Goal: Task Accomplishment & Management: Use online tool/utility

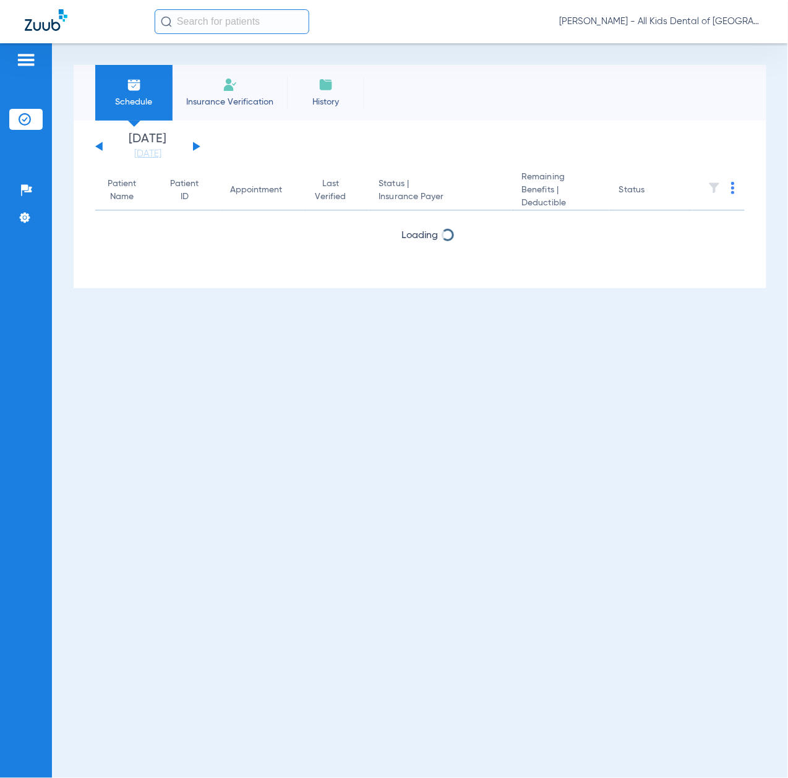
click at [146, 145] on li "[DATE] [DATE]" at bounding box center [148, 146] width 74 height 27
click at [146, 152] on link "[DATE]" at bounding box center [148, 154] width 74 height 12
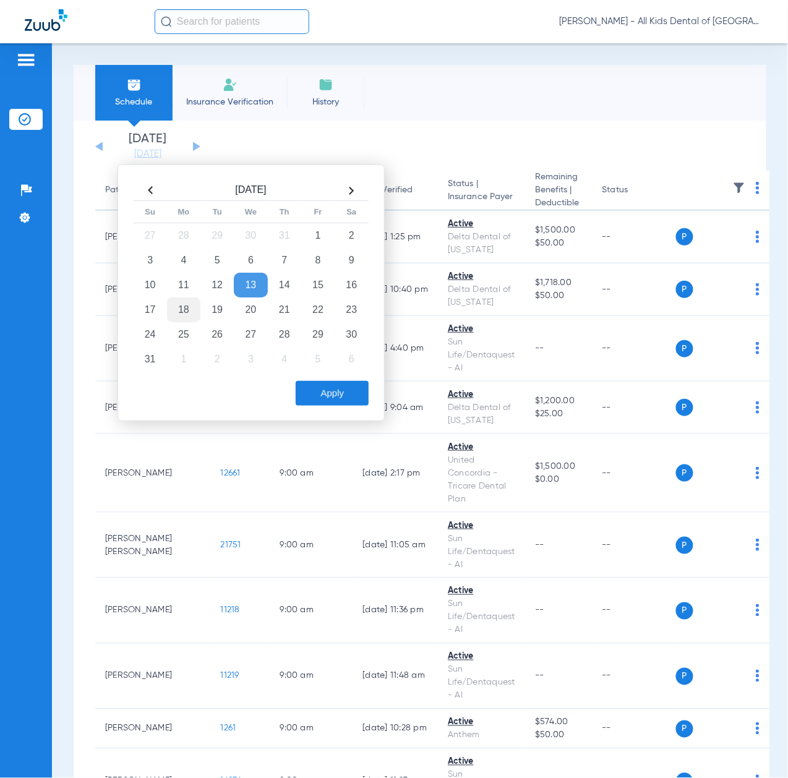
click at [183, 313] on td "18" at bounding box center [183, 309] width 33 height 25
click at [348, 399] on button "Apply" at bounding box center [332, 393] width 73 height 25
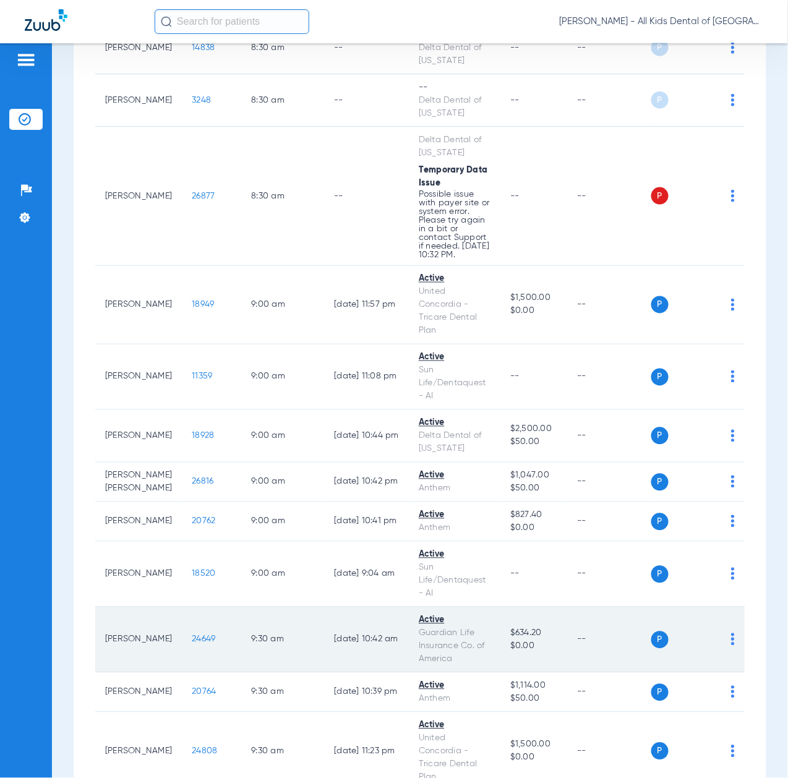
scroll to position [412, 0]
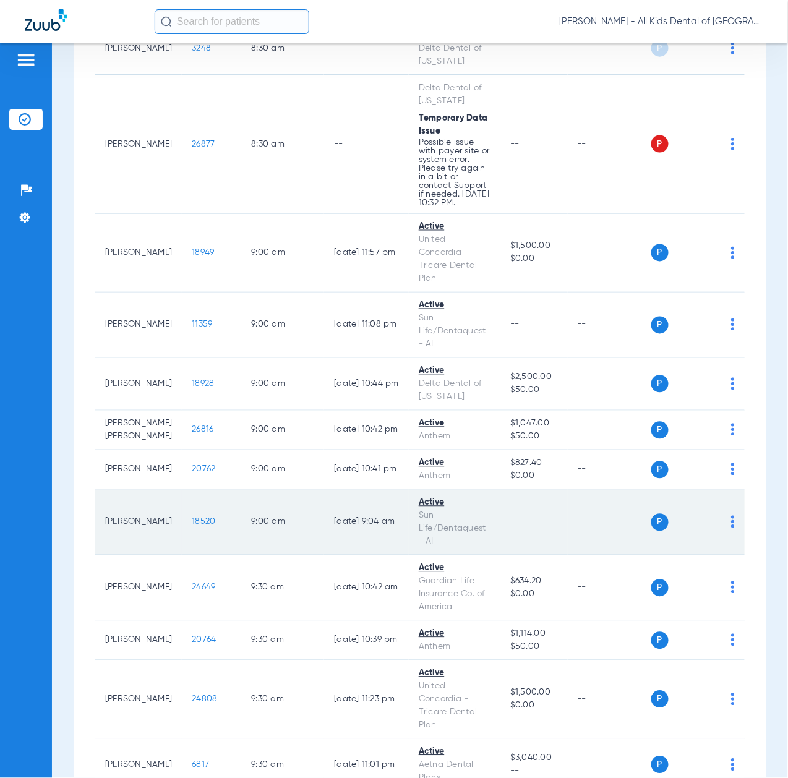
click at [192, 526] on span "18520" at bounding box center [204, 522] width 24 height 9
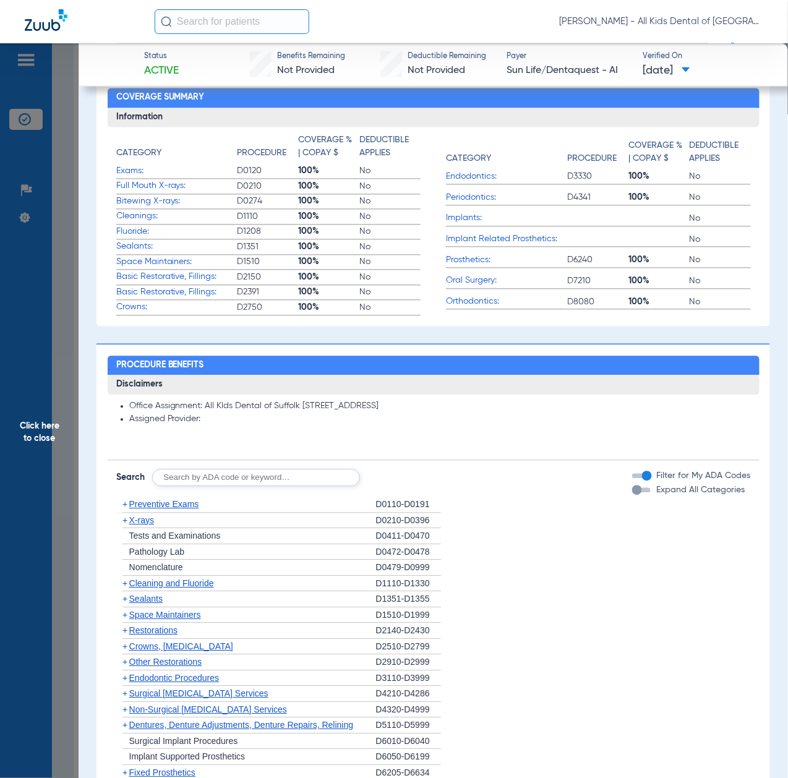
scroll to position [659, 0]
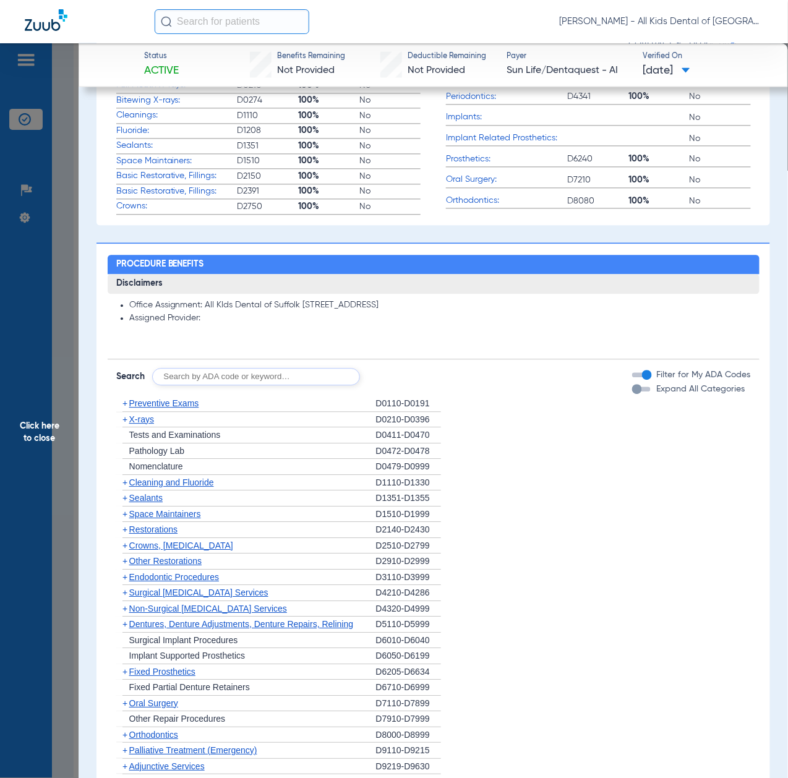
click at [228, 372] on input "text" at bounding box center [256, 376] width 208 height 17
paste input "D1206, D0330, D1351"
type input "D1206, D0330, D1351"
click button "Search" at bounding box center [406, 376] width 49 height 17
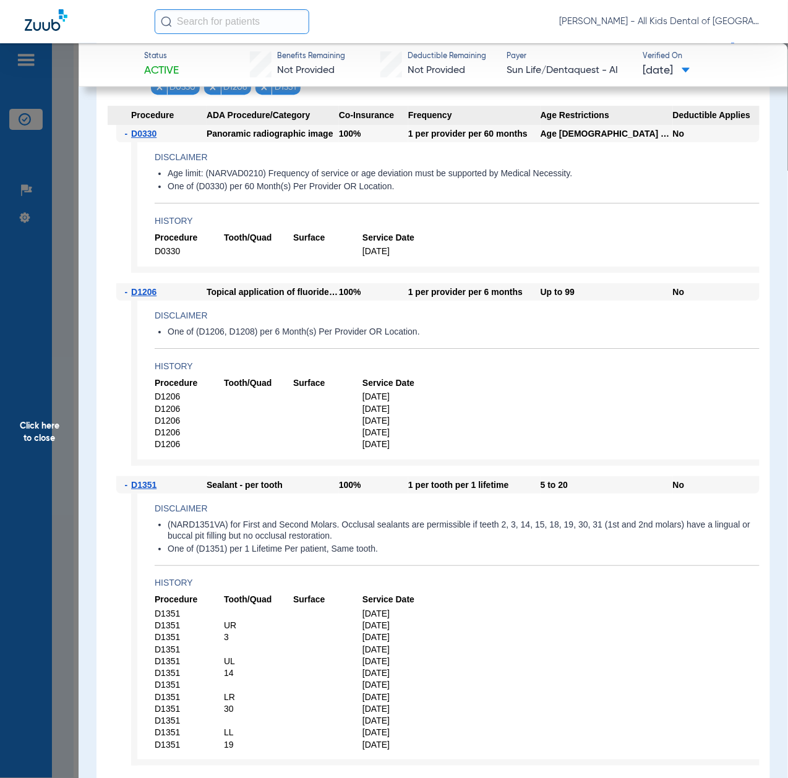
scroll to position [990, 0]
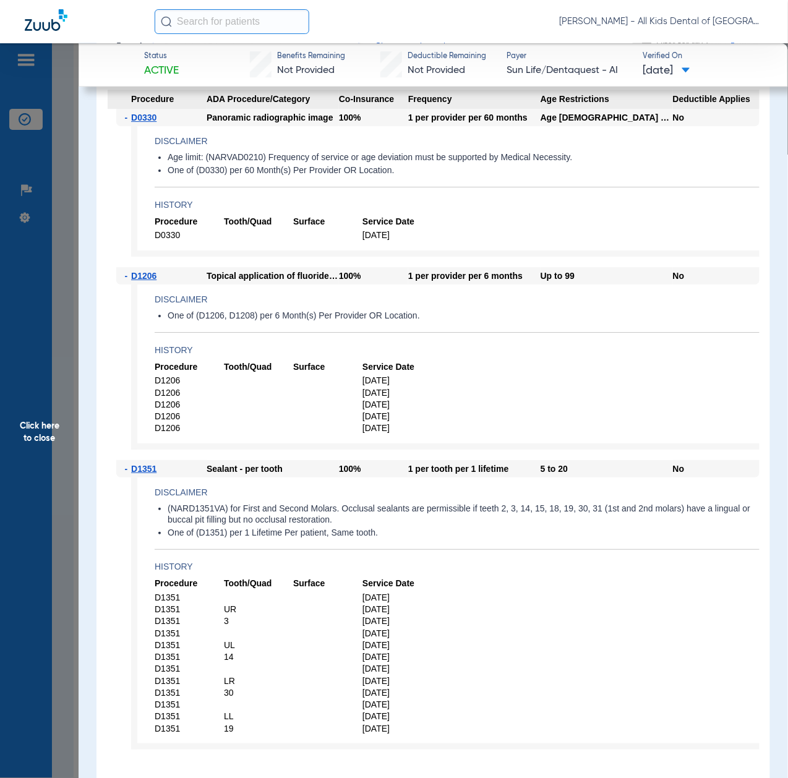
click at [37, 423] on span "Click here to close" at bounding box center [39, 432] width 79 height 778
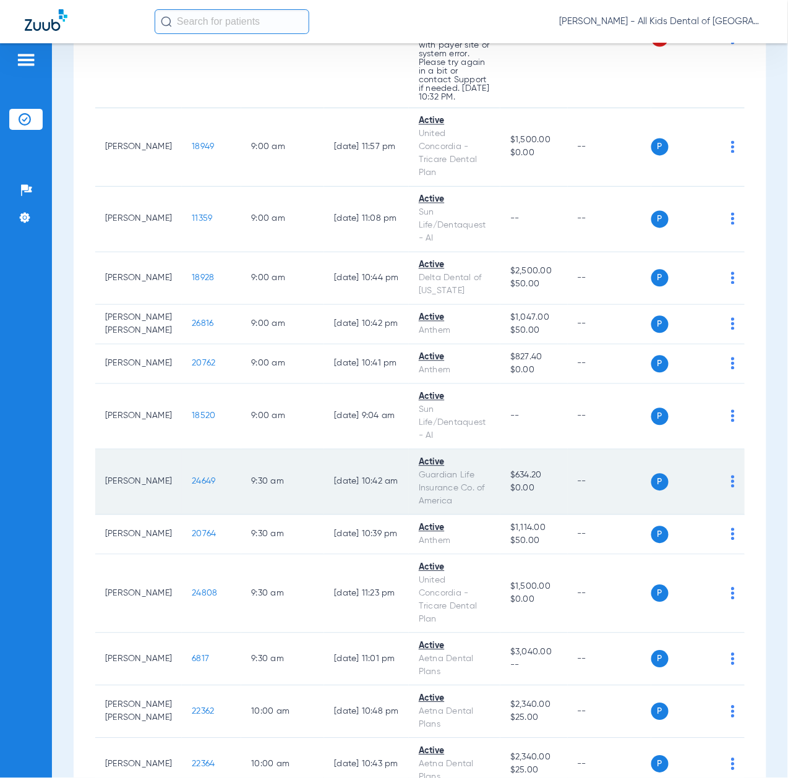
scroll to position [659, 0]
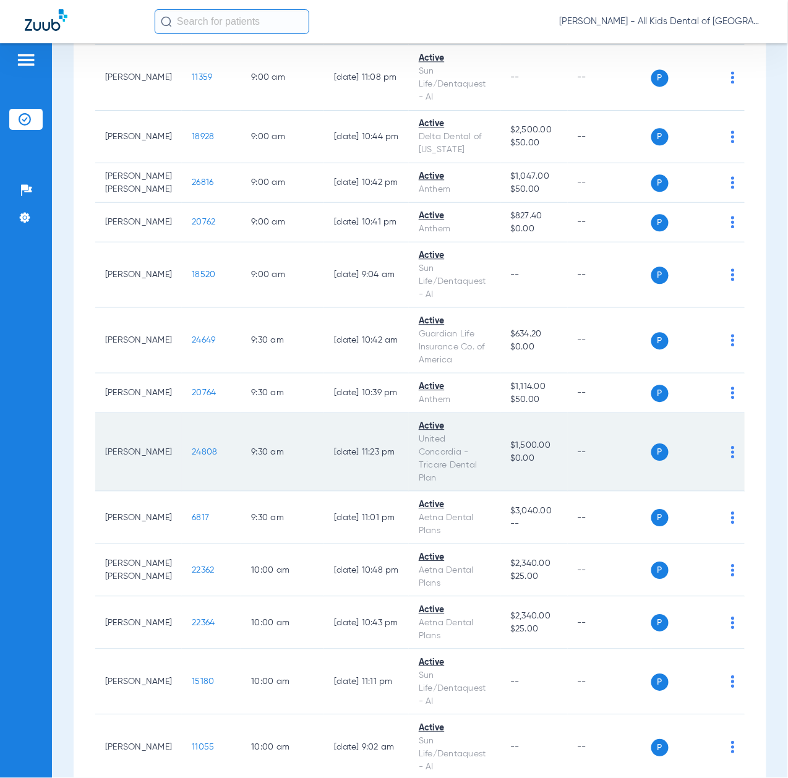
click at [192, 456] on span "24808" at bounding box center [204, 452] width 25 height 9
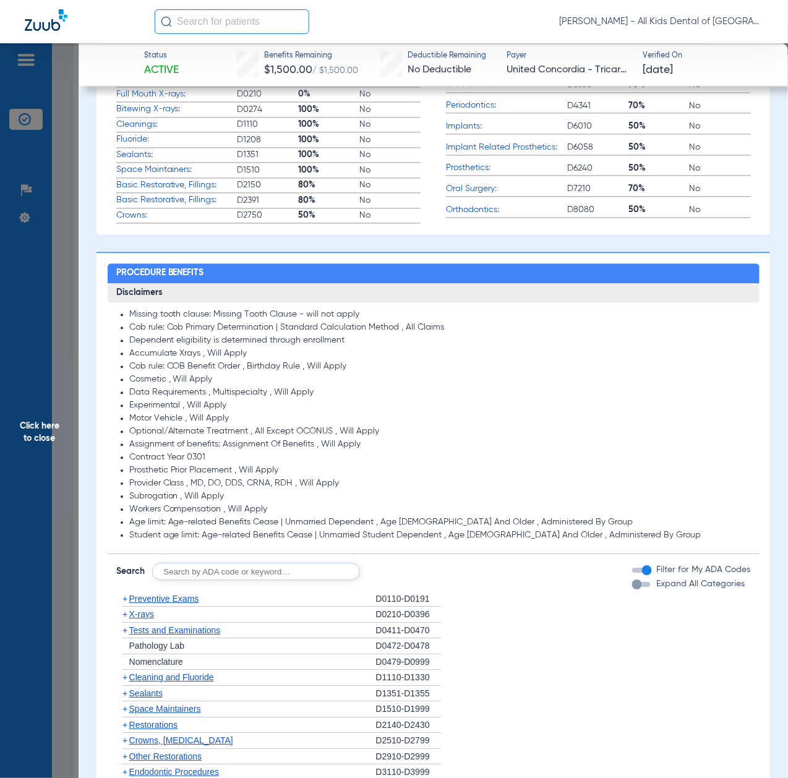
scroll to position [907, 0]
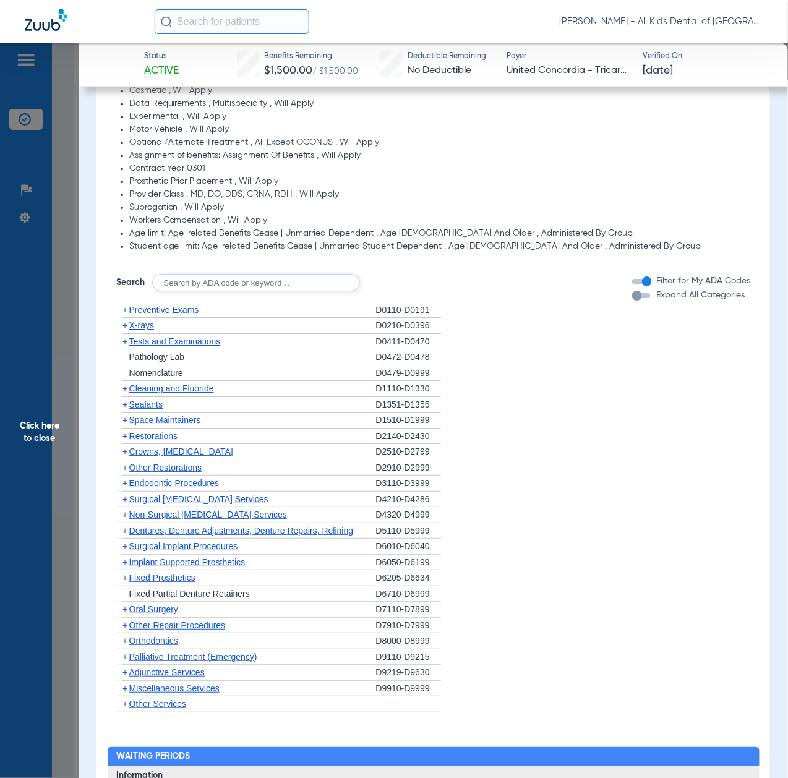
click at [246, 287] on input "text" at bounding box center [256, 282] width 208 height 17
paste input "D1206, D0330, D1351"
type input "D1206, D0330, D1351"
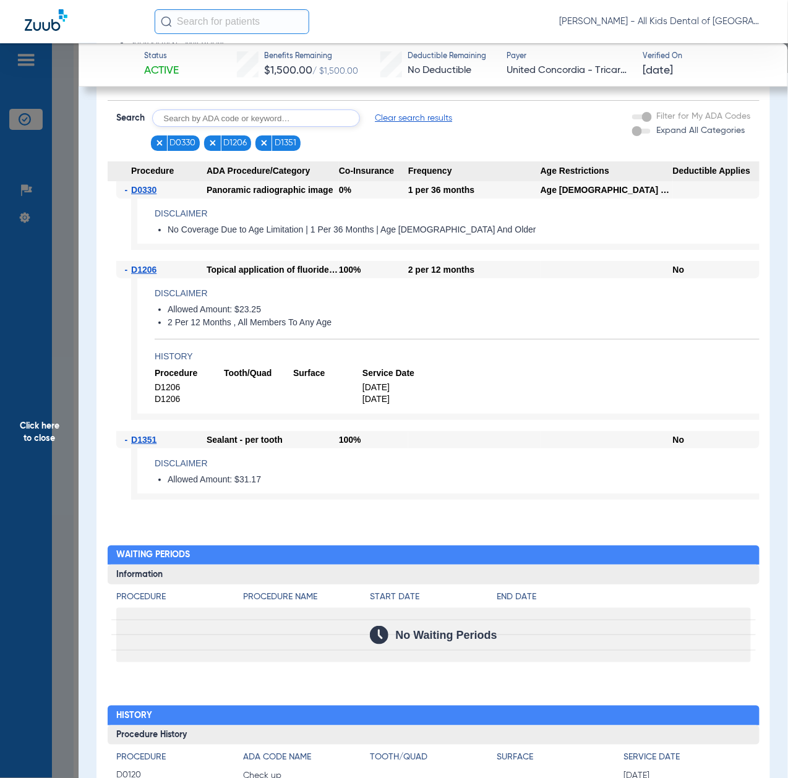
scroll to position [1072, 0]
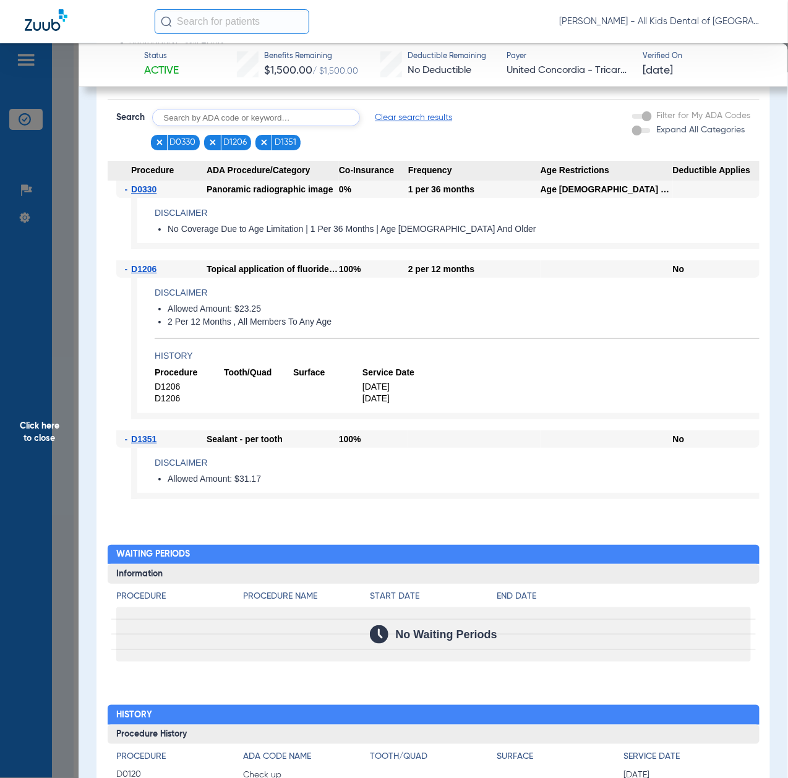
click at [45, 421] on span "Click here to close" at bounding box center [39, 432] width 79 height 778
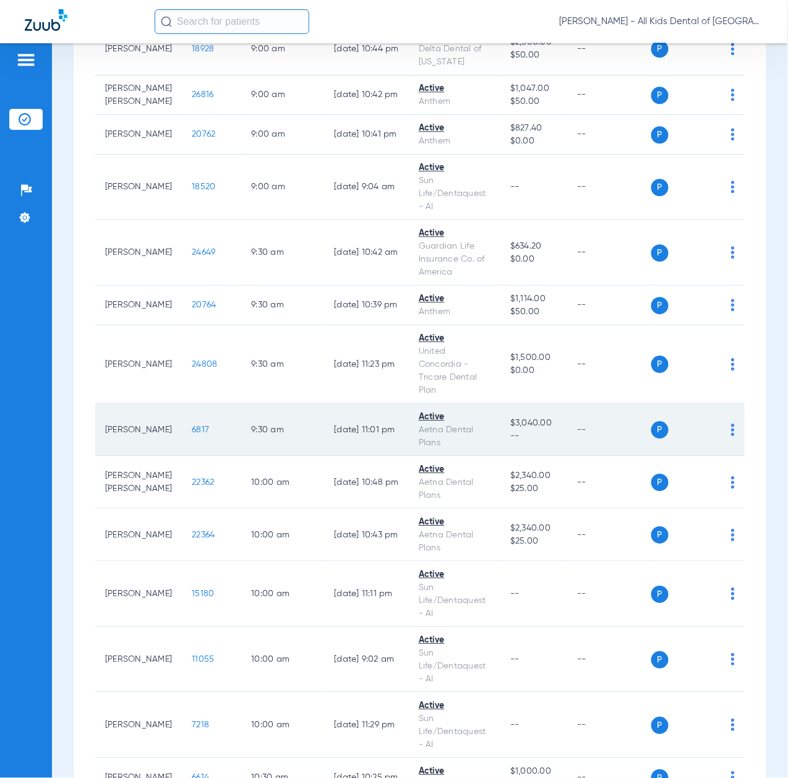
scroll to position [824, 0]
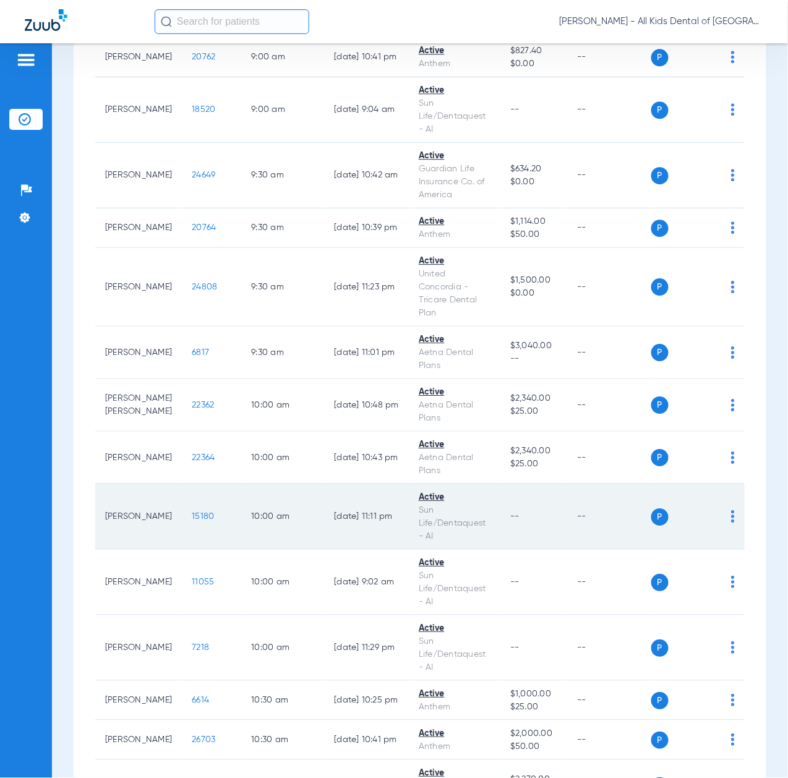
click at [192, 521] on span "15180" at bounding box center [203, 516] width 22 height 9
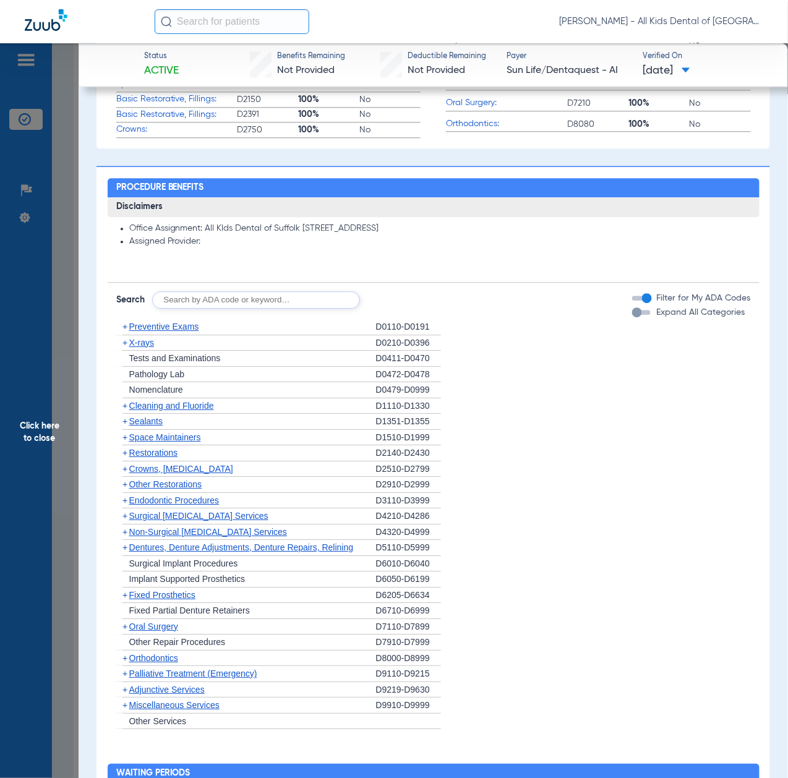
scroll to position [742, 0]
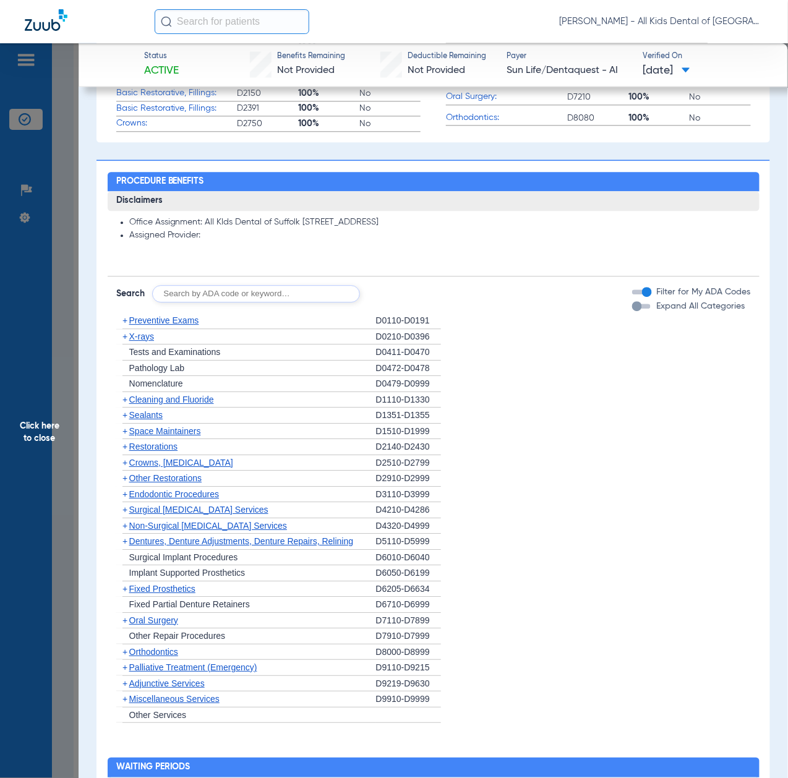
click at [281, 288] on input "text" at bounding box center [256, 293] width 208 height 17
paste input "D1206, D0330, D1351"
type input "D1206, D0330, D1351"
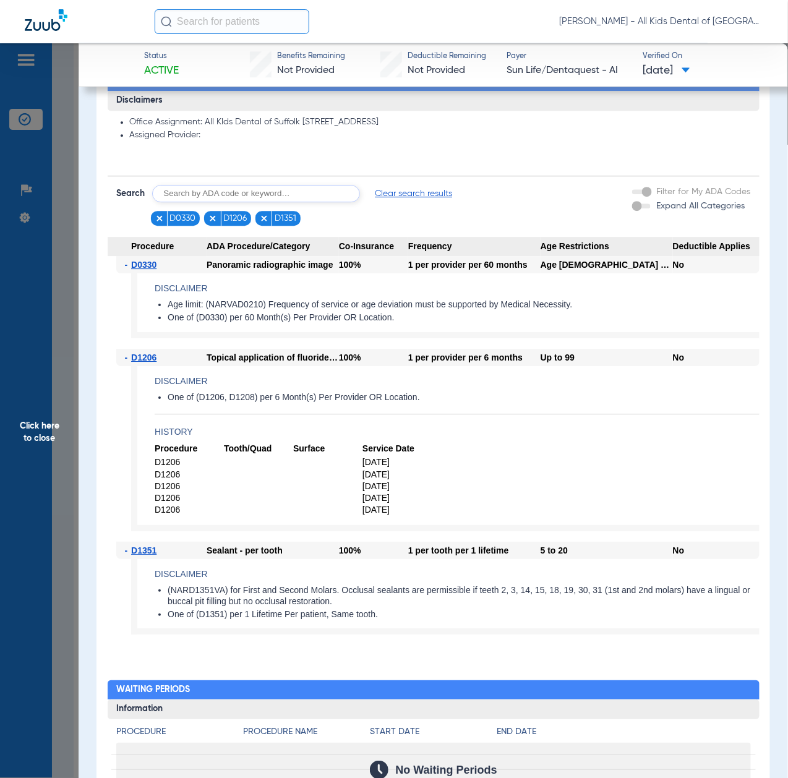
scroll to position [907, 0]
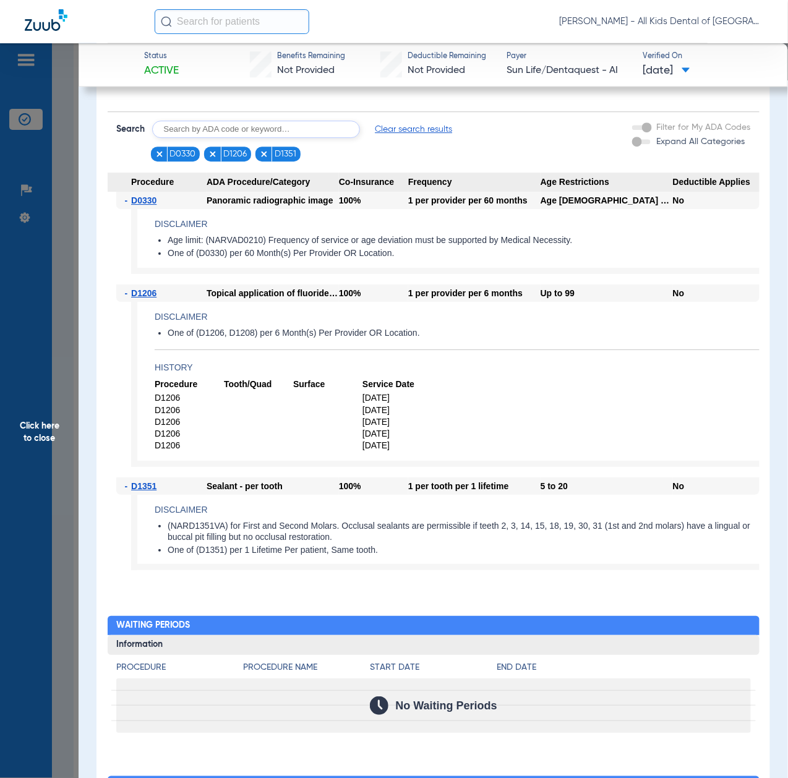
click at [33, 466] on span "Click here to close" at bounding box center [39, 432] width 79 height 778
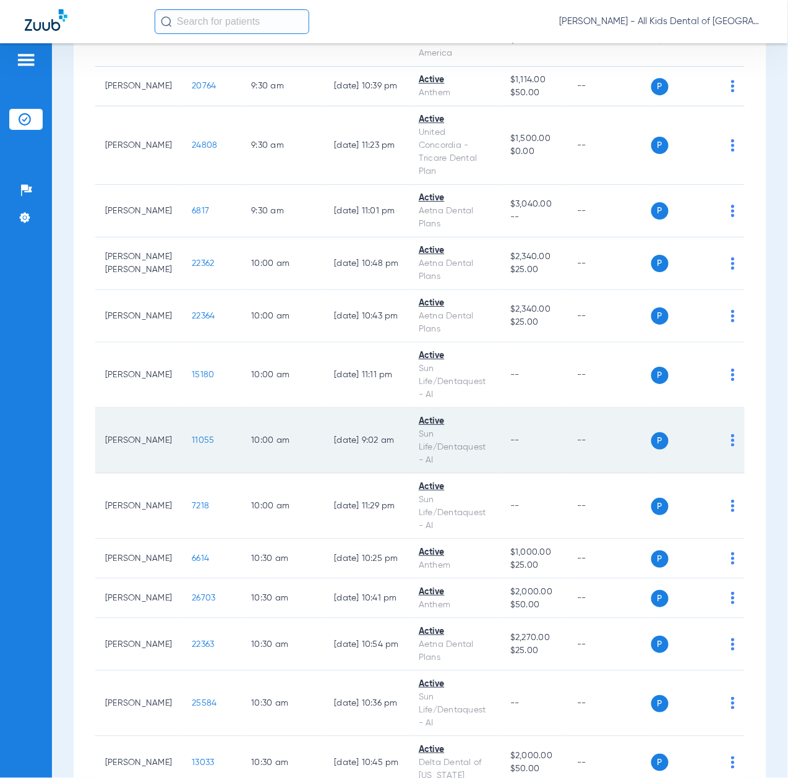
scroll to position [990, 0]
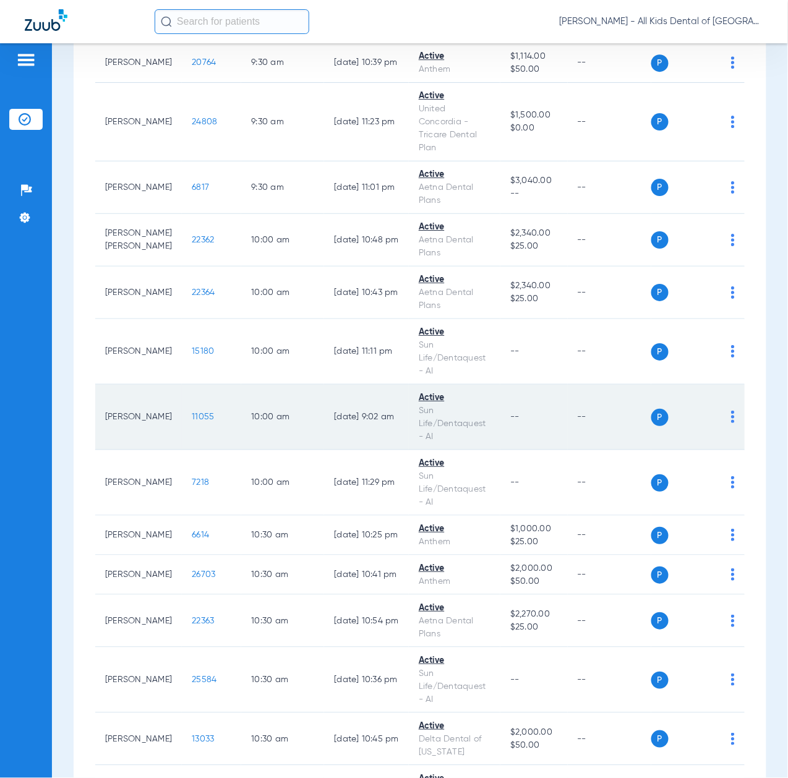
click at [192, 421] on span "11055" at bounding box center [203, 417] width 22 height 9
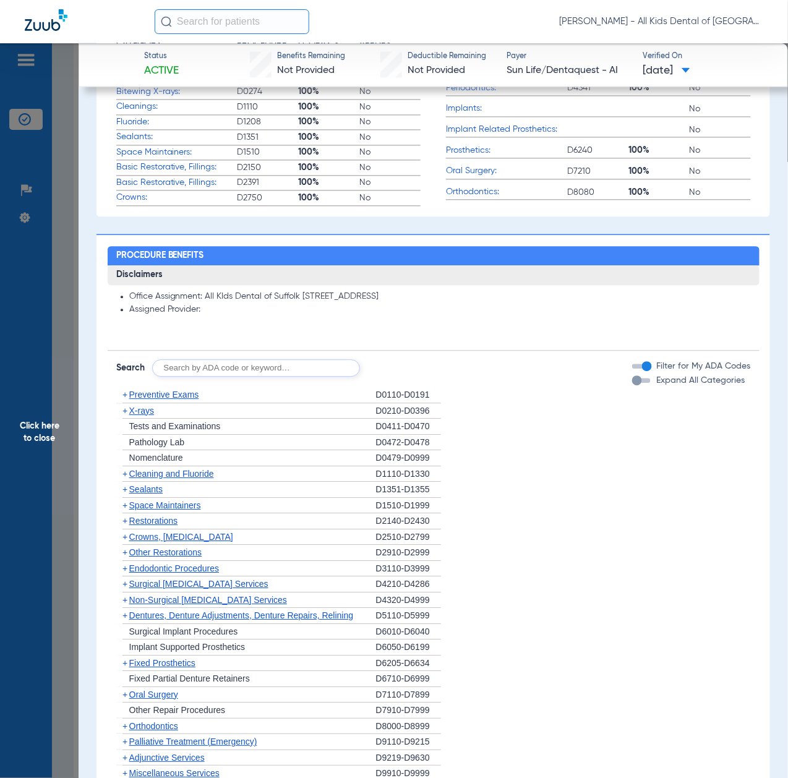
scroll to position [742, 0]
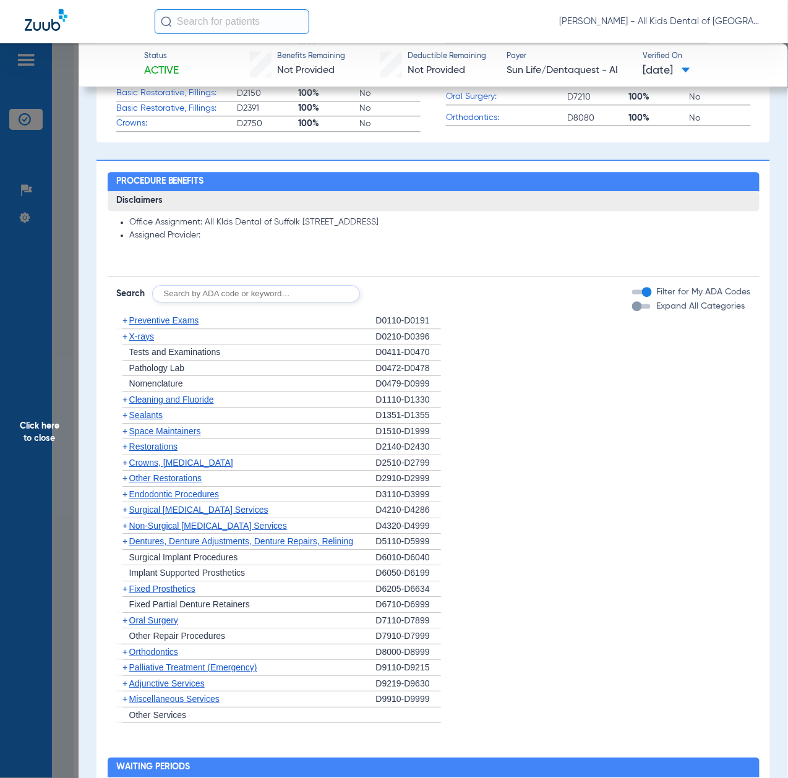
click at [276, 295] on input "text" at bounding box center [256, 293] width 208 height 17
paste input "D1206, D0330, D1351"
type input "D1206, D0330, D1351"
click button "Search" at bounding box center [406, 293] width 49 height 17
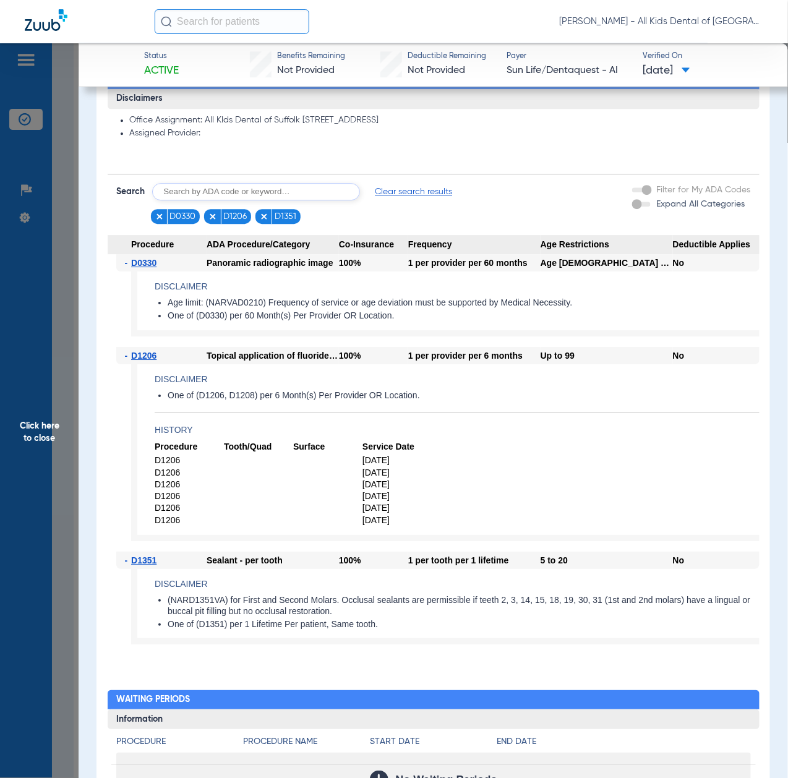
scroll to position [907, 0]
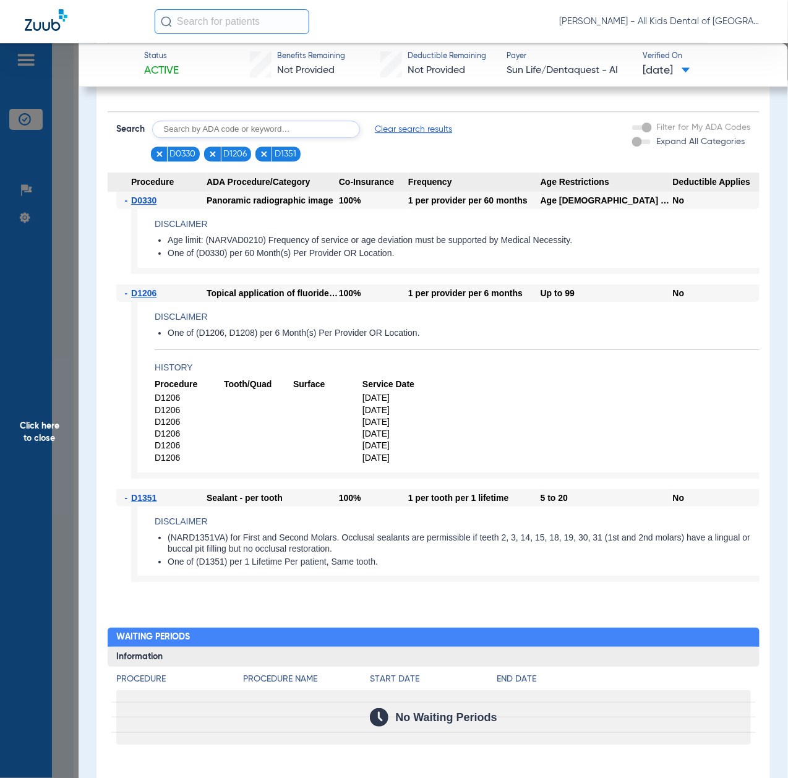
drag, startPoint x: 36, startPoint y: 442, endPoint x: 48, endPoint y: 454, distance: 17.5
click at [37, 442] on span "Click here to close" at bounding box center [39, 432] width 79 height 778
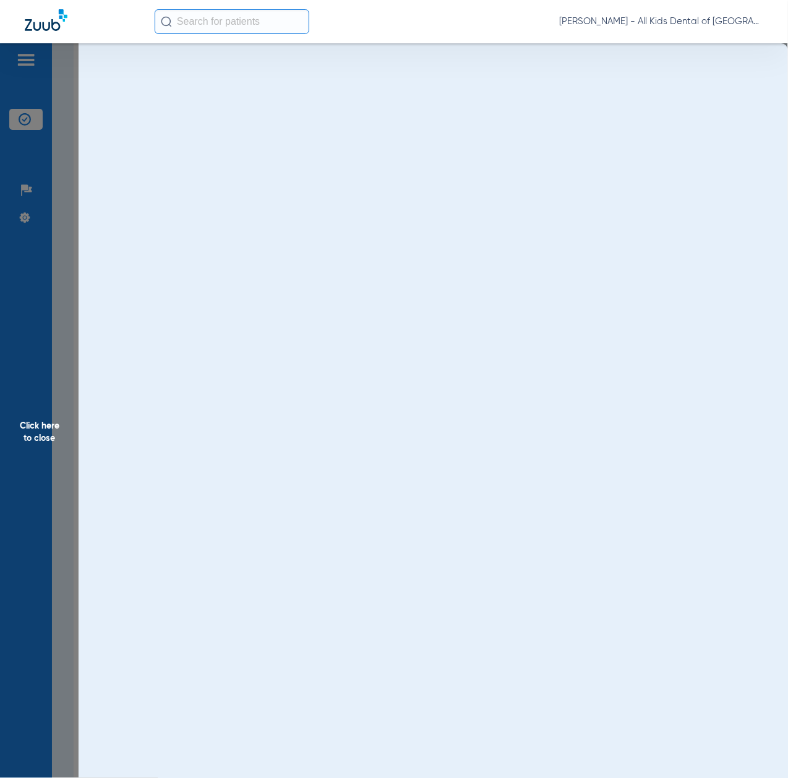
scroll to position [0, 0]
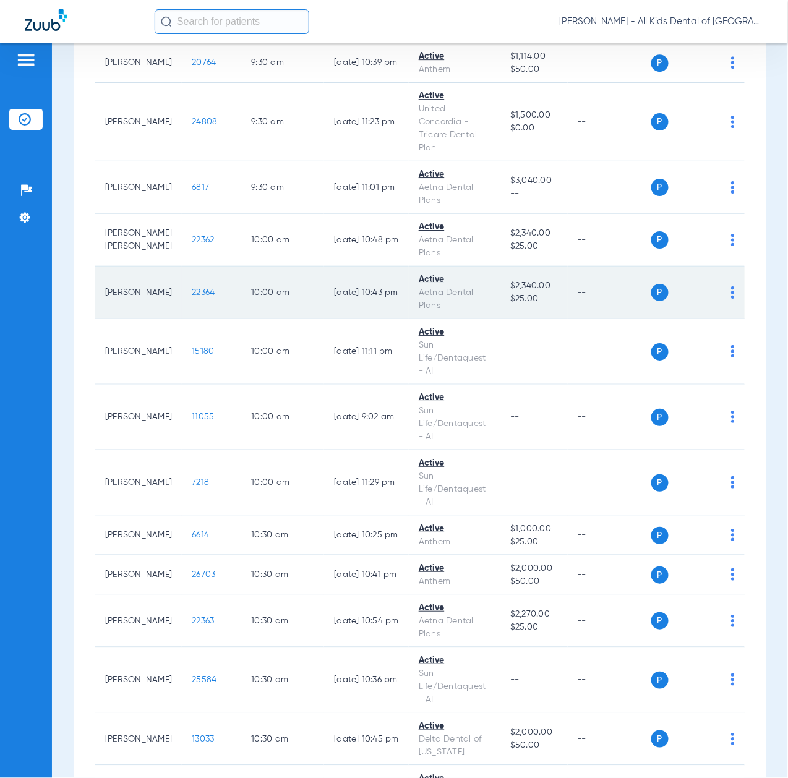
click at [192, 297] on span "22364" at bounding box center [203, 292] width 23 height 9
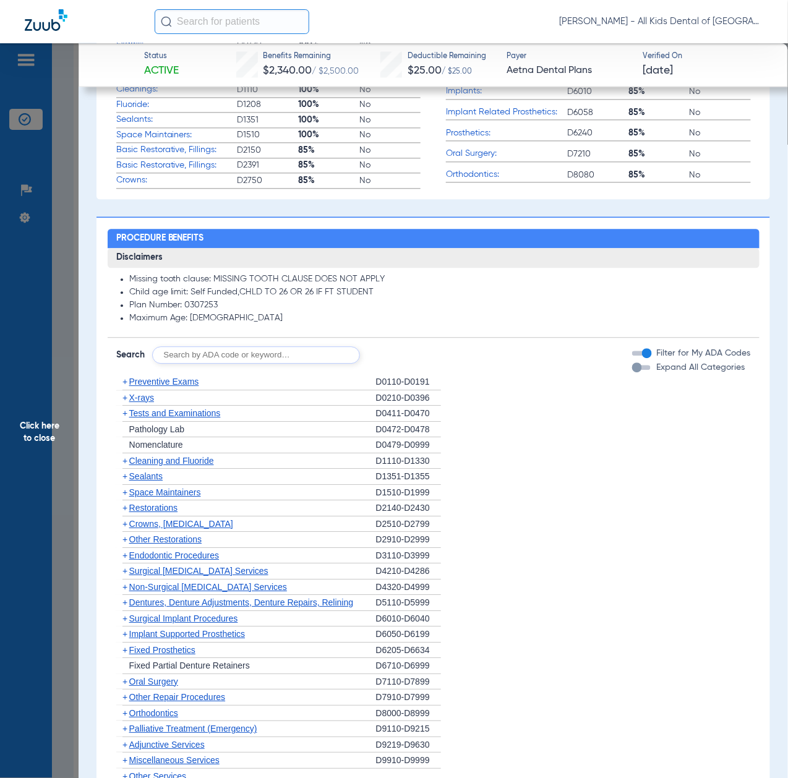
scroll to position [824, 0]
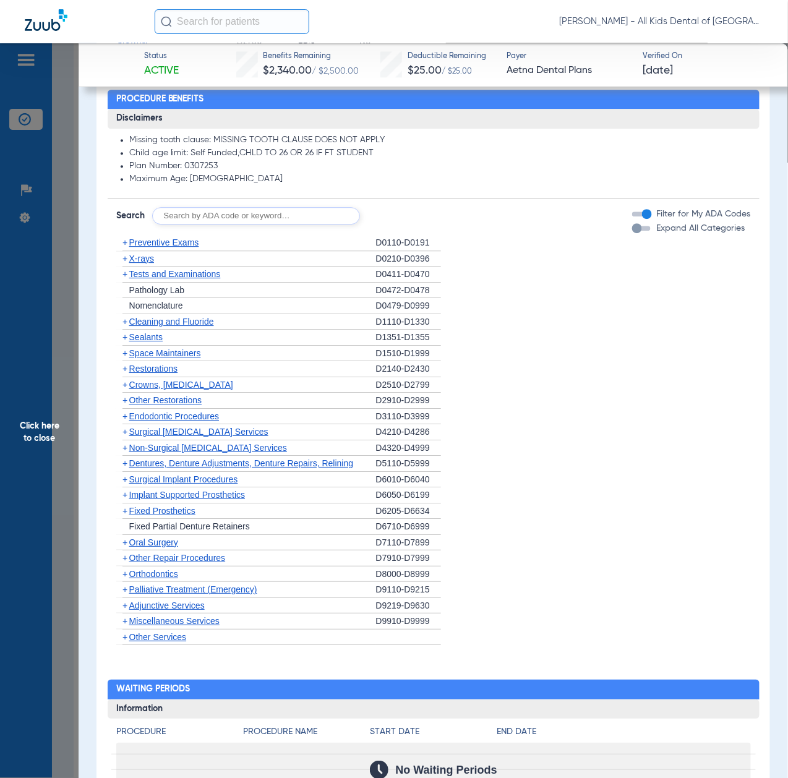
click at [270, 207] on input "text" at bounding box center [256, 215] width 208 height 17
paste input "D1206, D0330, D1351"
type input "D1206, D0330, D1351"
click button "Search" at bounding box center [406, 215] width 49 height 17
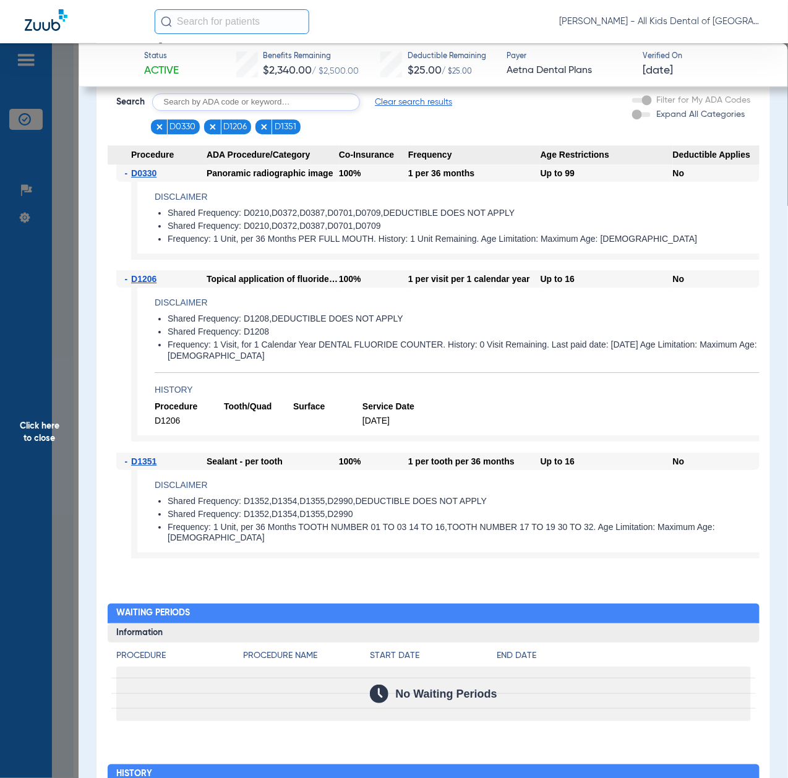
scroll to position [990, 0]
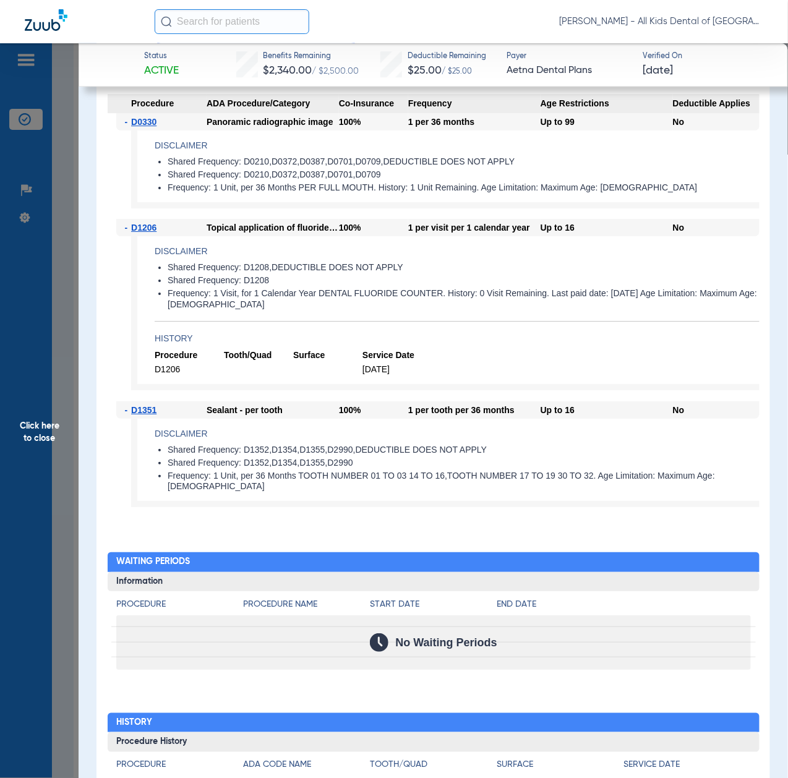
click at [36, 423] on span "Click here to close" at bounding box center [39, 432] width 79 height 778
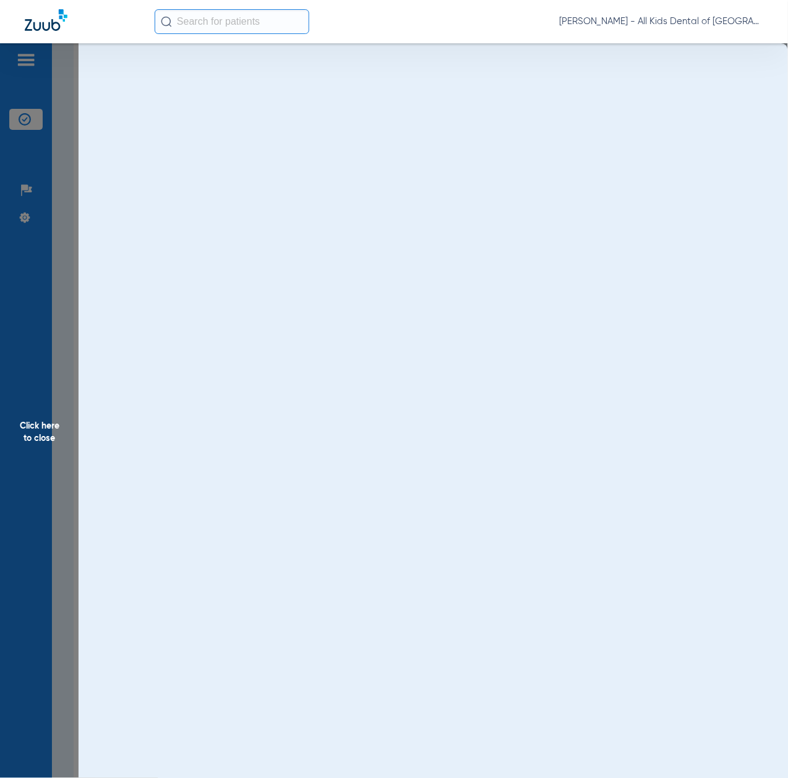
scroll to position [0, 0]
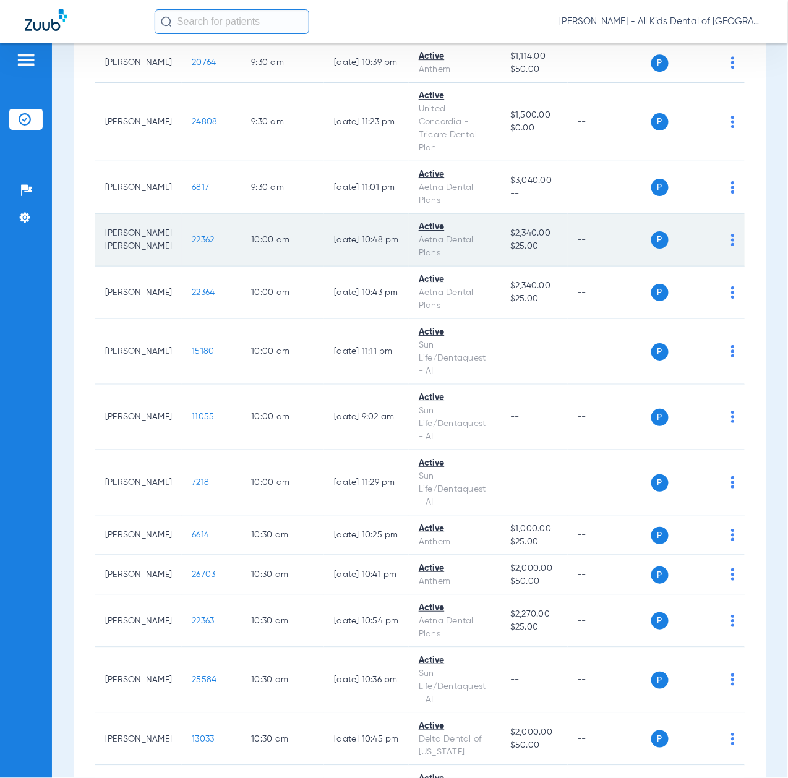
click at [192, 244] on span "22362" at bounding box center [203, 240] width 22 height 9
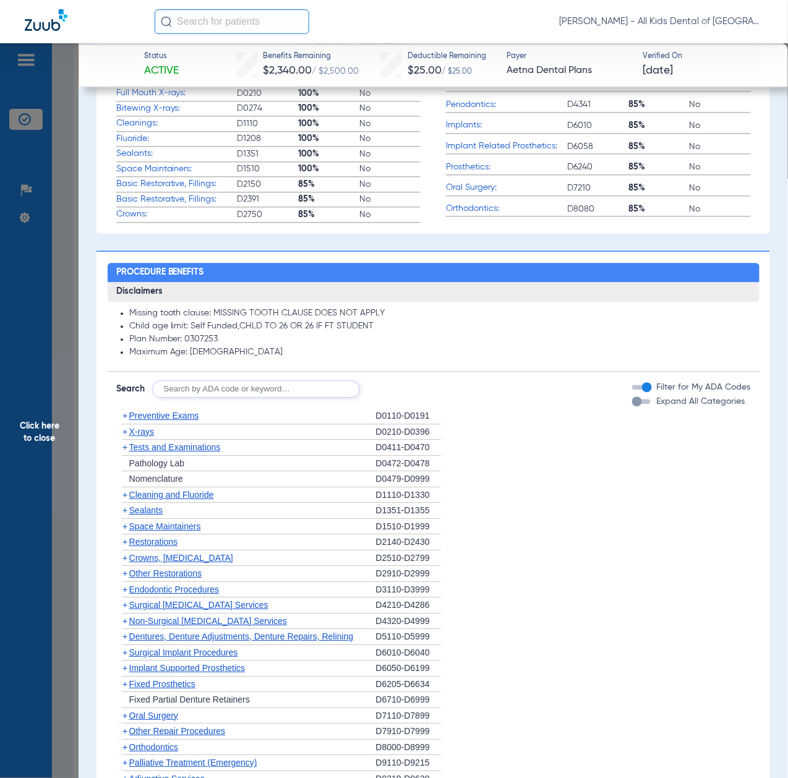
scroll to position [658, 0]
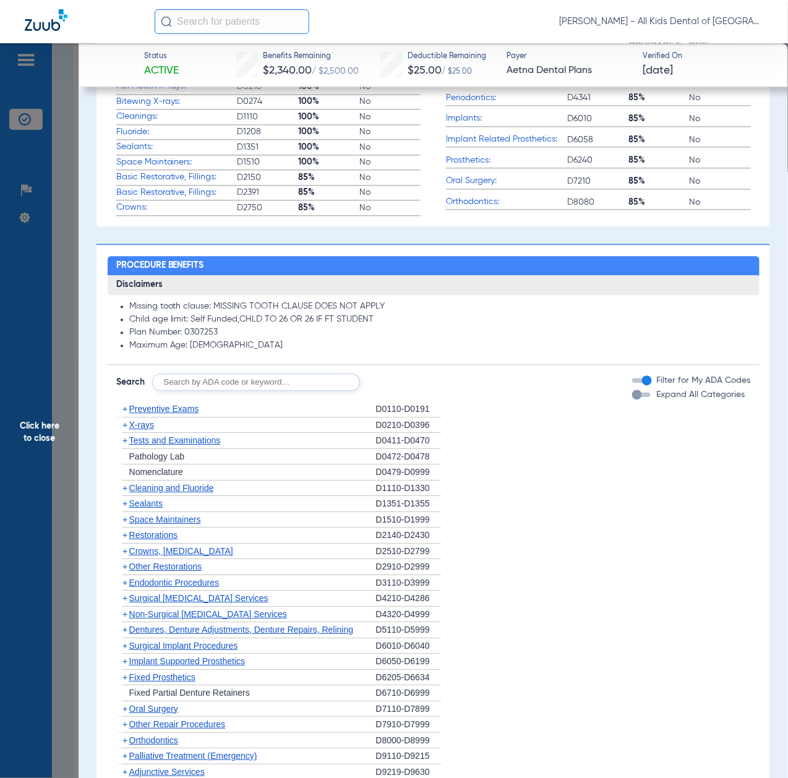
click at [247, 375] on input "text" at bounding box center [256, 382] width 208 height 17
paste input "D1206, D0330, D1351"
type input "D1206, D0330, D1351"
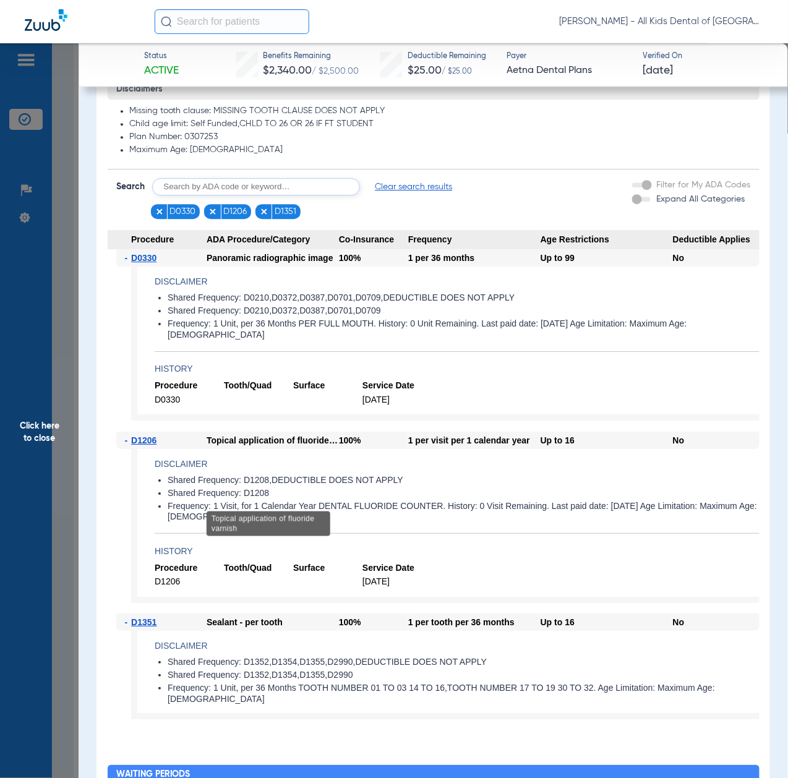
scroll to position [867, 0]
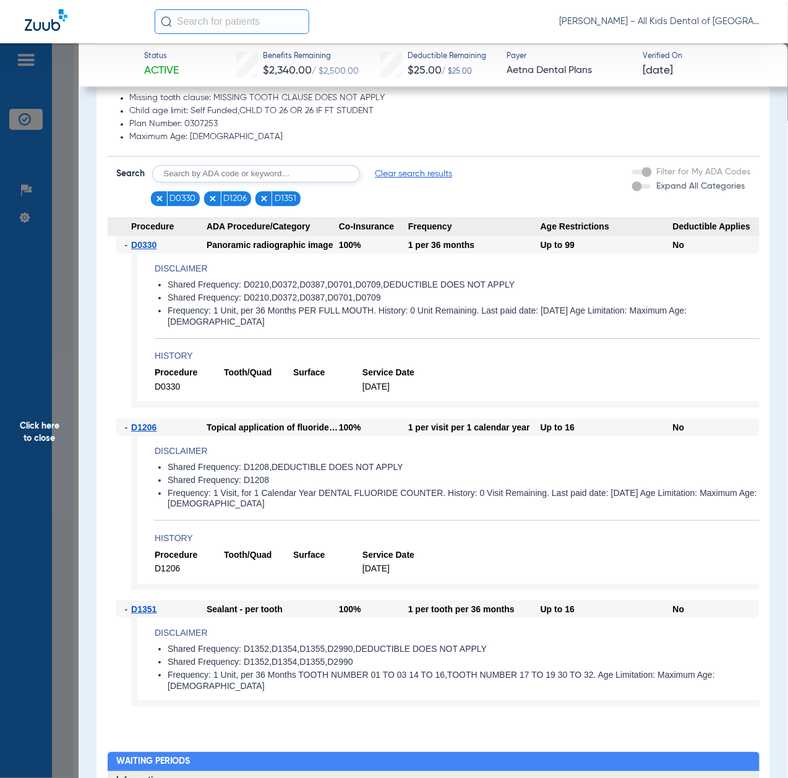
click at [21, 439] on span "Click here to close" at bounding box center [39, 432] width 79 height 778
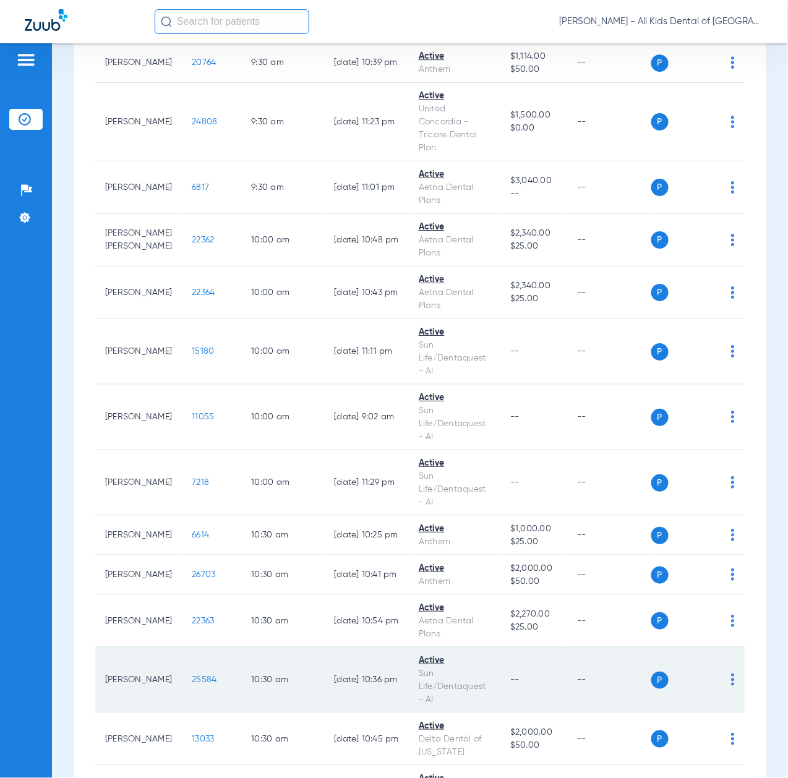
click at [192, 684] on span "25584" at bounding box center [204, 679] width 25 height 9
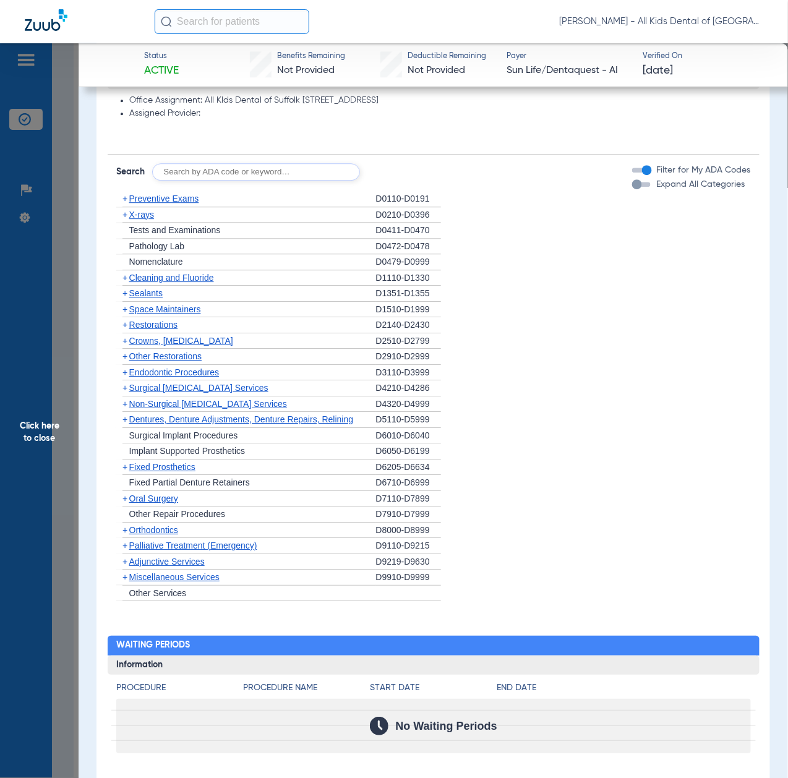
scroll to position [824, 0]
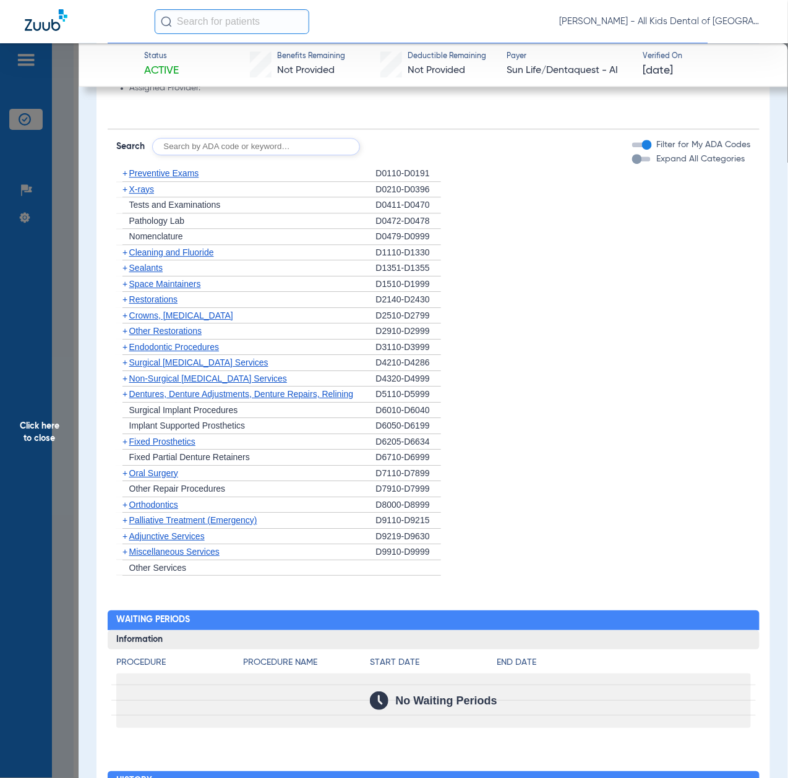
click at [223, 144] on input "text" at bounding box center [256, 146] width 208 height 17
paste input "D1206, D0330, D1351"
type input "D1206, D0330, D1351"
click button "Search" at bounding box center [406, 146] width 49 height 17
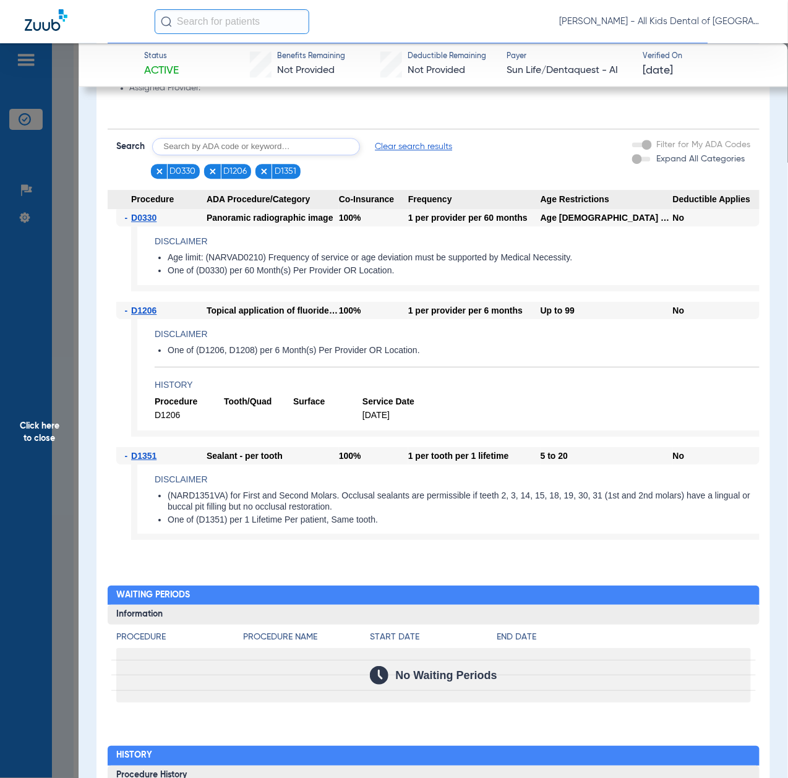
drag, startPoint x: 52, startPoint y: 397, endPoint x: 85, endPoint y: 431, distance: 47.2
click at [52, 397] on span "Click here to close" at bounding box center [39, 432] width 79 height 778
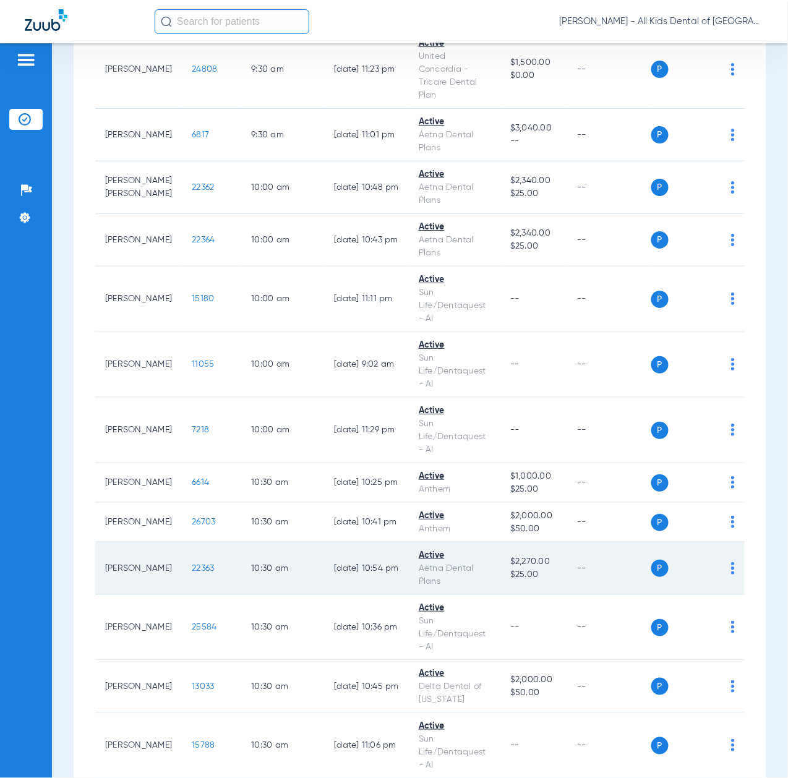
scroll to position [1072, 0]
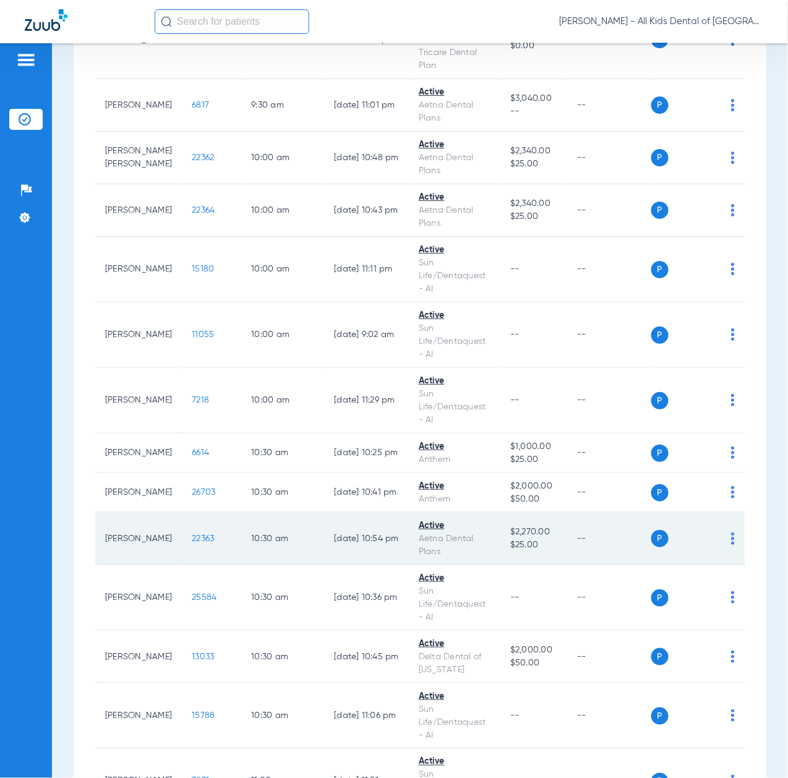
click at [192, 543] on span "22363" at bounding box center [203, 538] width 22 height 9
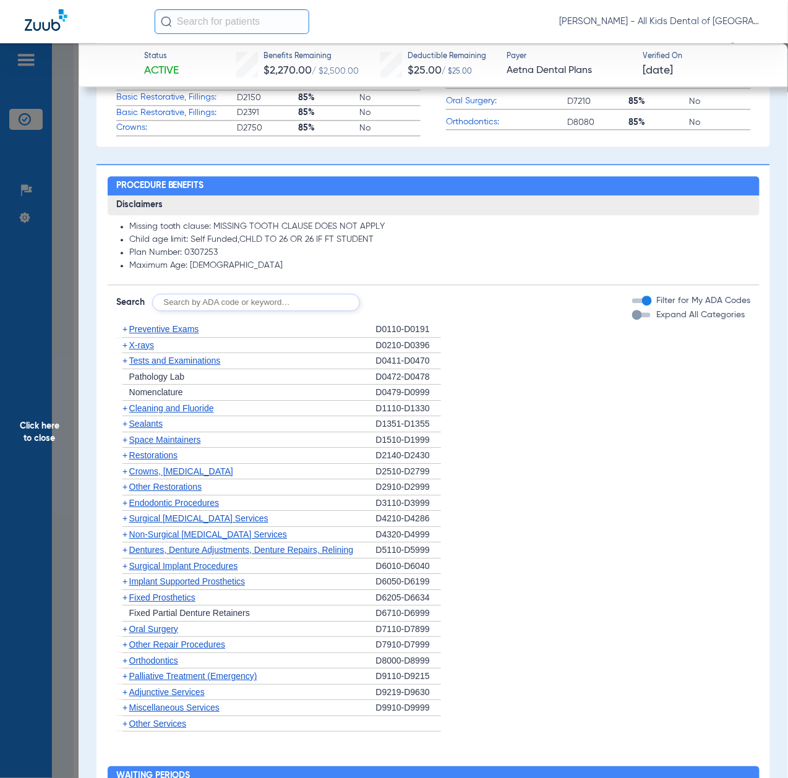
scroll to position [742, 0]
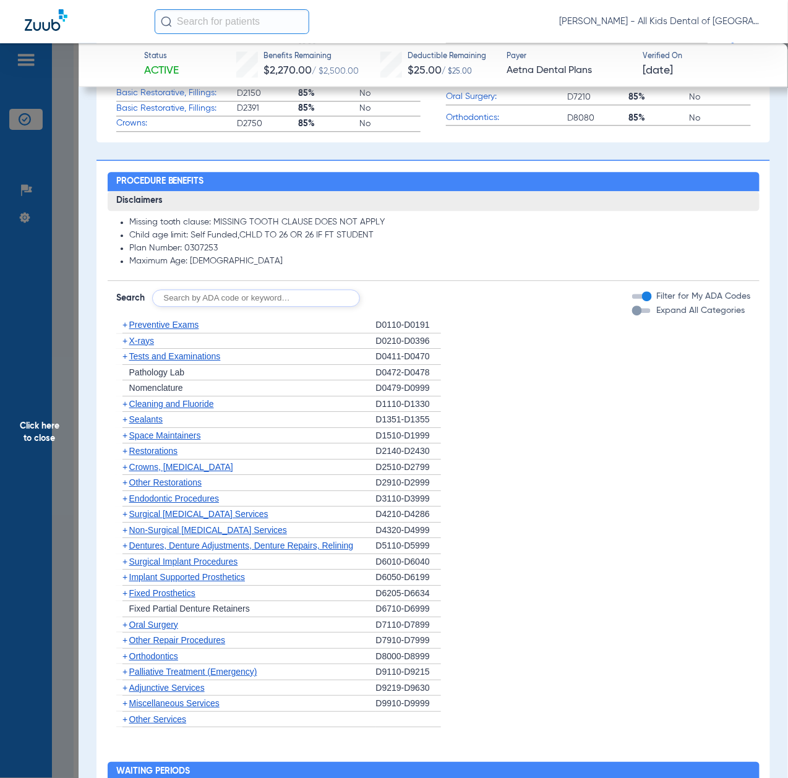
click at [273, 297] on input "text" at bounding box center [256, 297] width 208 height 17
paste input "D1206, D0330, D1351"
type input "D1206, D0330, D1351"
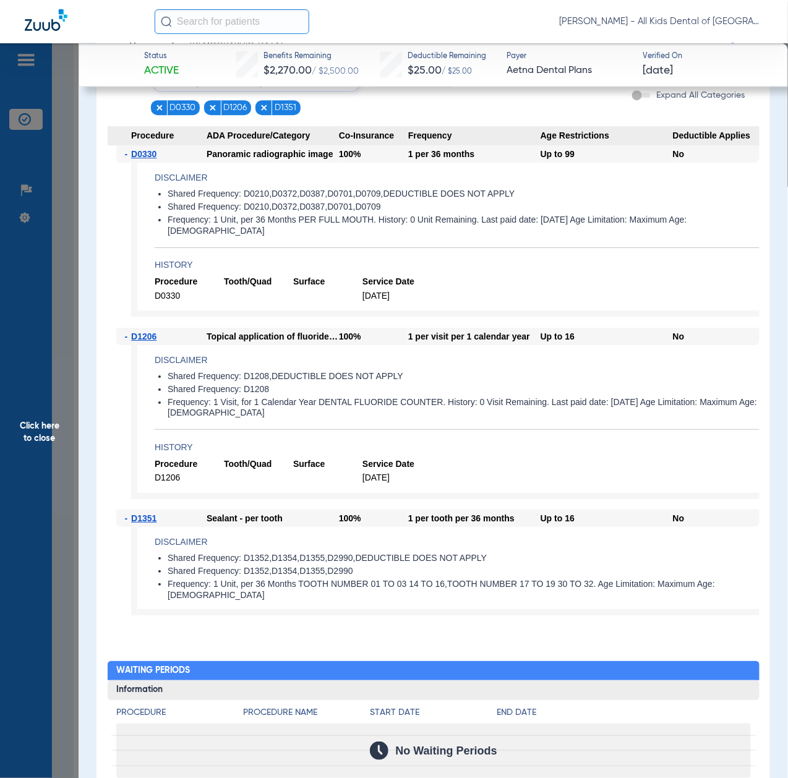
scroll to position [990, 0]
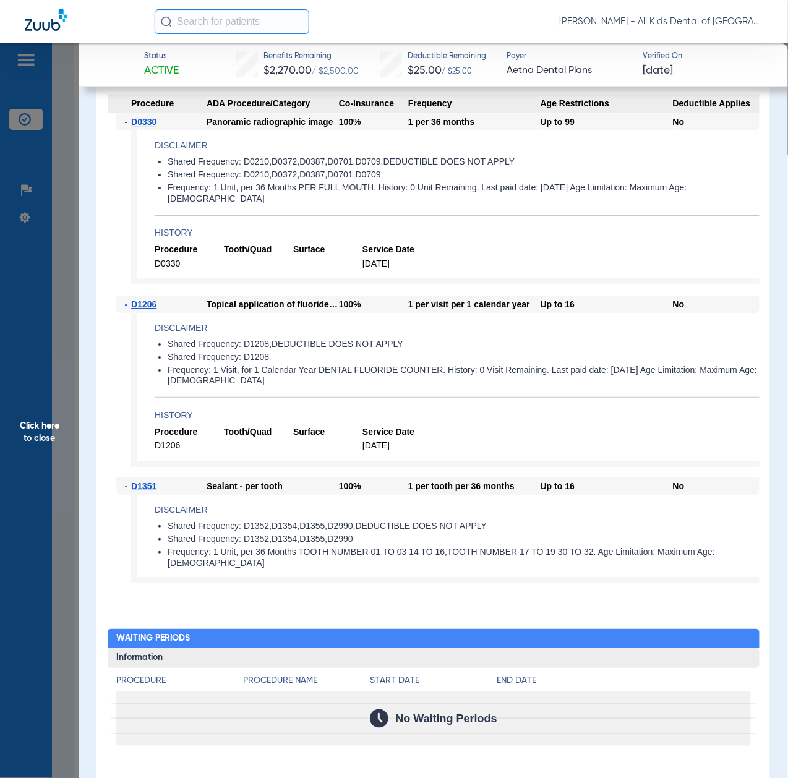
click at [43, 379] on span "Click here to close" at bounding box center [39, 432] width 79 height 778
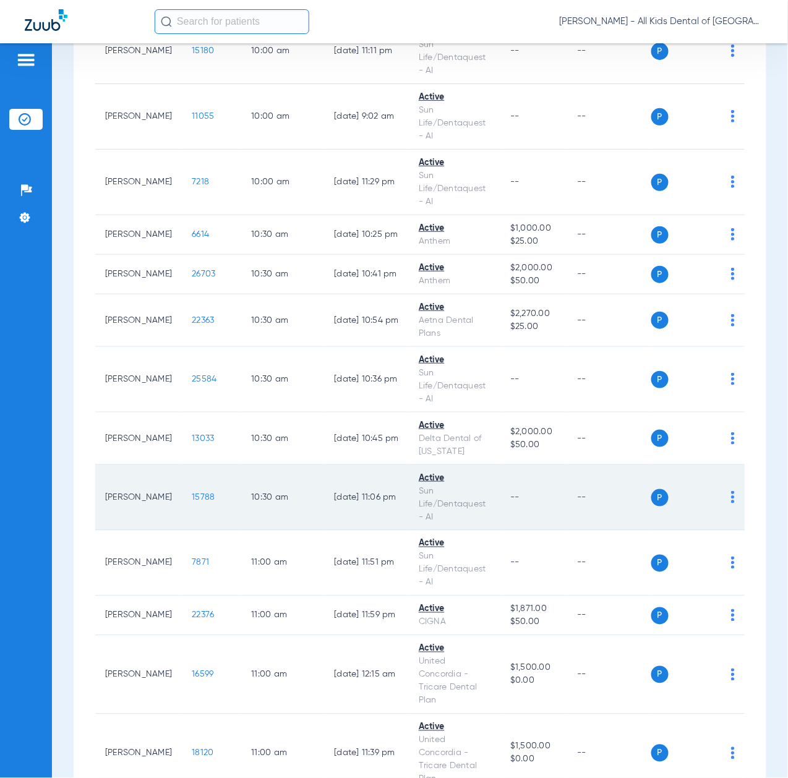
scroll to position [1319, 0]
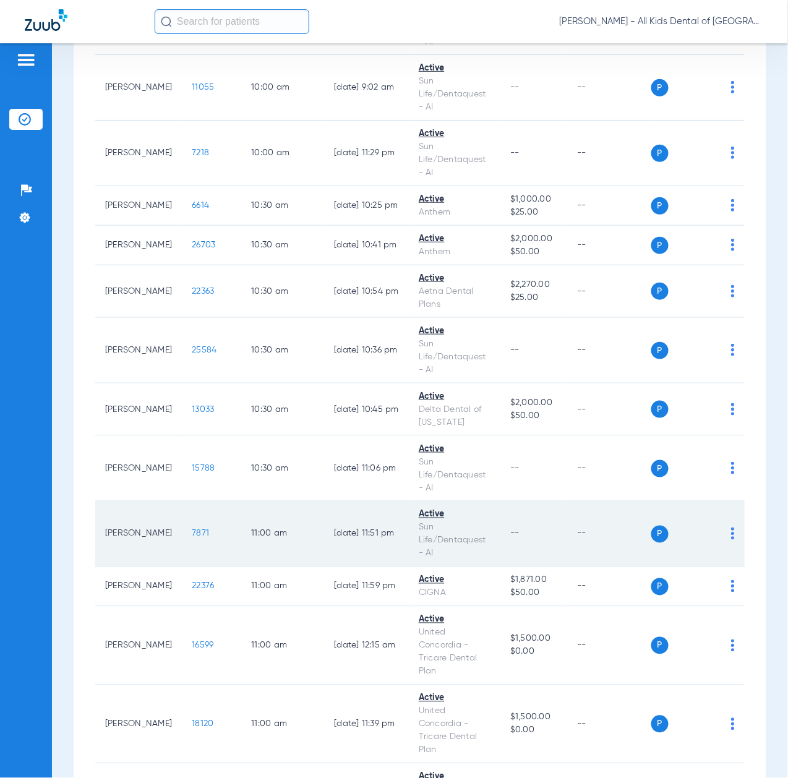
click at [192, 538] on span "7871" at bounding box center [200, 533] width 17 height 9
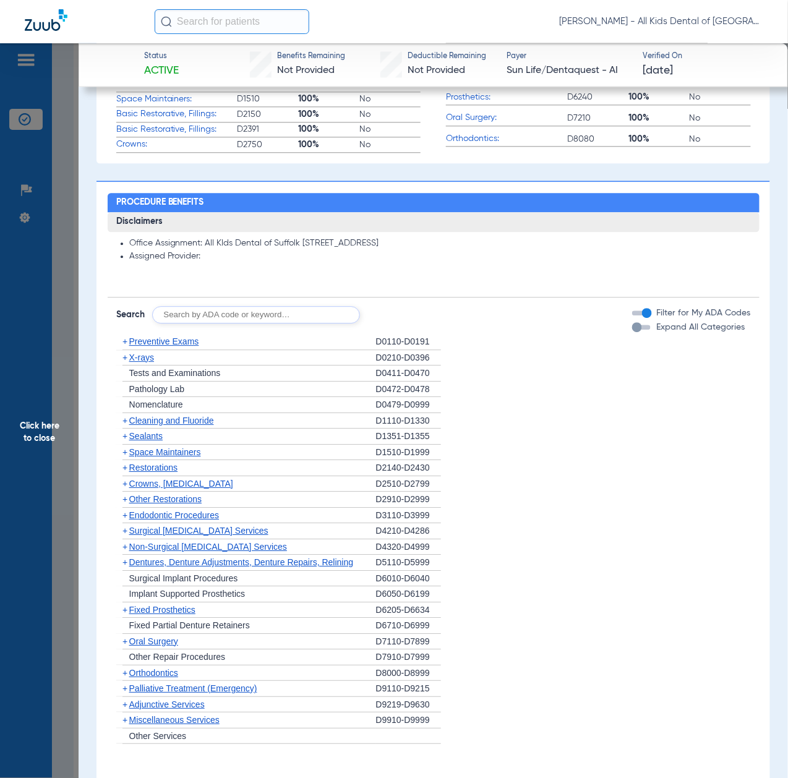
scroll to position [742, 0]
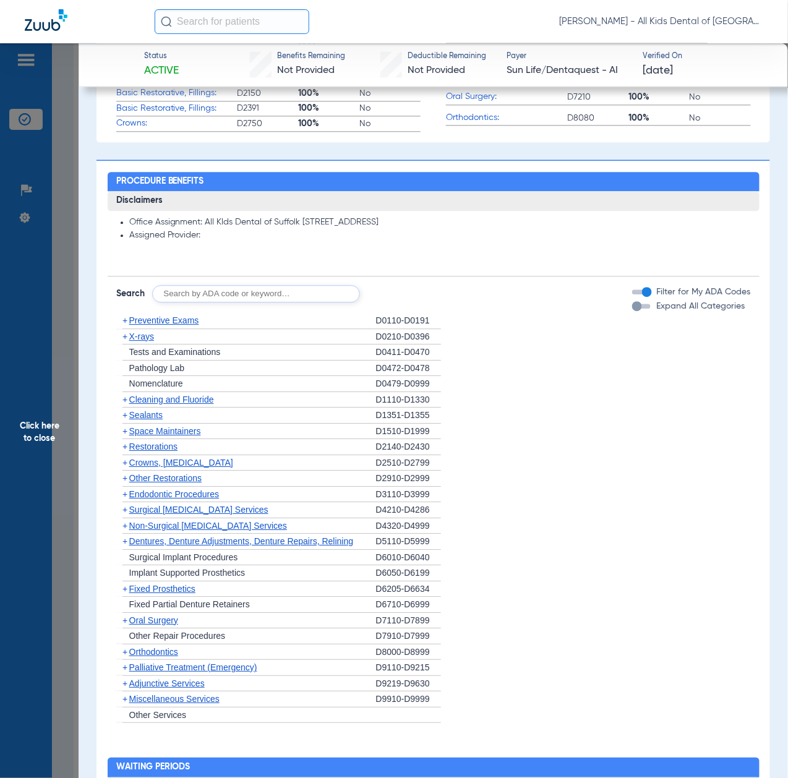
click at [260, 300] on input "text" at bounding box center [256, 293] width 208 height 17
paste input "D1206, D0330, D1351"
type input "D1206, D0330, D1351"
click button "Search" at bounding box center [406, 293] width 49 height 17
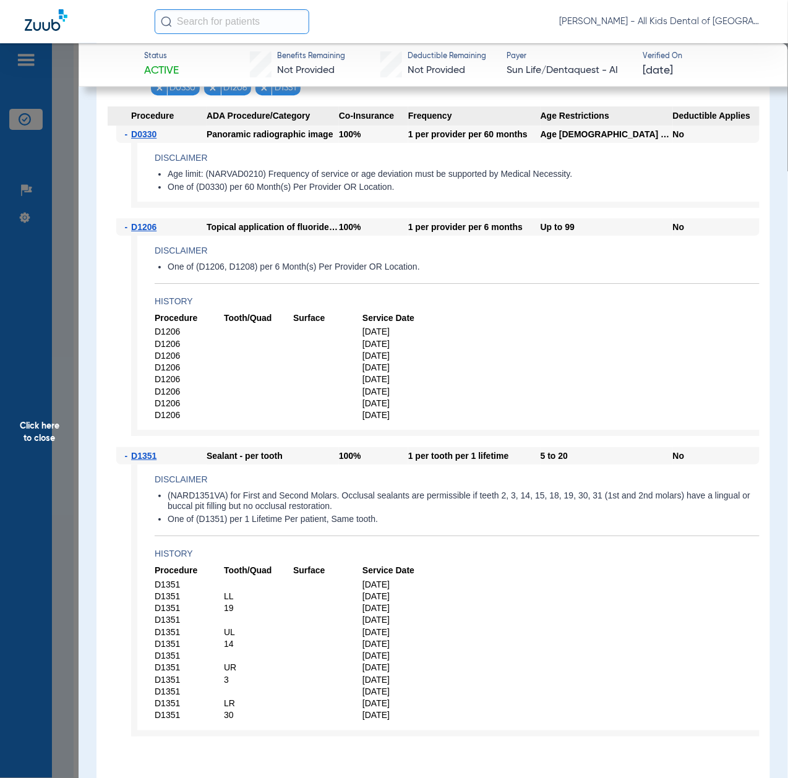
scroll to position [990, 0]
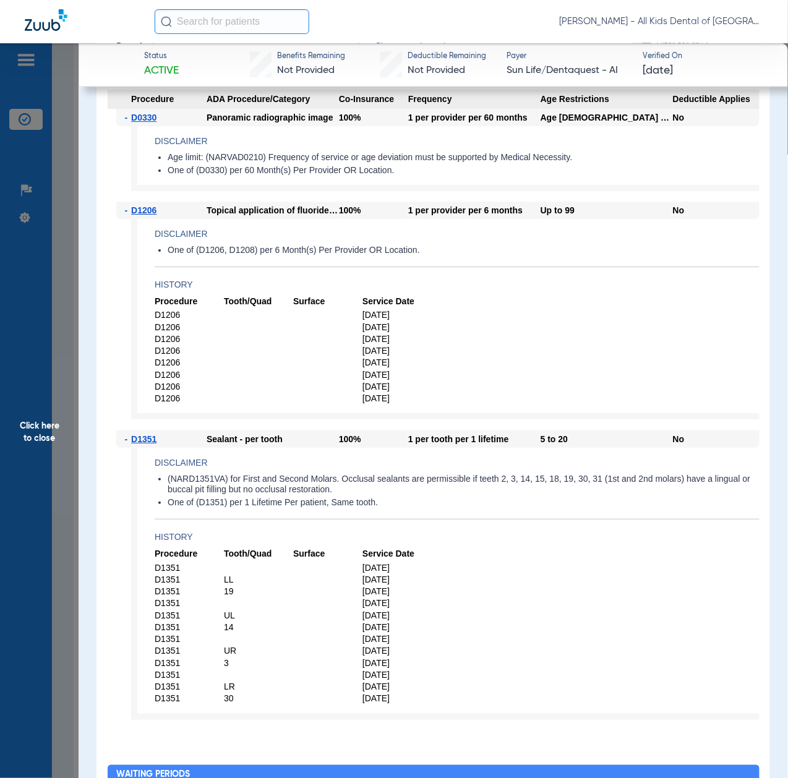
drag, startPoint x: 61, startPoint y: 465, endPoint x: 33, endPoint y: 474, distance: 28.6
click at [61, 465] on span "Click here to close" at bounding box center [39, 432] width 79 height 778
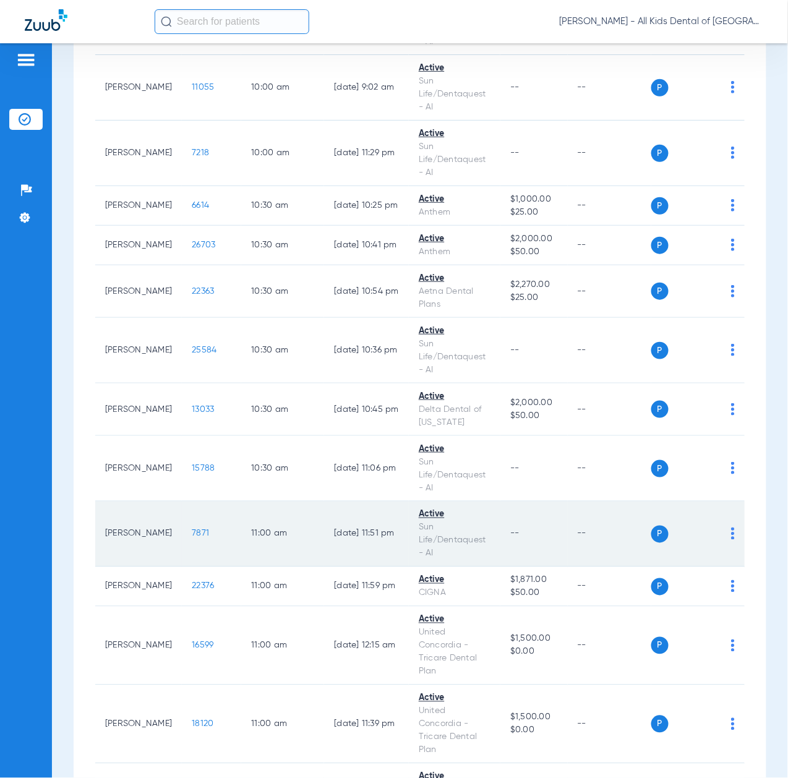
scroll to position [1402, 0]
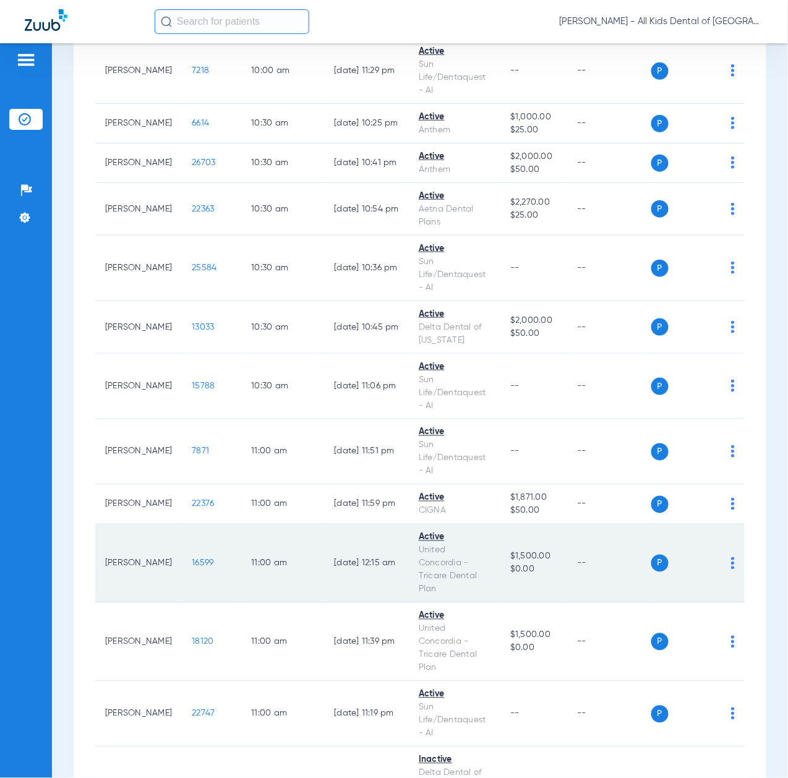
click at [190, 570] on td "16599" at bounding box center [211, 563] width 59 height 79
click at [192, 568] on span "16599" at bounding box center [203, 563] width 22 height 9
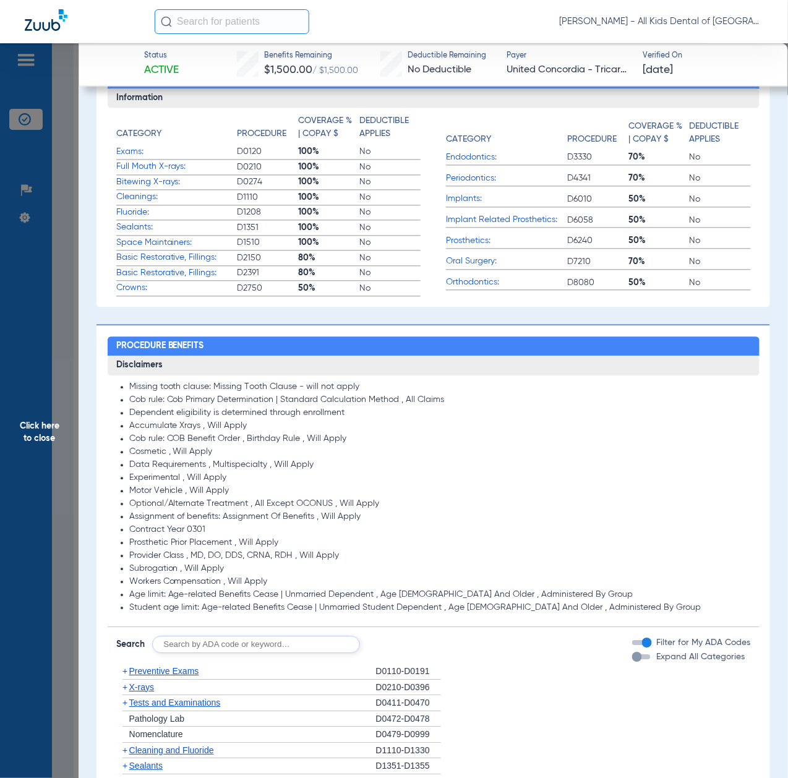
scroll to position [742, 0]
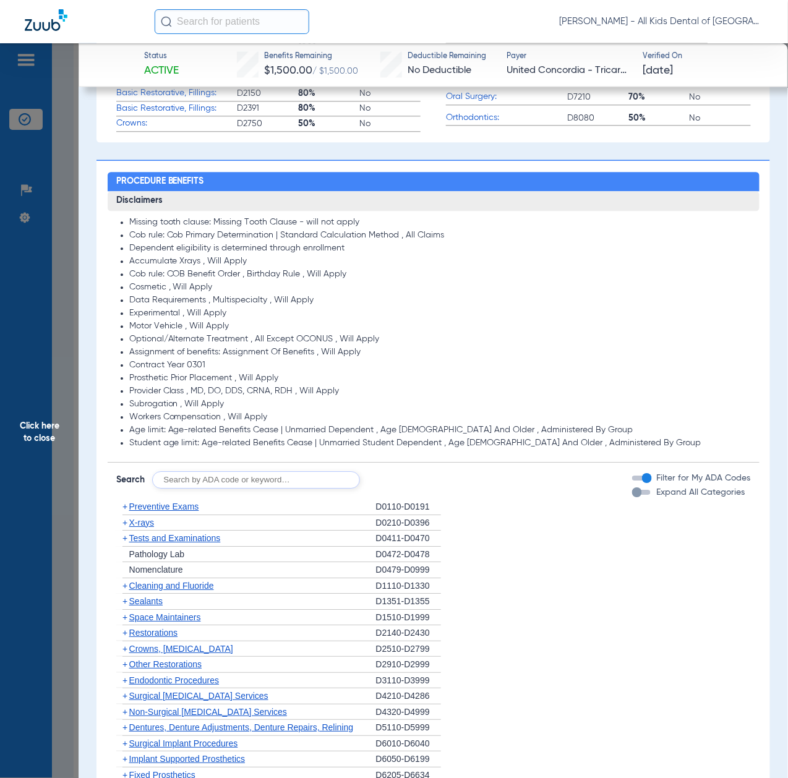
click at [223, 479] on input "text" at bounding box center [256, 479] width 208 height 17
paste input "D1206, D0330, D1351"
type input "D1206, D0330, D1351"
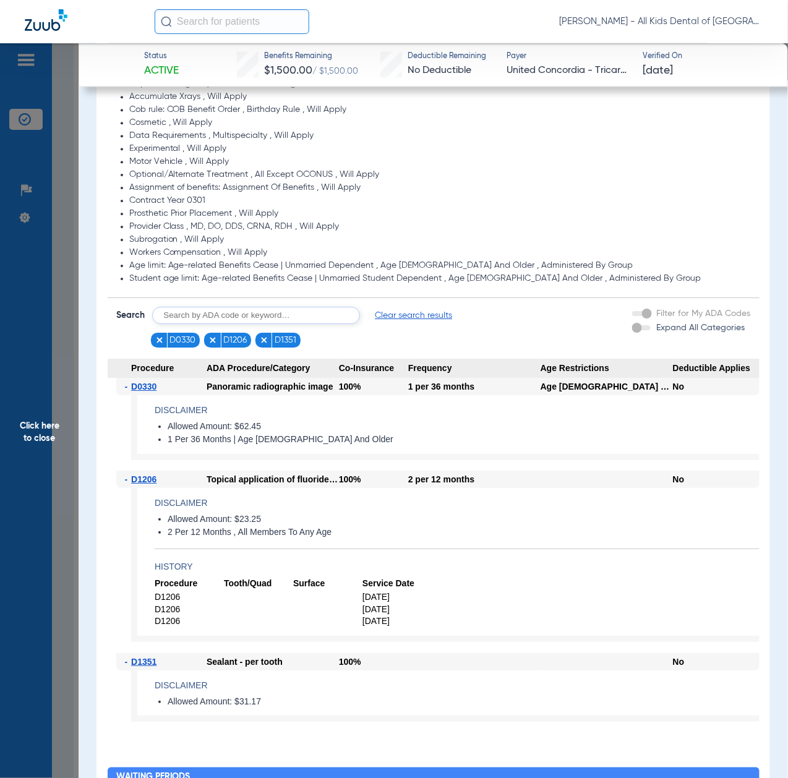
scroll to position [1072, 0]
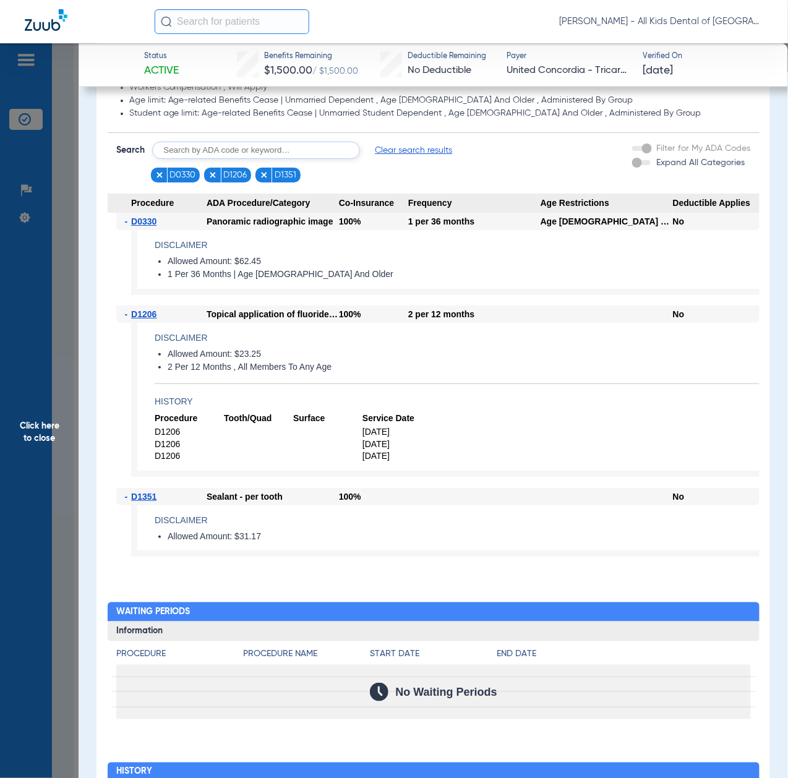
click at [64, 411] on span "Click here to close" at bounding box center [39, 432] width 79 height 778
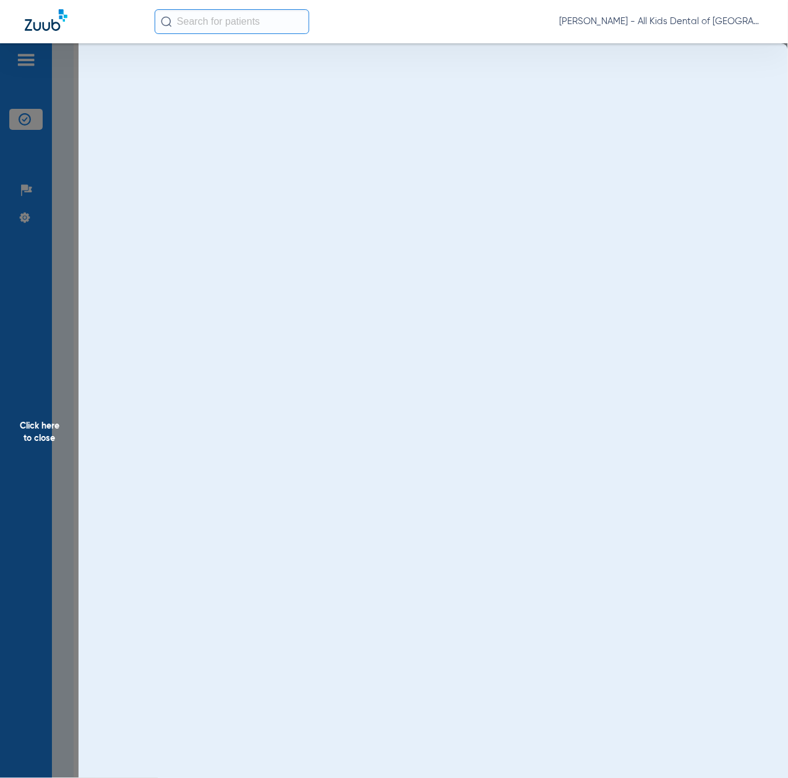
scroll to position [0, 0]
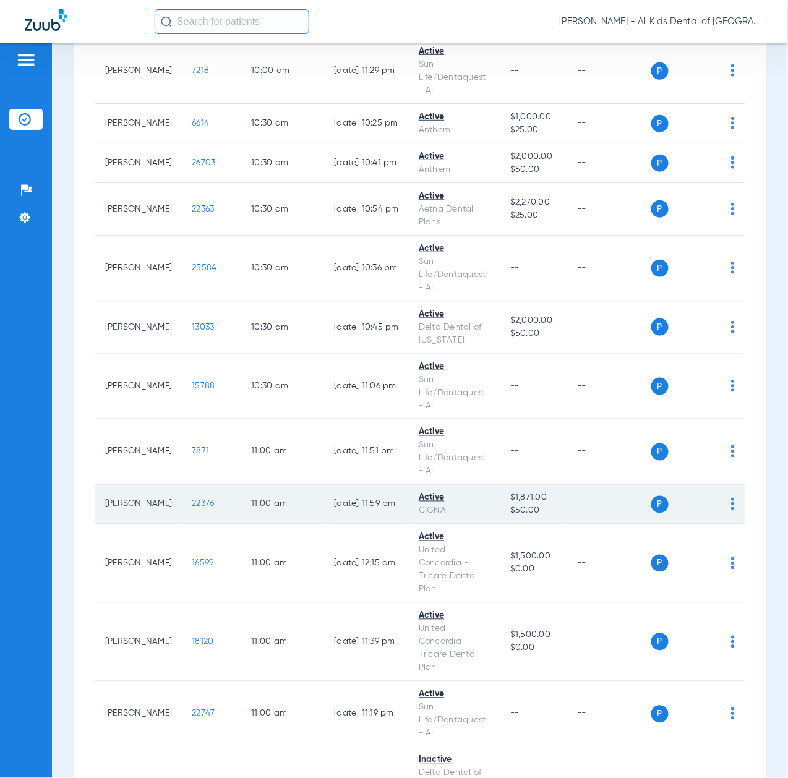
click at [192, 508] on span "22376" at bounding box center [203, 504] width 22 height 9
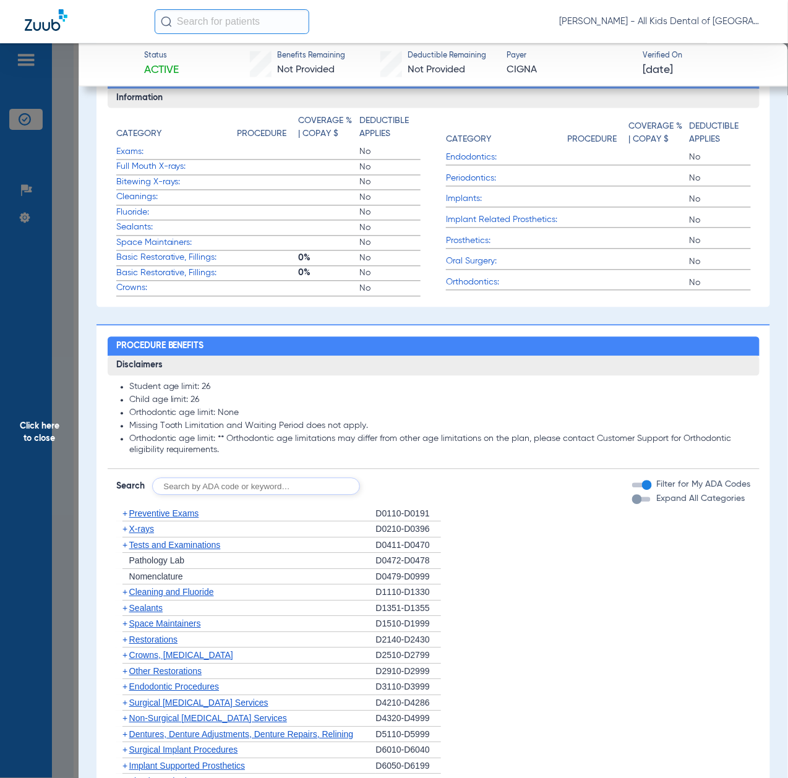
scroll to position [742, 0]
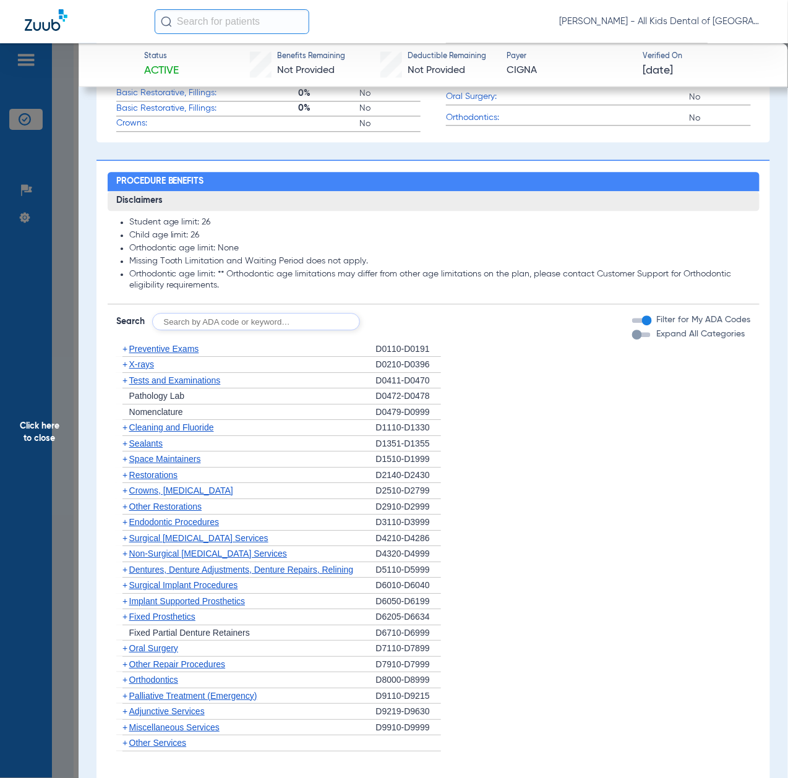
click at [266, 317] on input "text" at bounding box center [256, 321] width 208 height 17
paste input "D1206, D0330, D1351"
type input "D1206, D0330, D1351"
click button "Search" at bounding box center [406, 321] width 49 height 17
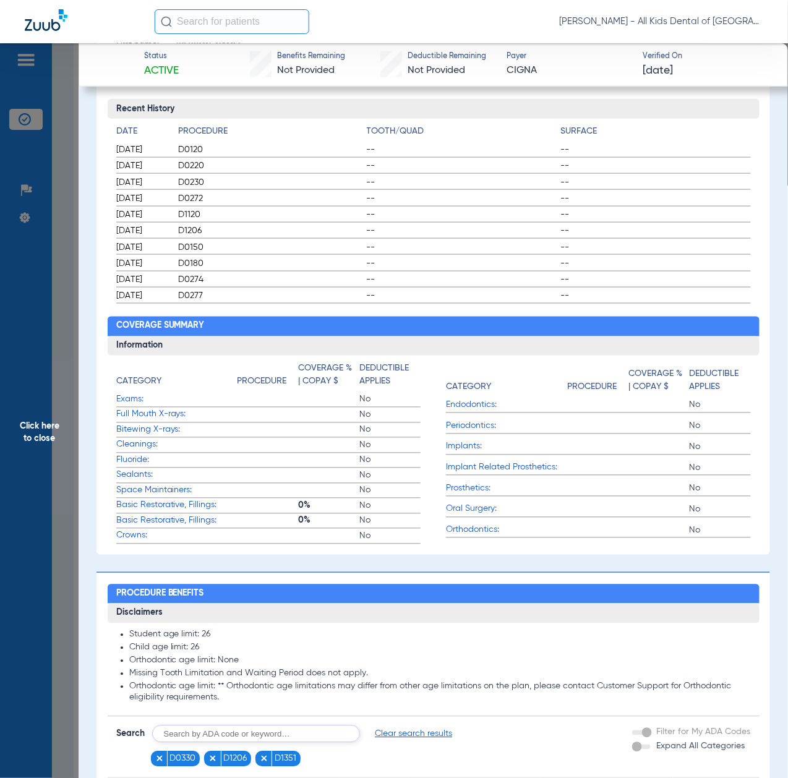
scroll to position [412, 0]
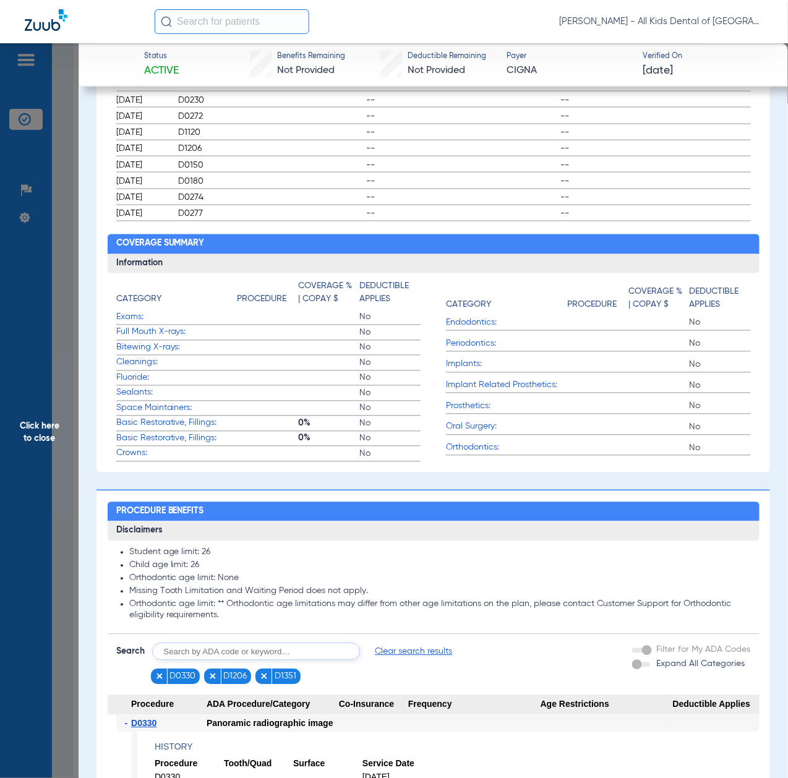
click at [47, 432] on span "Click here to close" at bounding box center [39, 432] width 79 height 778
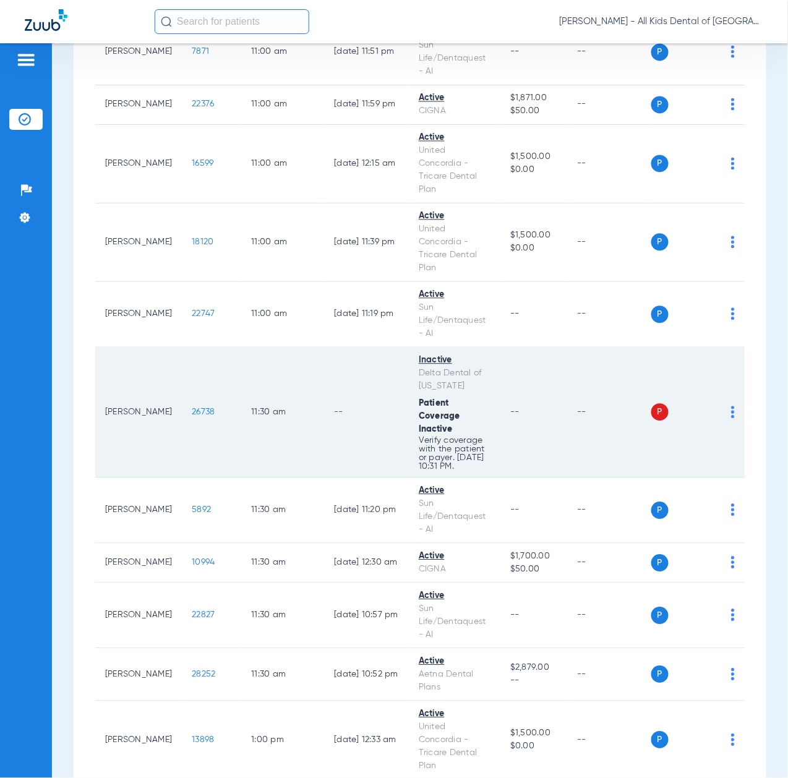
scroll to position [1896, 0]
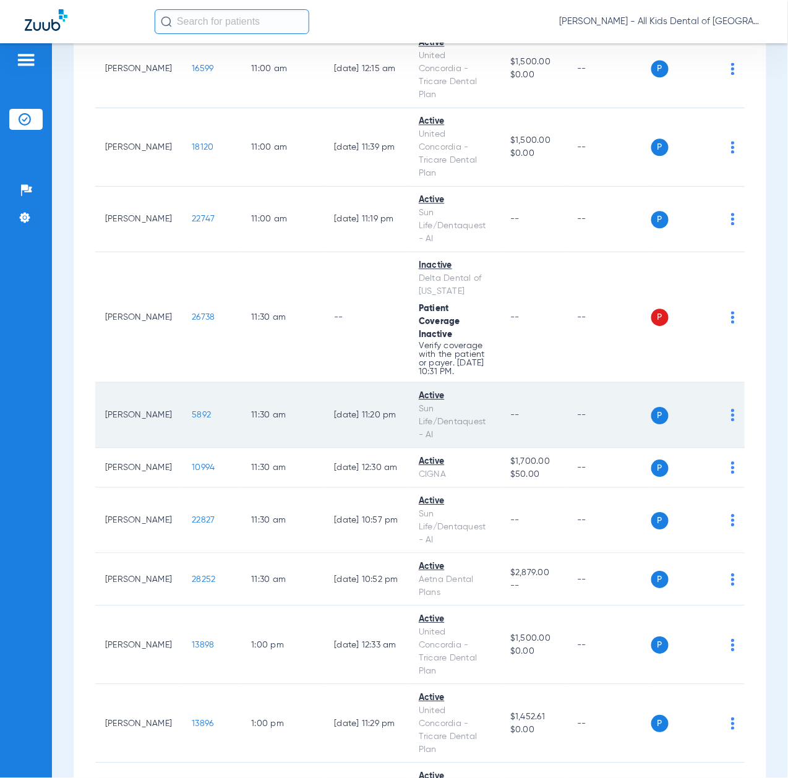
click at [192, 419] on span "5892" at bounding box center [201, 415] width 19 height 9
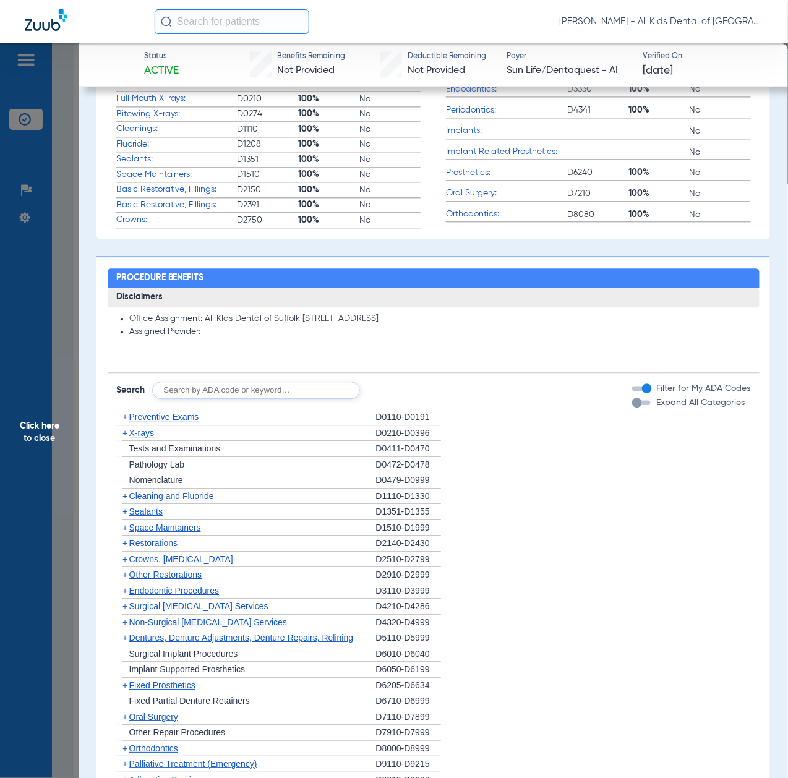
scroll to position [659, 0]
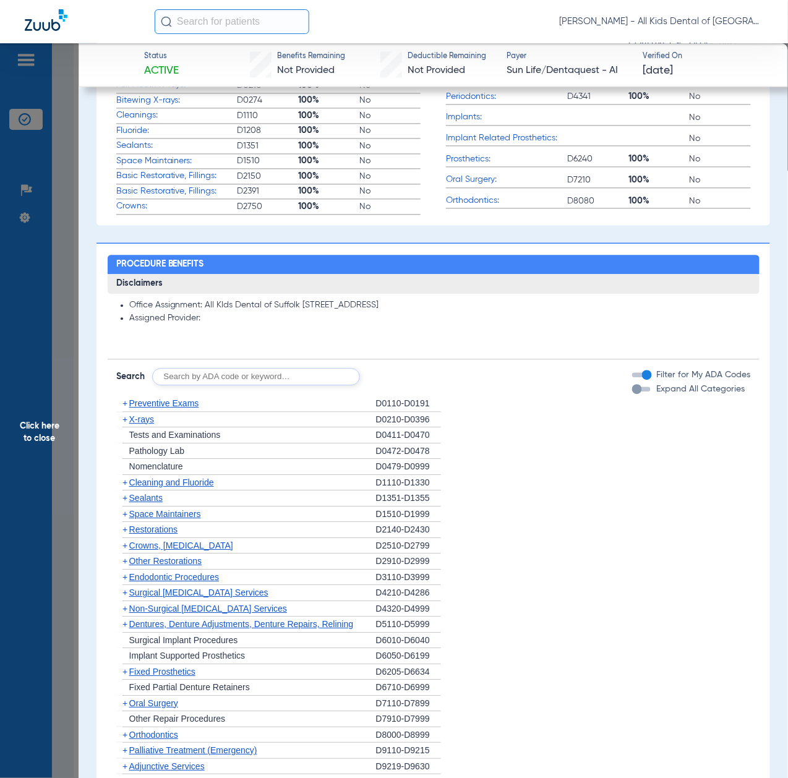
click at [225, 377] on input "text" at bounding box center [256, 376] width 208 height 17
paste input "D1206, D0330, D1351"
type input "D1206, D0330, D1351"
click button "Search" at bounding box center [406, 376] width 49 height 17
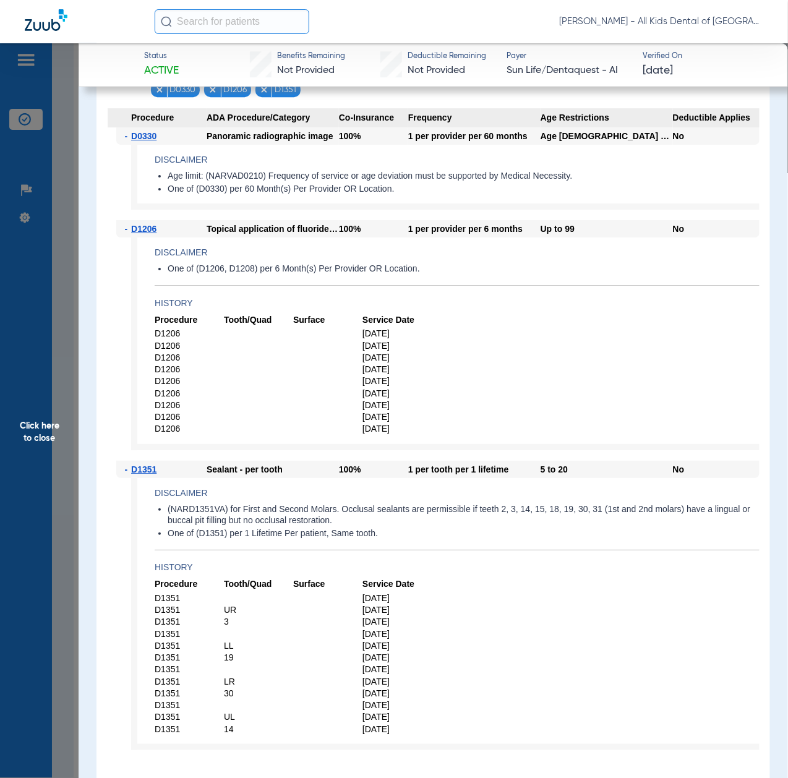
scroll to position [990, 0]
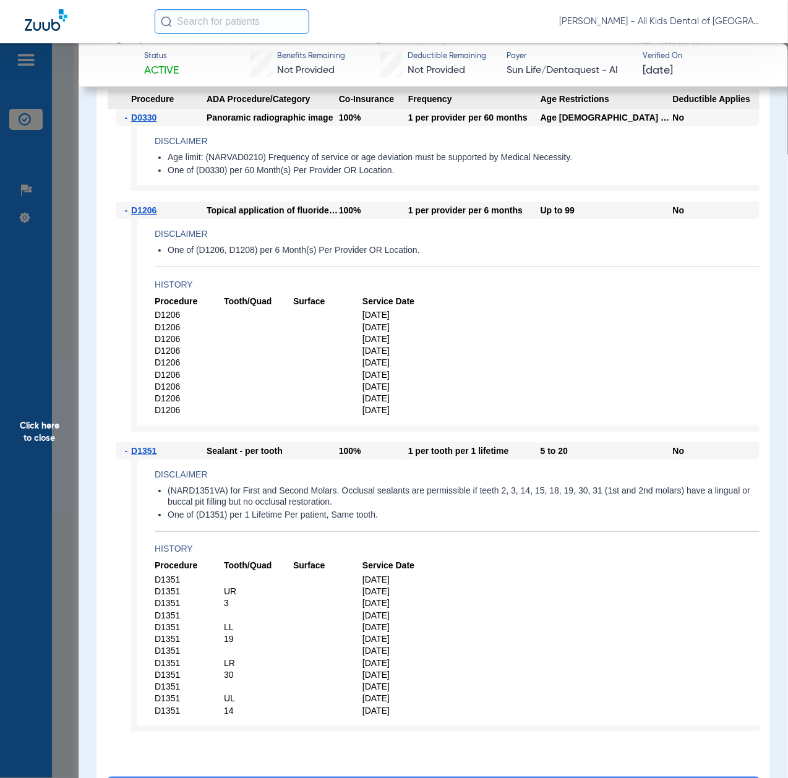
click at [52, 458] on span "Click here to close" at bounding box center [39, 432] width 79 height 778
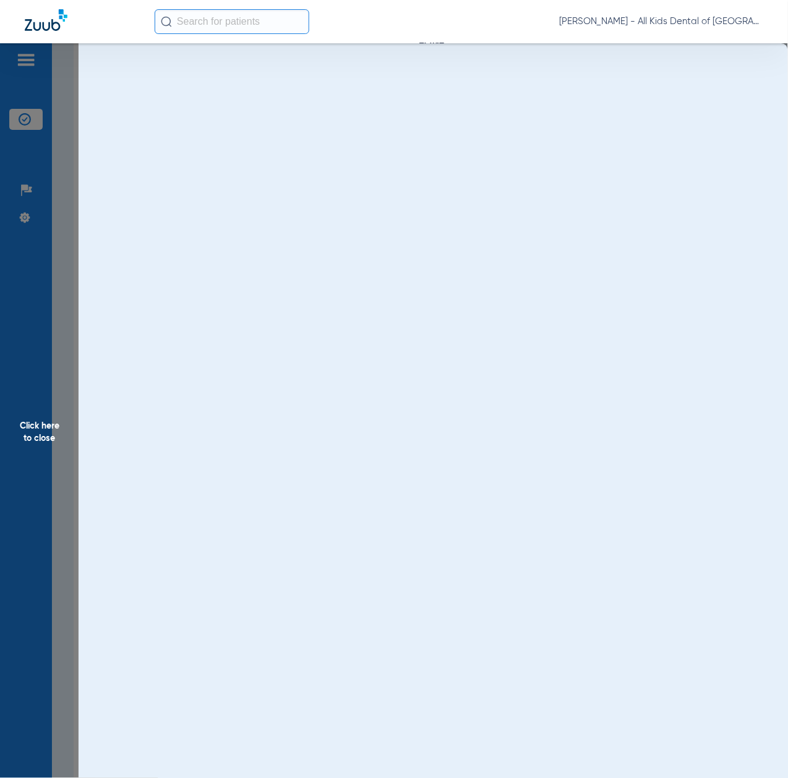
scroll to position [0, 0]
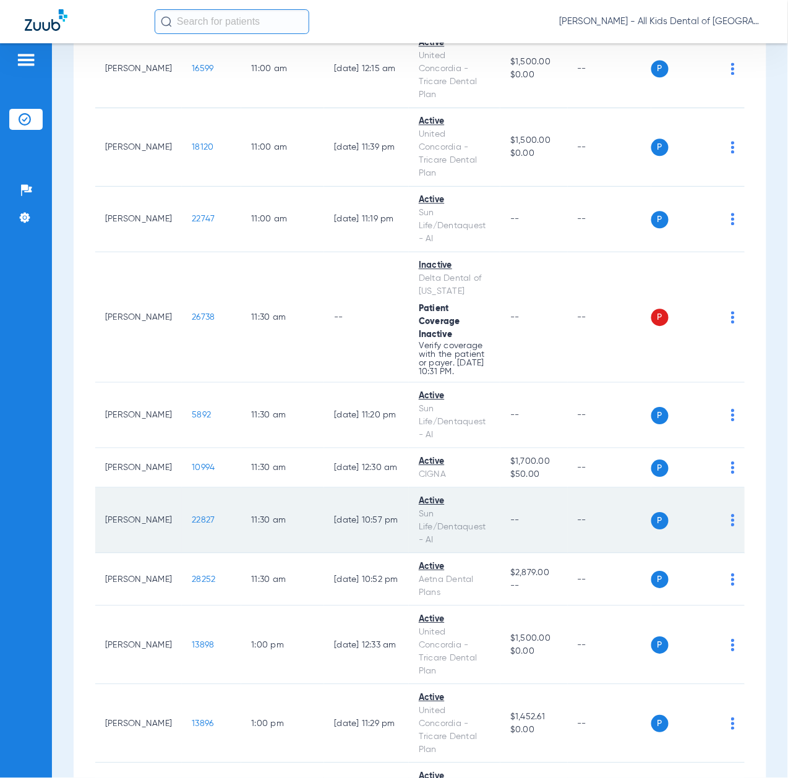
click at [192, 524] on span "22827" at bounding box center [203, 520] width 23 height 9
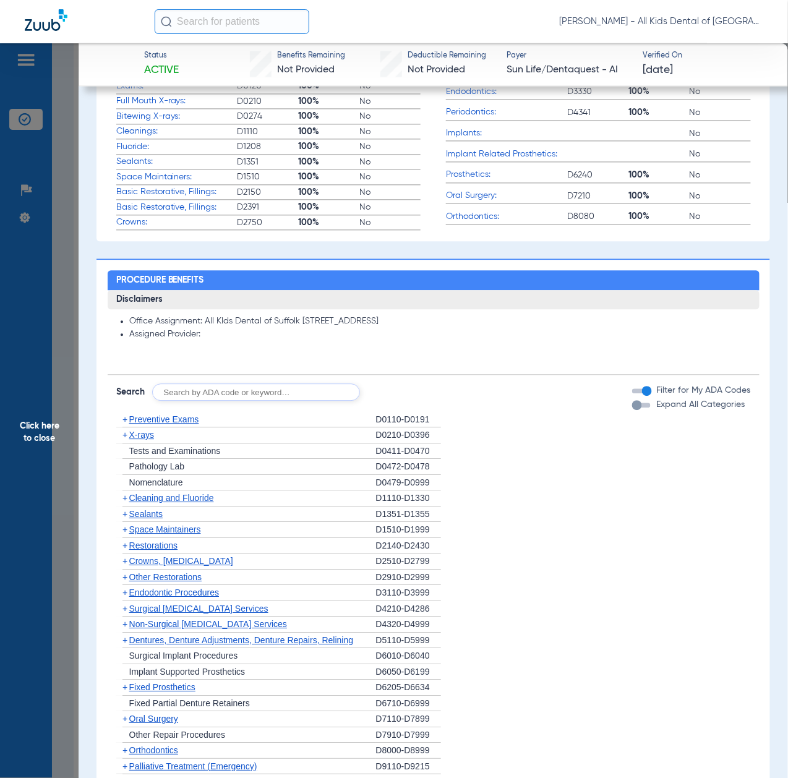
scroll to position [742, 0]
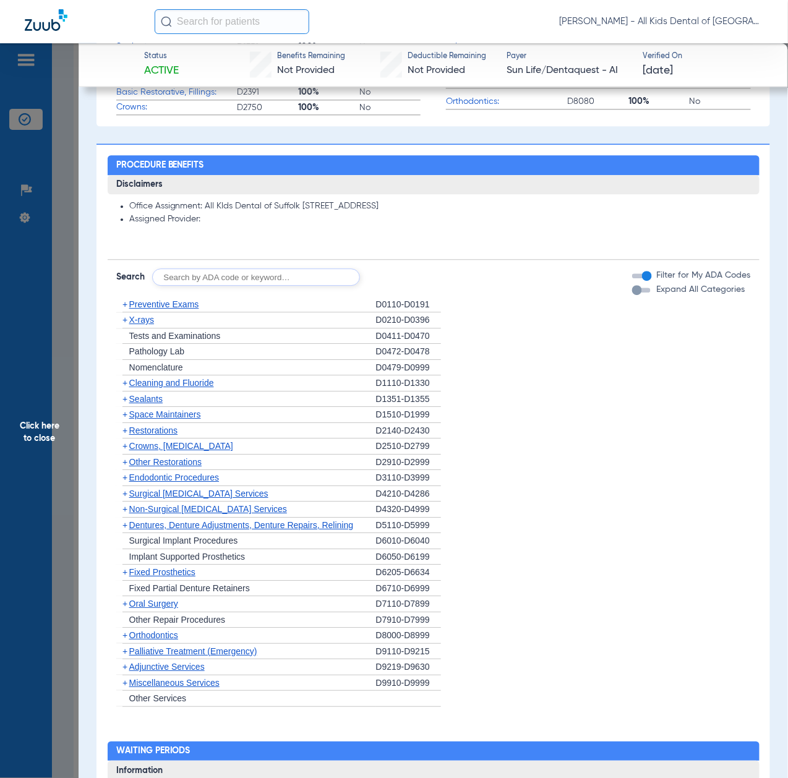
click at [255, 278] on input "text" at bounding box center [256, 276] width 208 height 17
paste input "D1206, D0330, D1351"
type input "D1206, D0330, D1351"
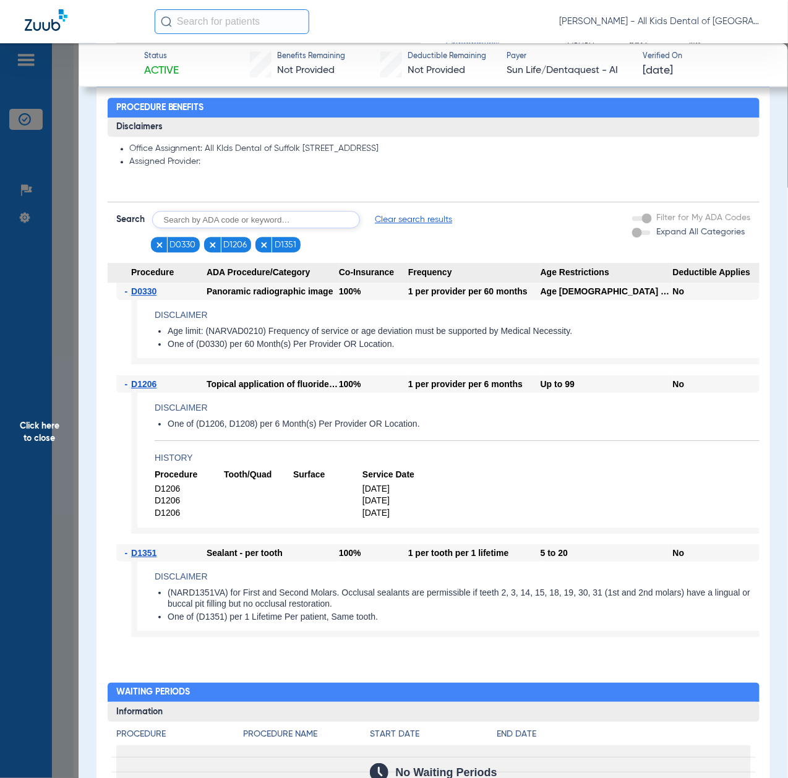
scroll to position [824, 0]
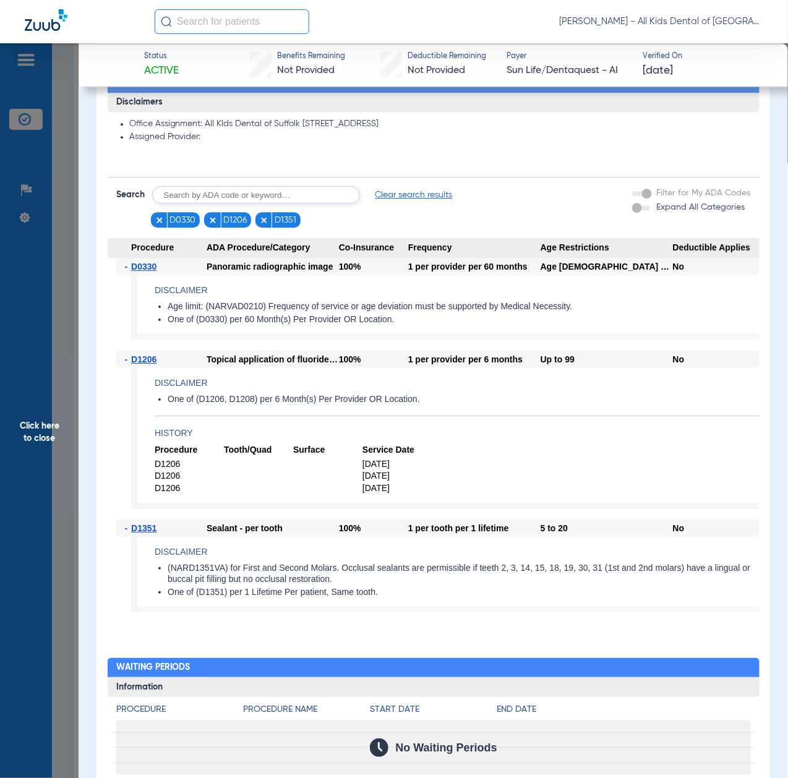
click at [48, 448] on span "Click here to close" at bounding box center [39, 432] width 79 height 778
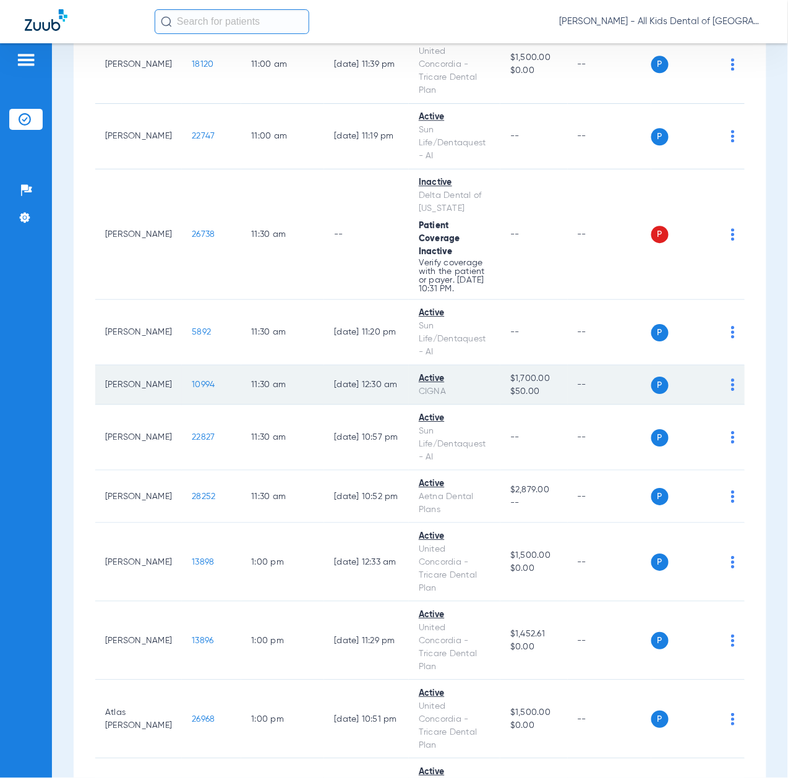
scroll to position [2061, 0]
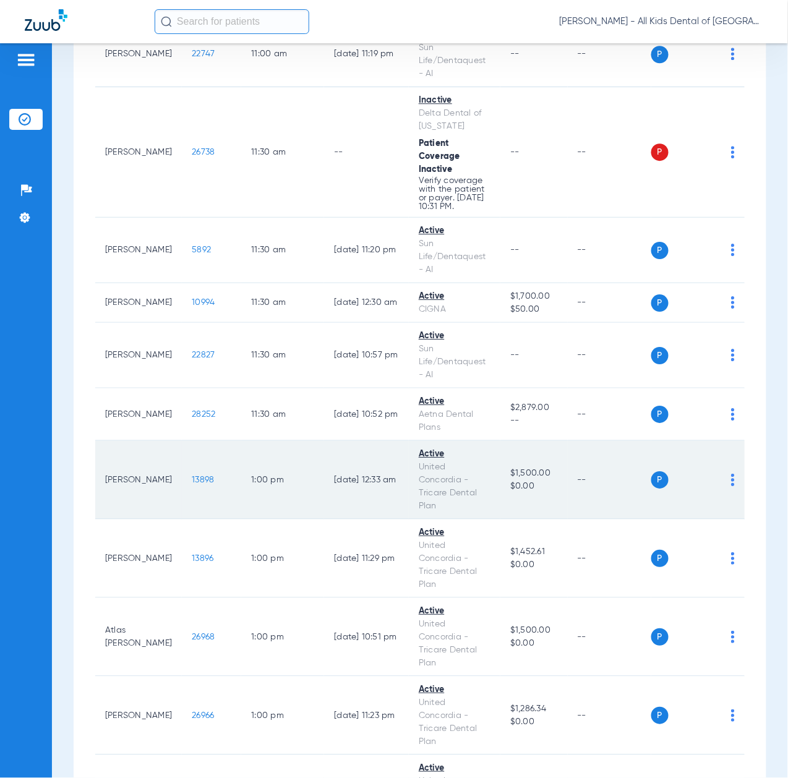
click at [192, 484] on span "13898" at bounding box center [203, 480] width 22 height 9
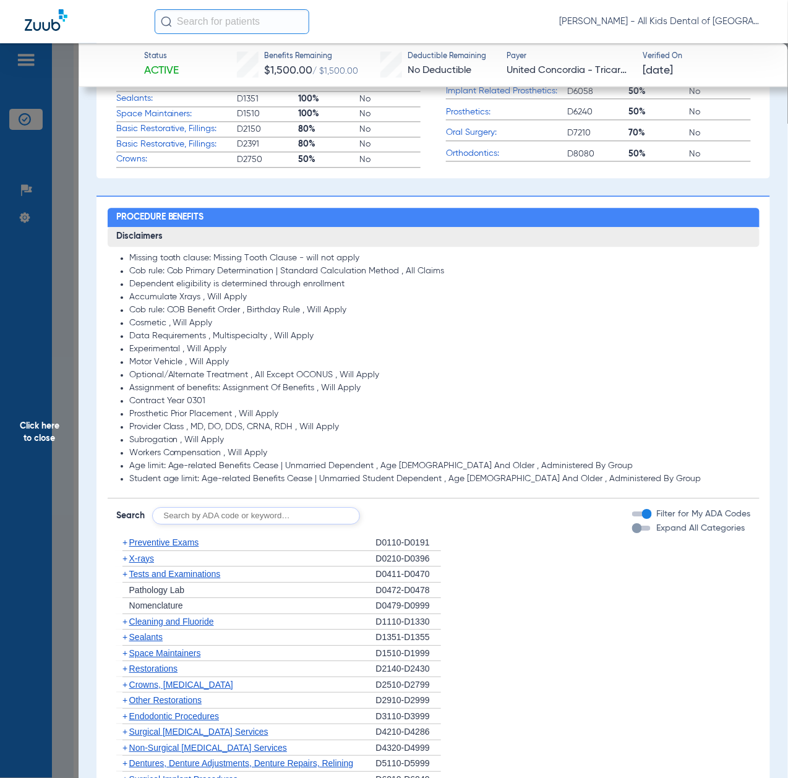
scroll to position [742, 0]
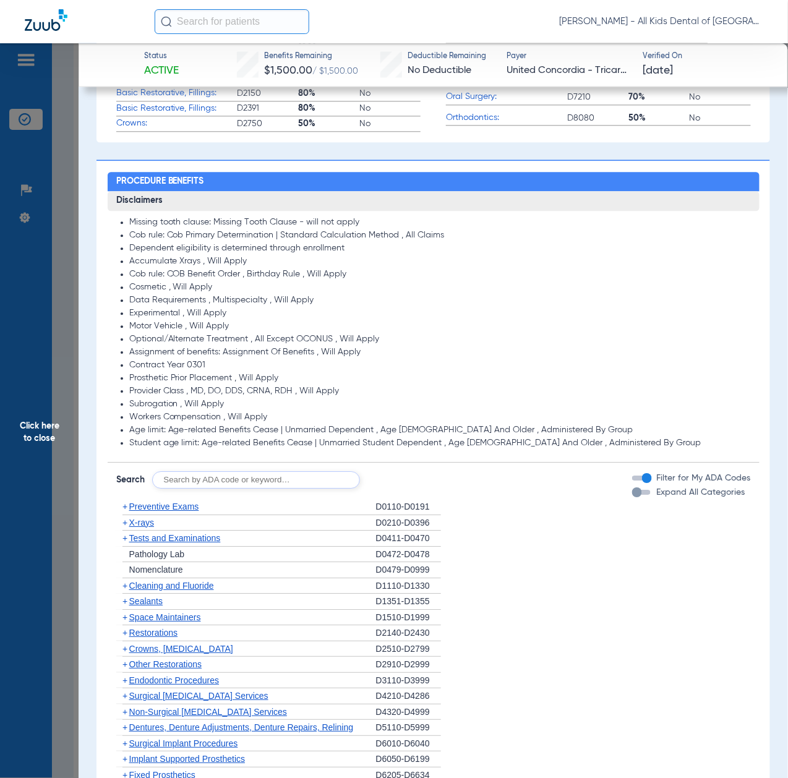
click at [228, 480] on input "text" at bounding box center [256, 479] width 208 height 17
paste input "D1206, D0330, D1351"
type input "D1206, D0330, D1351"
click button "Search" at bounding box center [406, 479] width 49 height 17
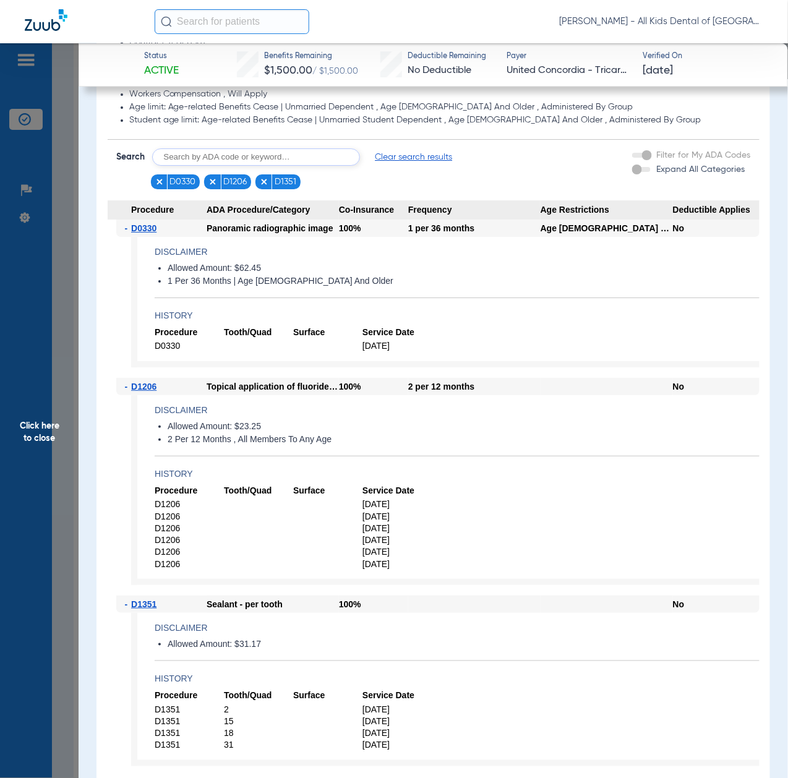
scroll to position [1154, 0]
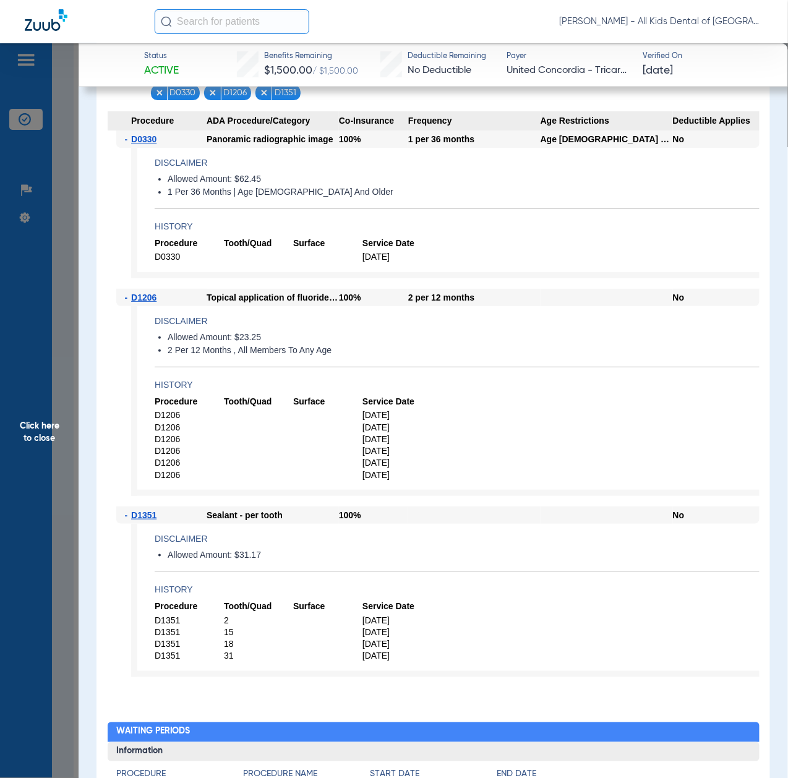
click at [47, 463] on span "Click here to close" at bounding box center [39, 432] width 79 height 778
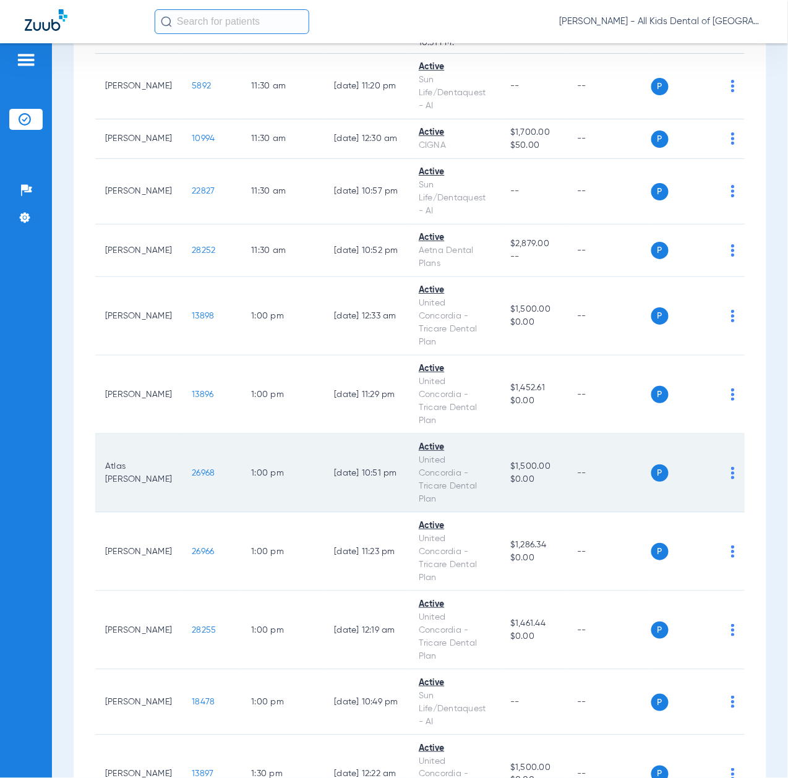
scroll to position [2227, 0]
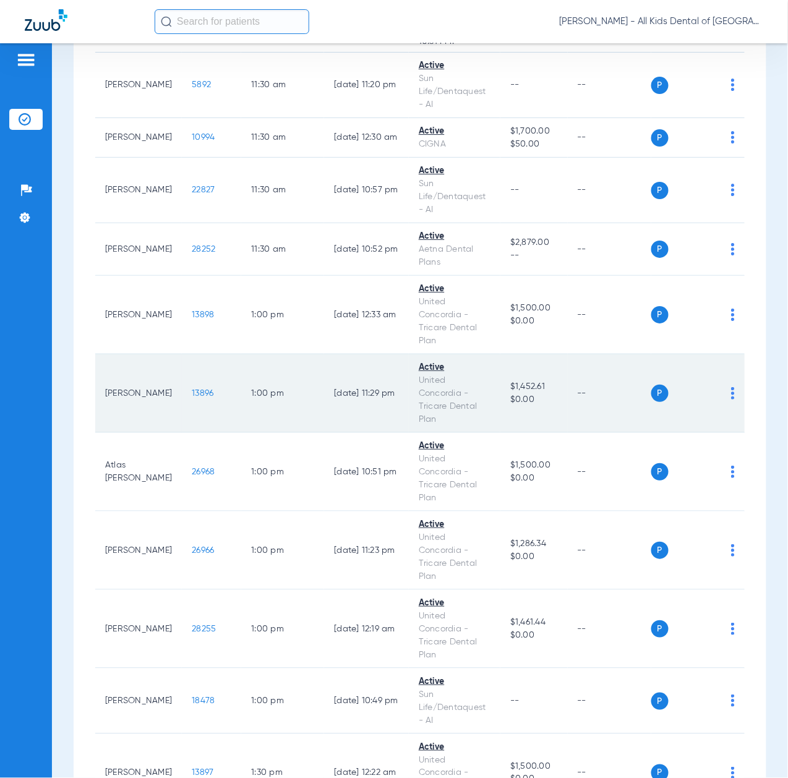
click at [192, 398] on span "13896" at bounding box center [203, 393] width 22 height 9
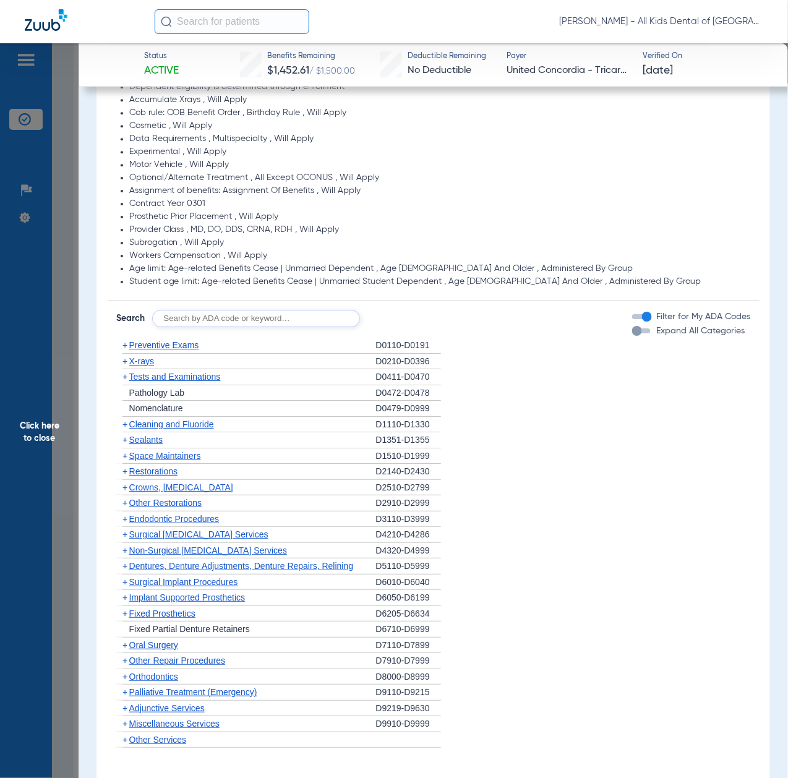
scroll to position [907, 0]
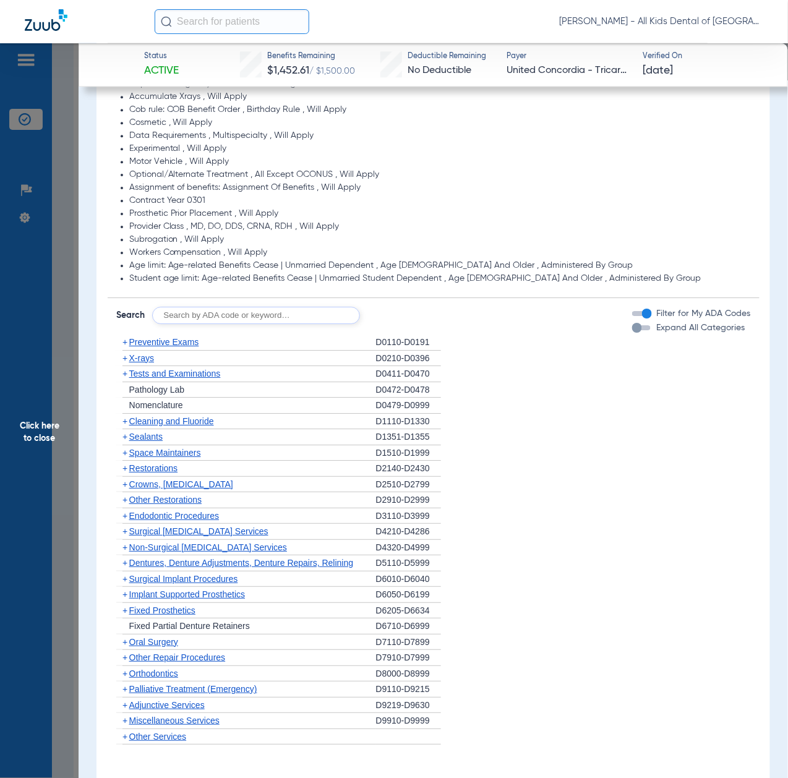
click at [226, 315] on input "text" at bounding box center [256, 315] width 208 height 17
paste input "D1206, D0330, D1351"
type input "D1206, D0330, D1351"
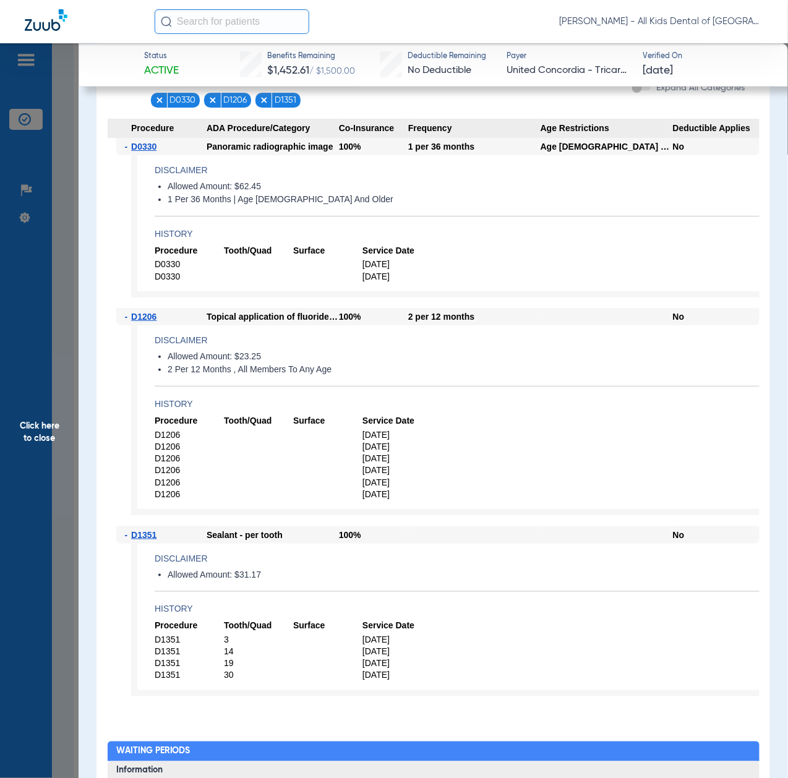
scroll to position [1154, 0]
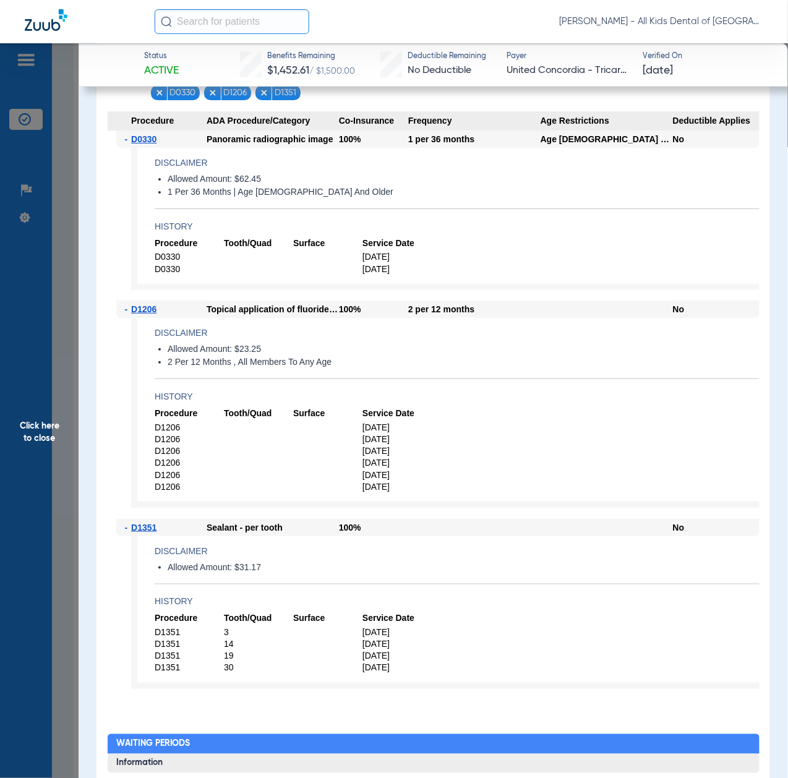
click at [40, 382] on span "Click here to close" at bounding box center [39, 432] width 79 height 778
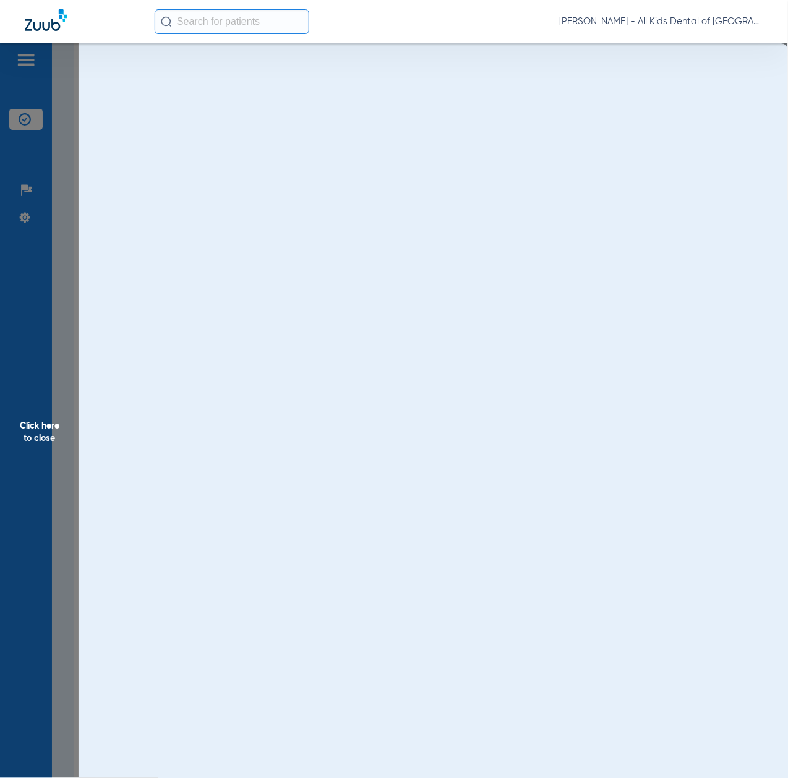
scroll to position [0, 0]
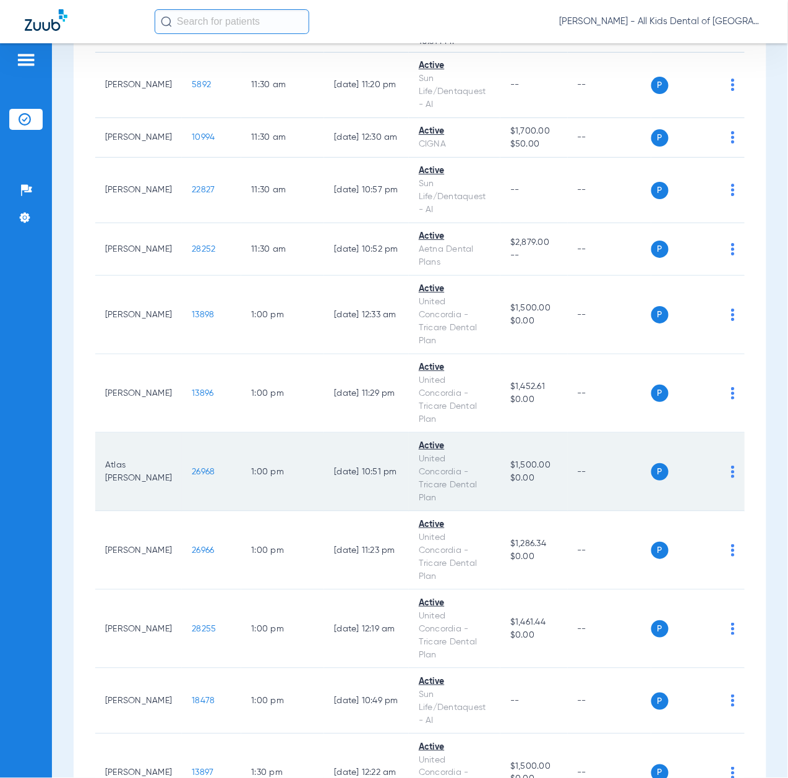
click at [192, 476] on span "26968" at bounding box center [203, 472] width 23 height 9
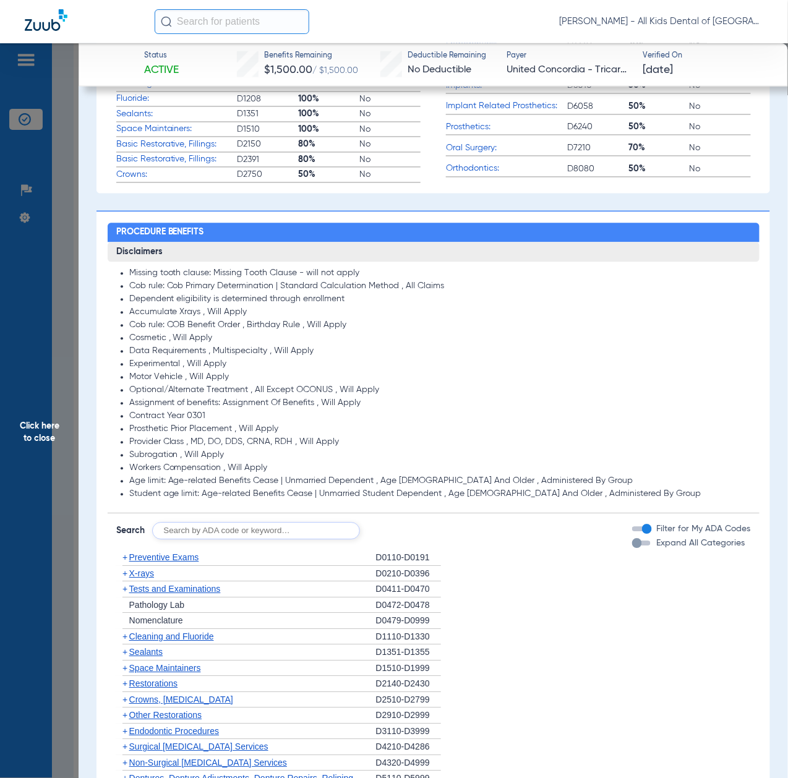
scroll to position [824, 0]
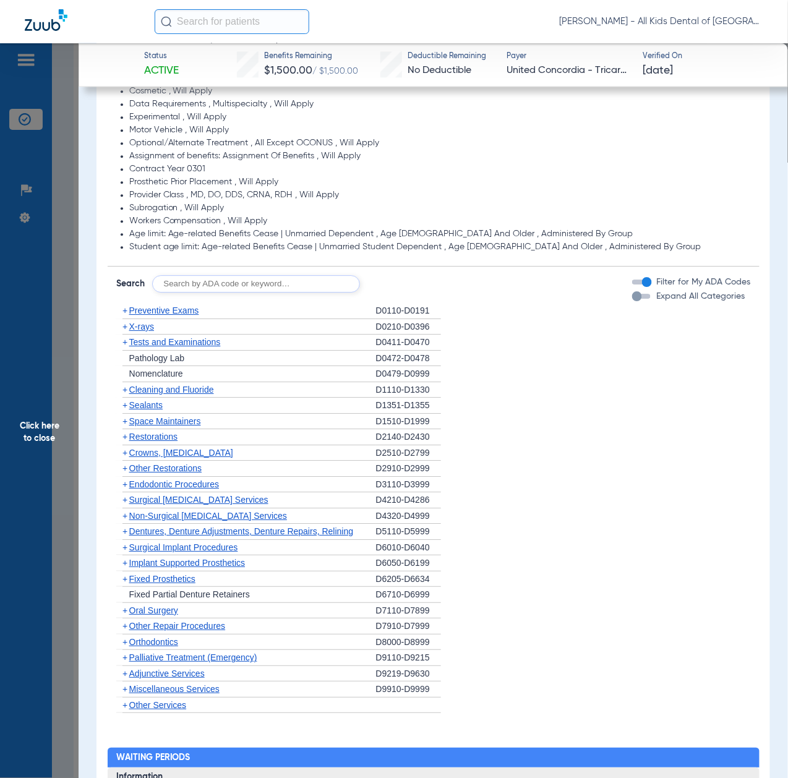
click at [266, 290] on input "text" at bounding box center [256, 283] width 208 height 17
paste input "D1206, D0330, D1351"
type input "D1206, D0330, D1351"
click button "Search" at bounding box center [406, 283] width 49 height 17
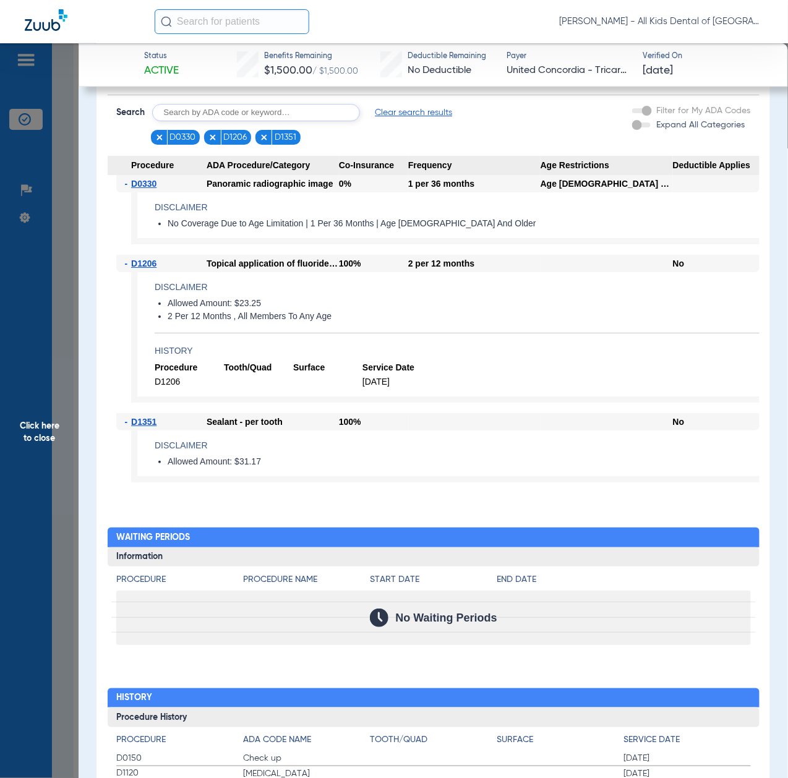
scroll to position [980, 0]
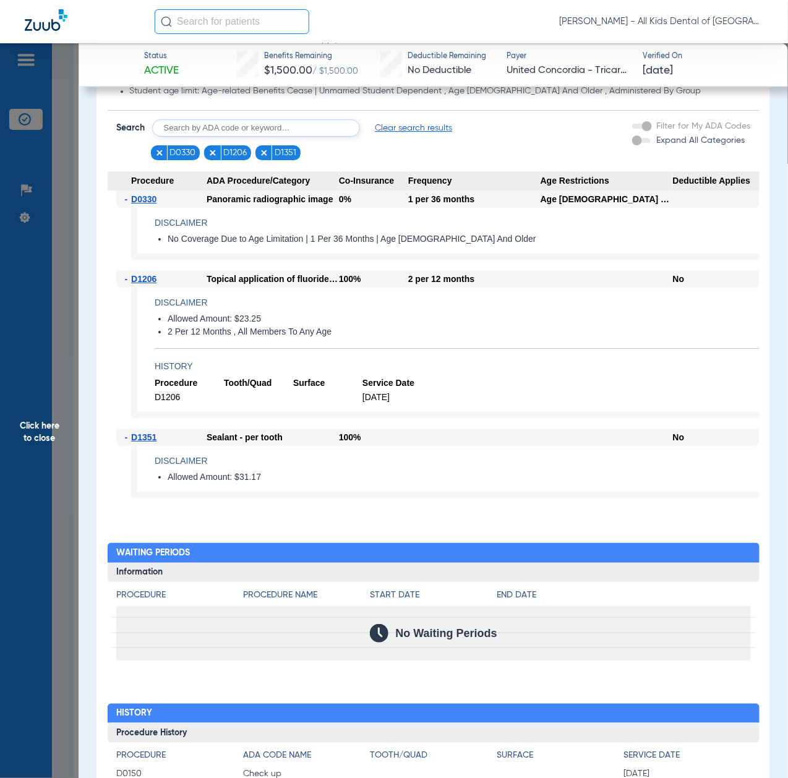
drag, startPoint x: 48, startPoint y: 486, endPoint x: 90, endPoint y: 500, distance: 44.6
click at [50, 486] on span "Click here to close" at bounding box center [39, 432] width 79 height 778
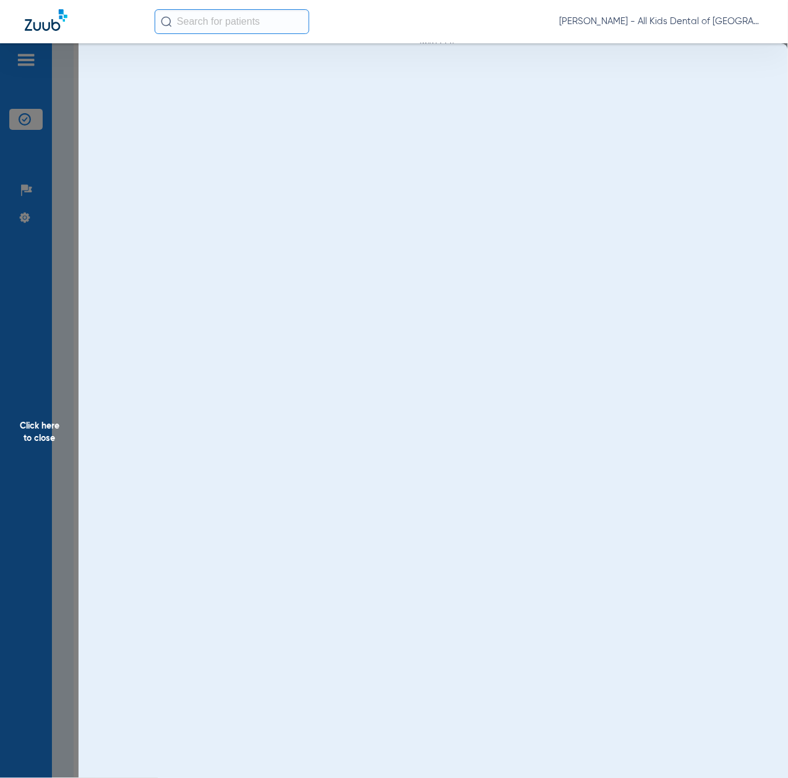
scroll to position [0, 0]
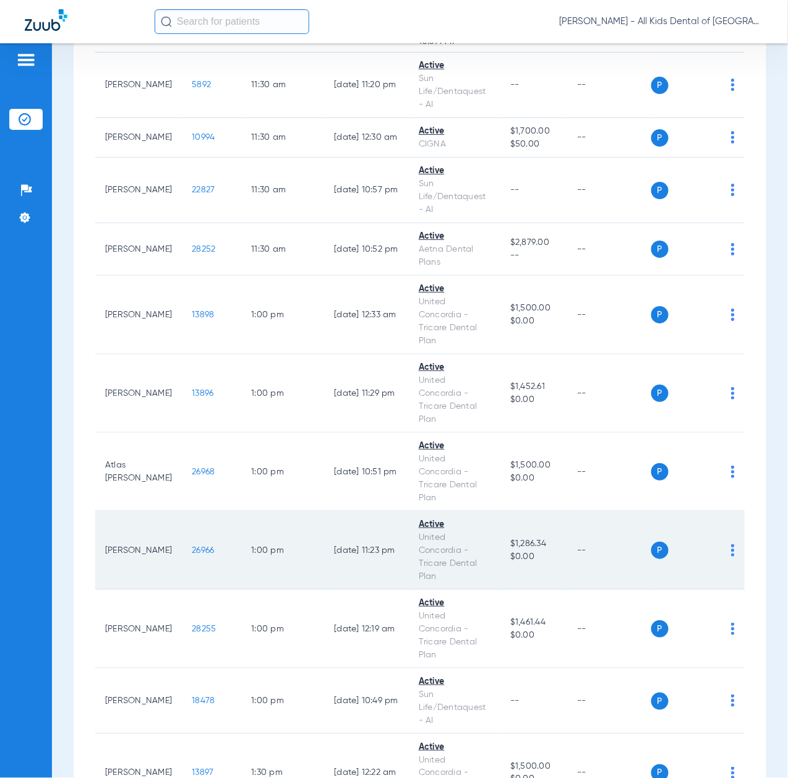
click at [192, 555] on span "26966" at bounding box center [203, 550] width 22 height 9
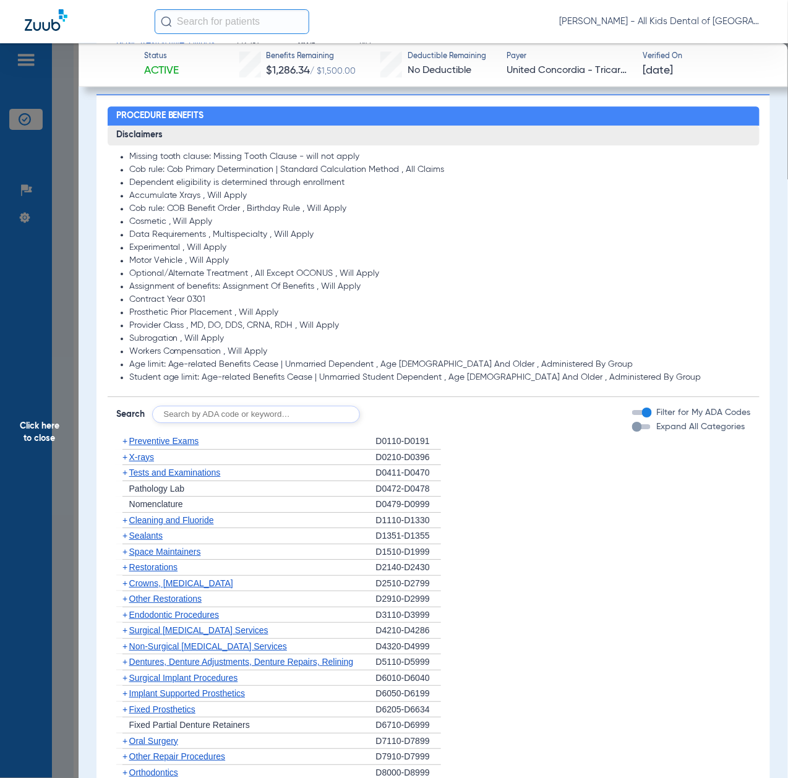
scroll to position [907, 0]
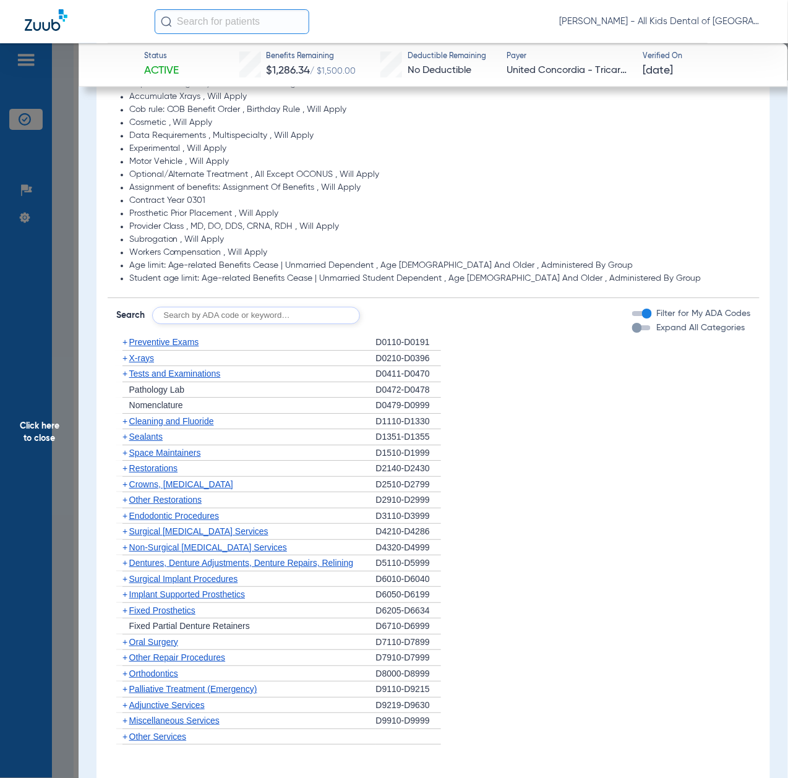
click at [221, 317] on input "text" at bounding box center [256, 315] width 208 height 17
paste input "D1206, D0330, D1351"
type input "D1206, D0330, D1351"
click button "Search" at bounding box center [406, 315] width 49 height 17
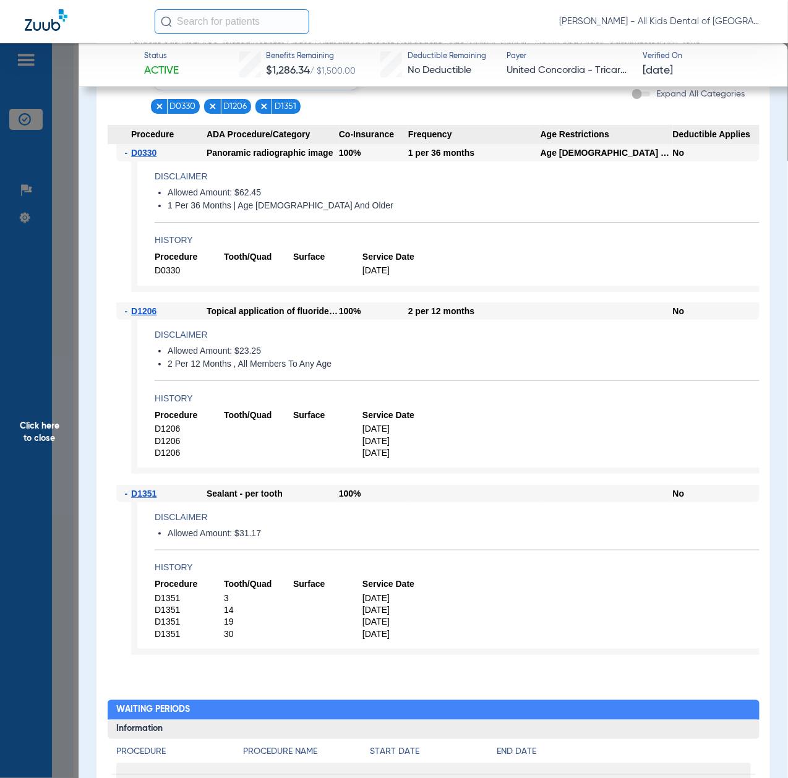
scroll to position [1154, 0]
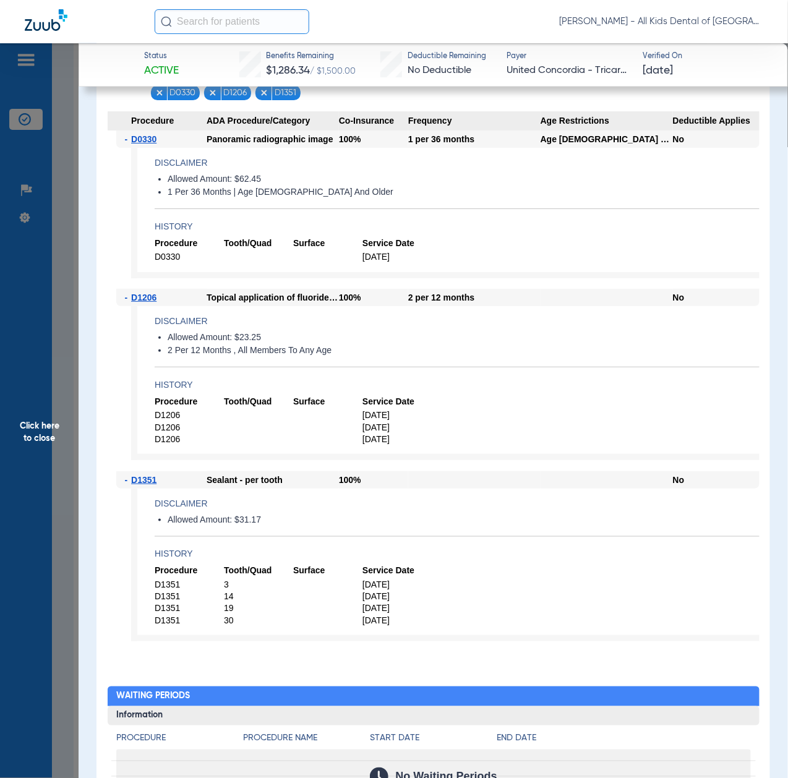
drag, startPoint x: 38, startPoint y: 458, endPoint x: 50, endPoint y: 455, distance: 12.6
click at [40, 458] on span "Click here to close" at bounding box center [39, 432] width 79 height 778
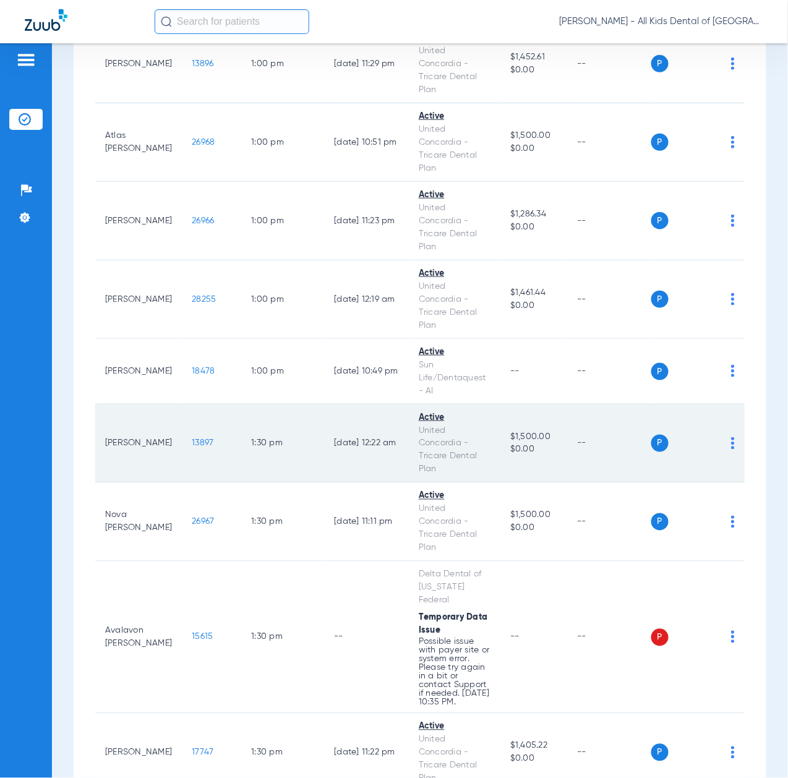
scroll to position [2638, 0]
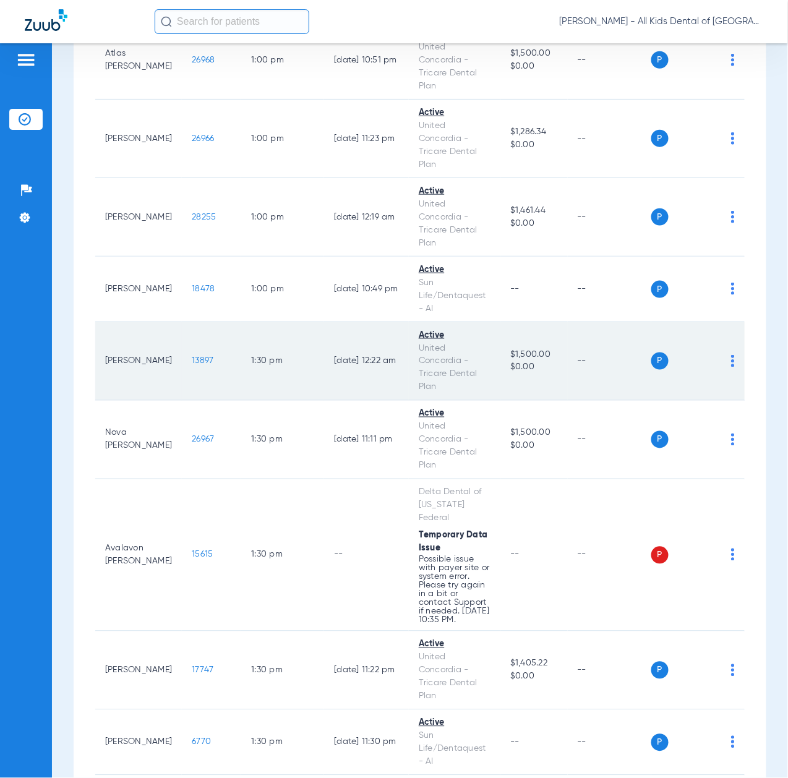
click at [186, 392] on td "13897" at bounding box center [211, 361] width 59 height 79
click at [192, 366] on span "13897" at bounding box center [203, 361] width 22 height 9
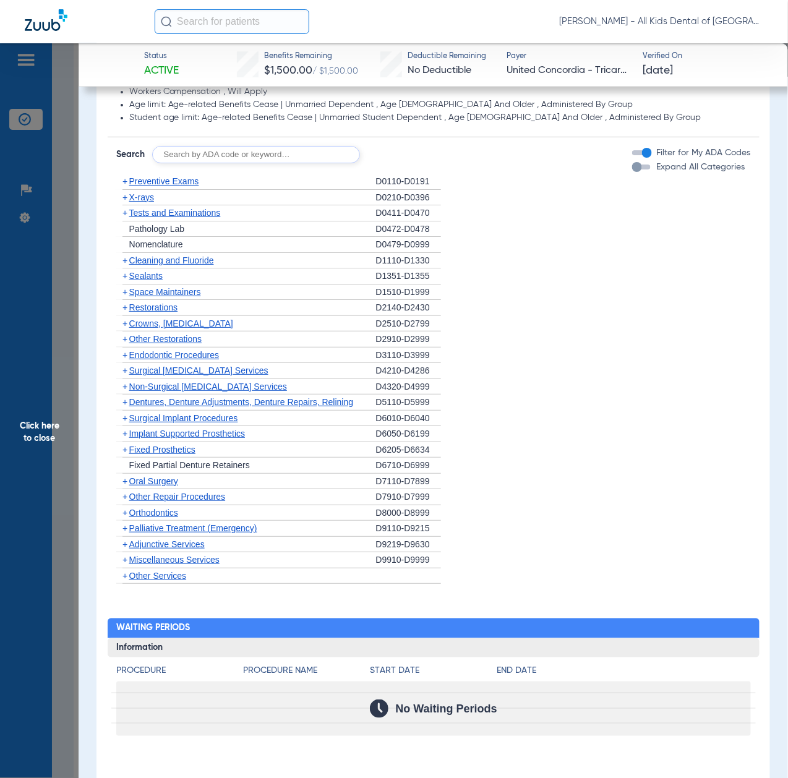
scroll to position [1072, 0]
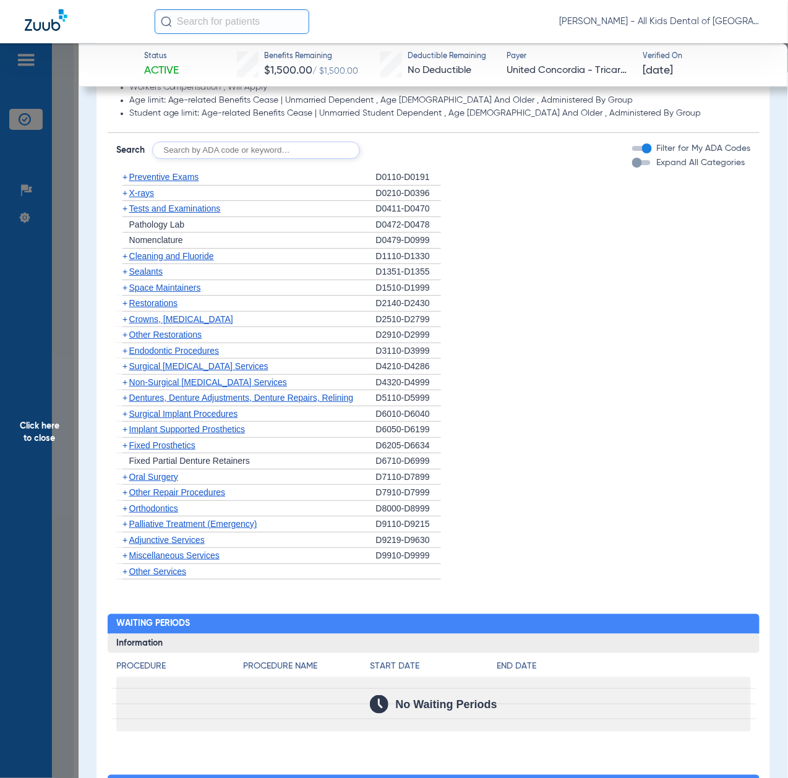
click at [229, 152] on input "text" at bounding box center [256, 150] width 208 height 17
paste input "D1206, D0330, D1351"
type input "D1206, D0330, D1351"
click button "Search" at bounding box center [406, 150] width 49 height 17
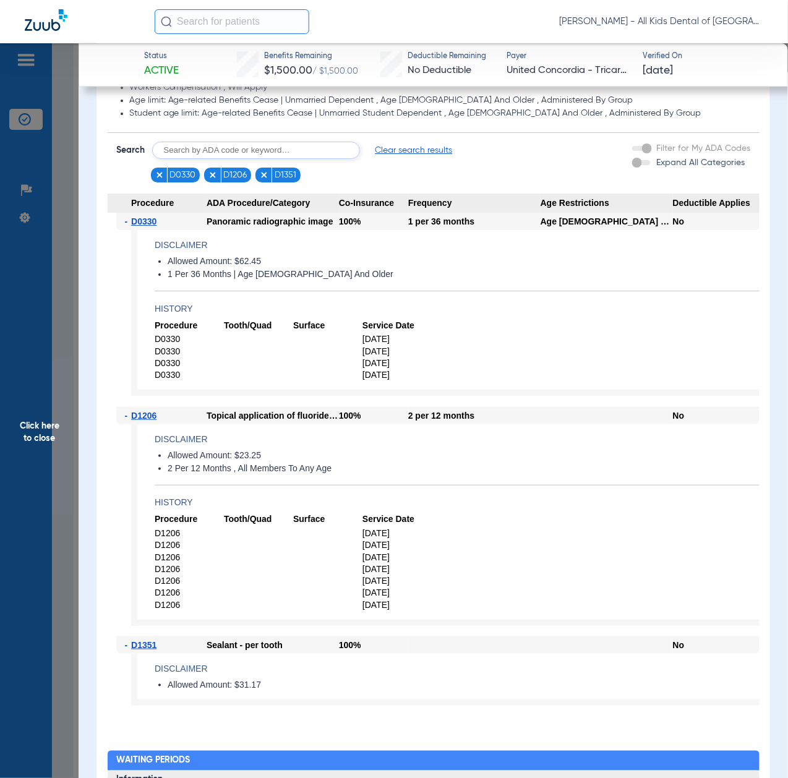
scroll to position [1154, 0]
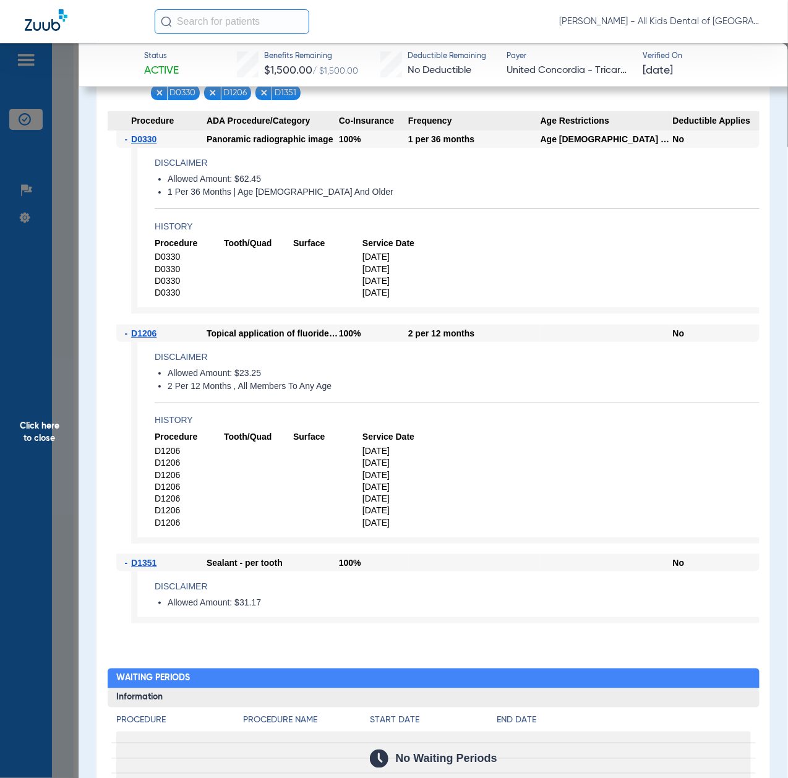
drag, startPoint x: 40, startPoint y: 440, endPoint x: 48, endPoint y: 446, distance: 10.3
click at [40, 440] on span "Click here to close" at bounding box center [39, 432] width 79 height 778
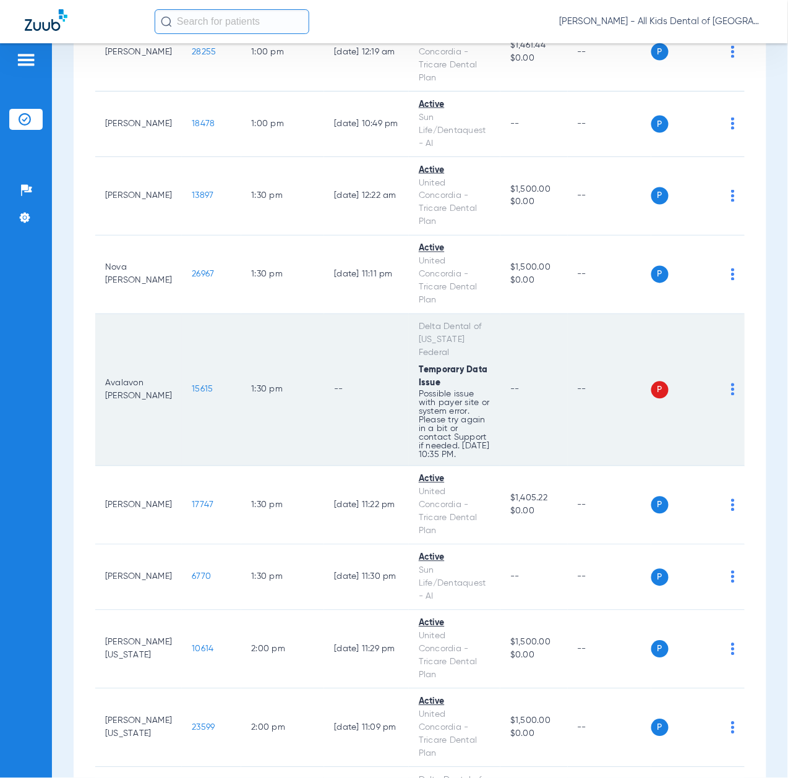
scroll to position [2886, 0]
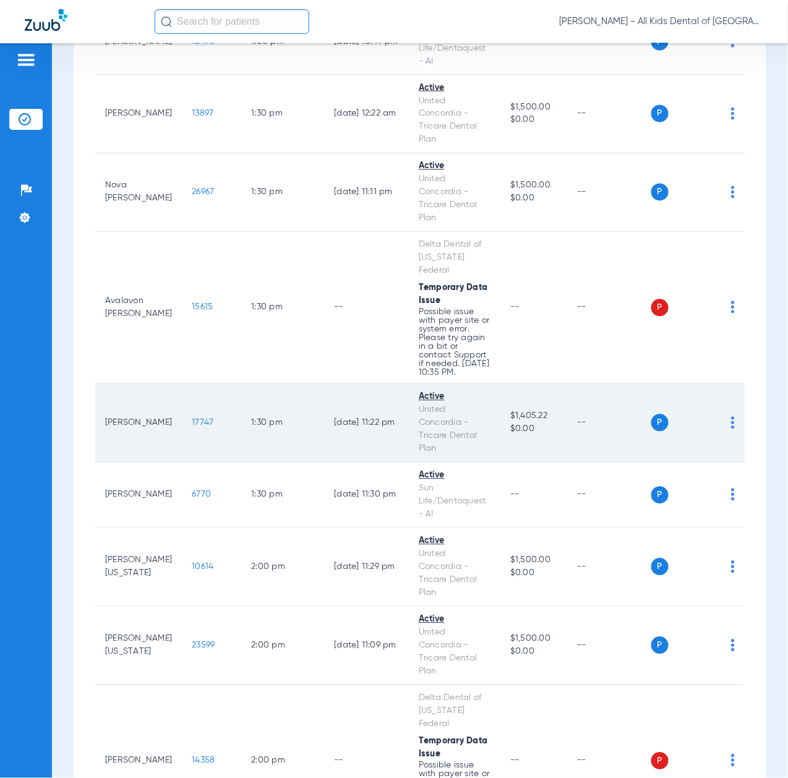
click at [192, 427] on span "17747" at bounding box center [203, 423] width 22 height 9
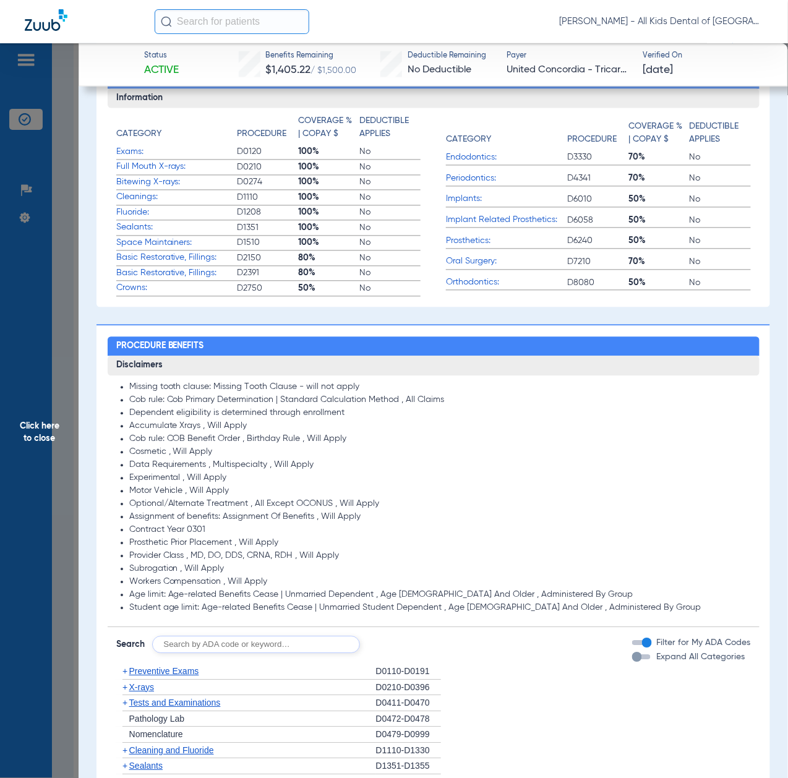
scroll to position [824, 0]
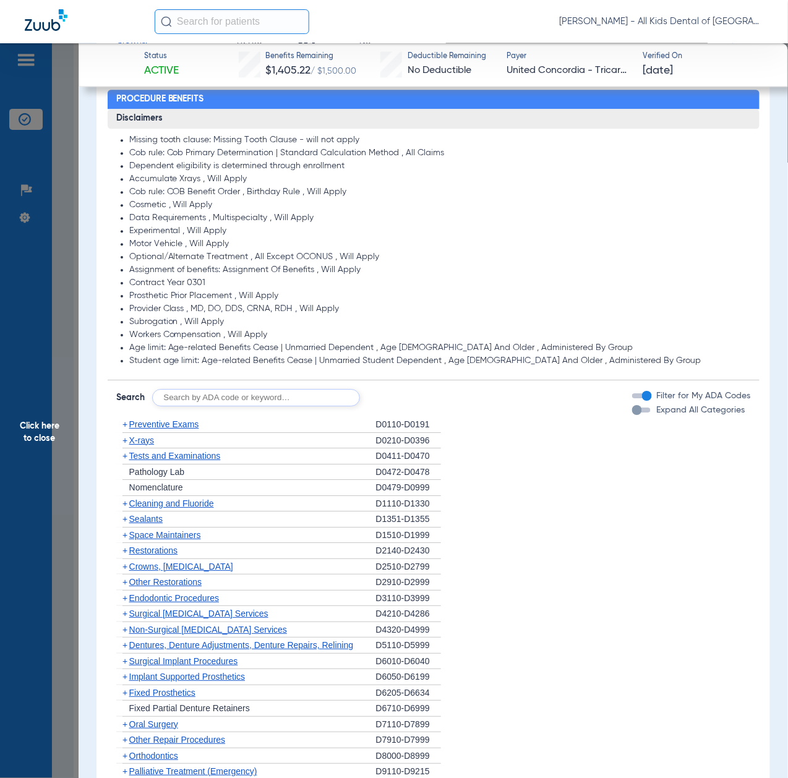
click at [254, 393] on input "text" at bounding box center [256, 397] width 208 height 17
paste input "D1206, D0330, D1351"
type input "D1206, D0330, D1351"
click button "Search" at bounding box center [406, 397] width 49 height 17
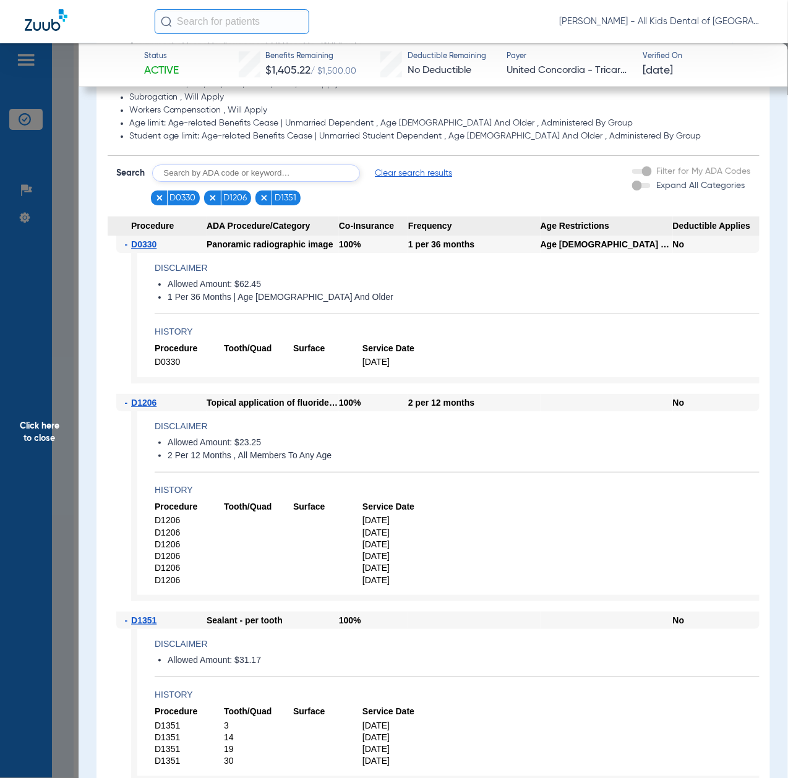
scroll to position [1154, 0]
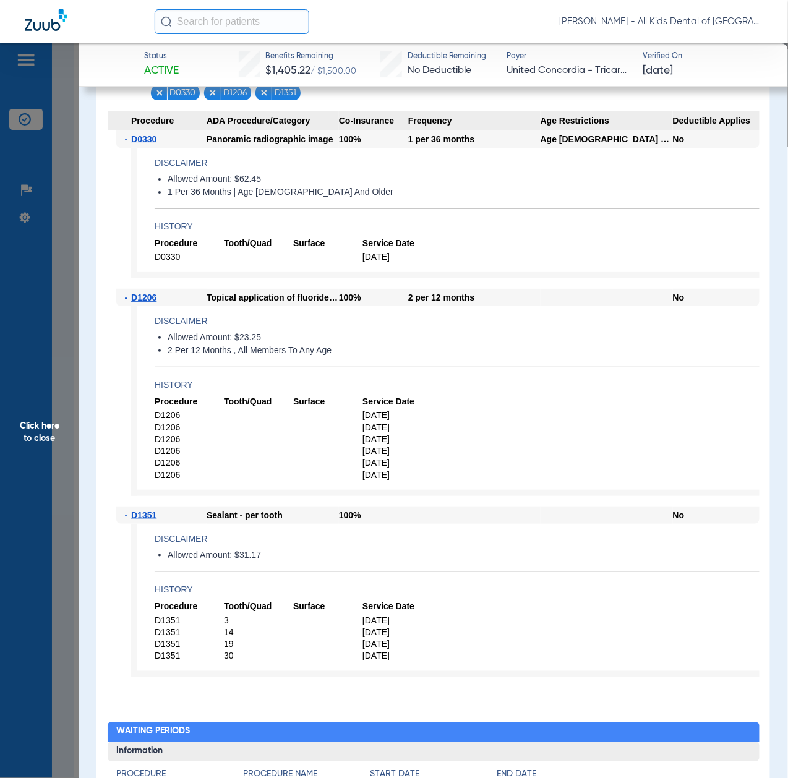
click at [42, 488] on span "Click here to close" at bounding box center [39, 432] width 79 height 778
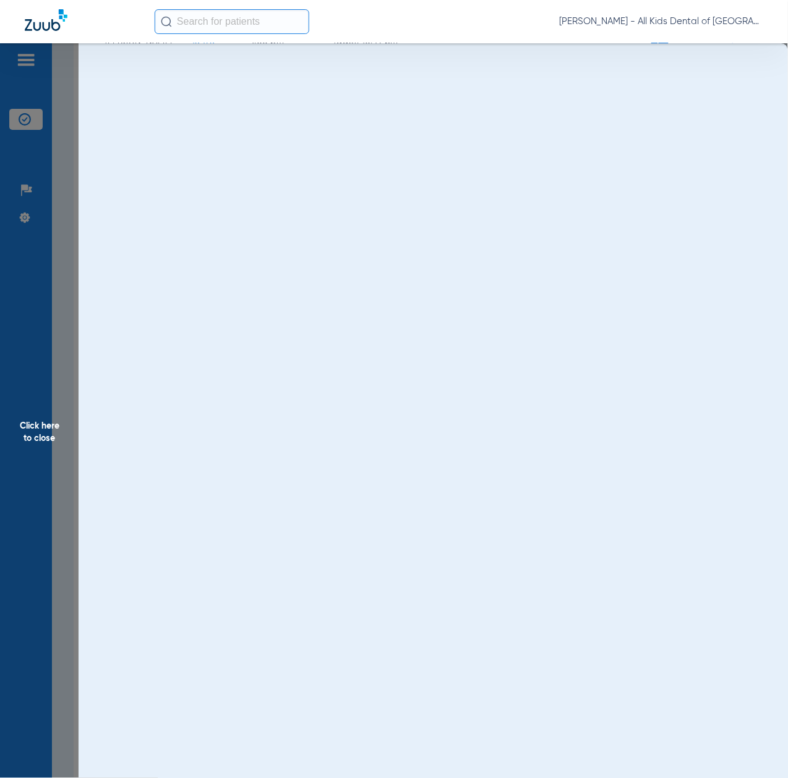
scroll to position [0, 0]
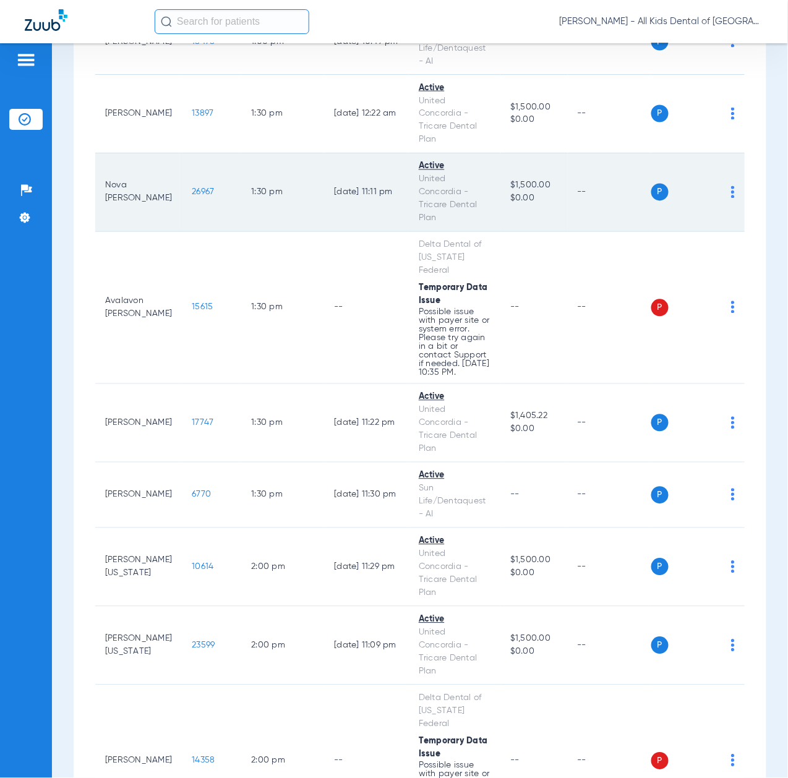
click at [192, 197] on span "26967" at bounding box center [203, 192] width 22 height 9
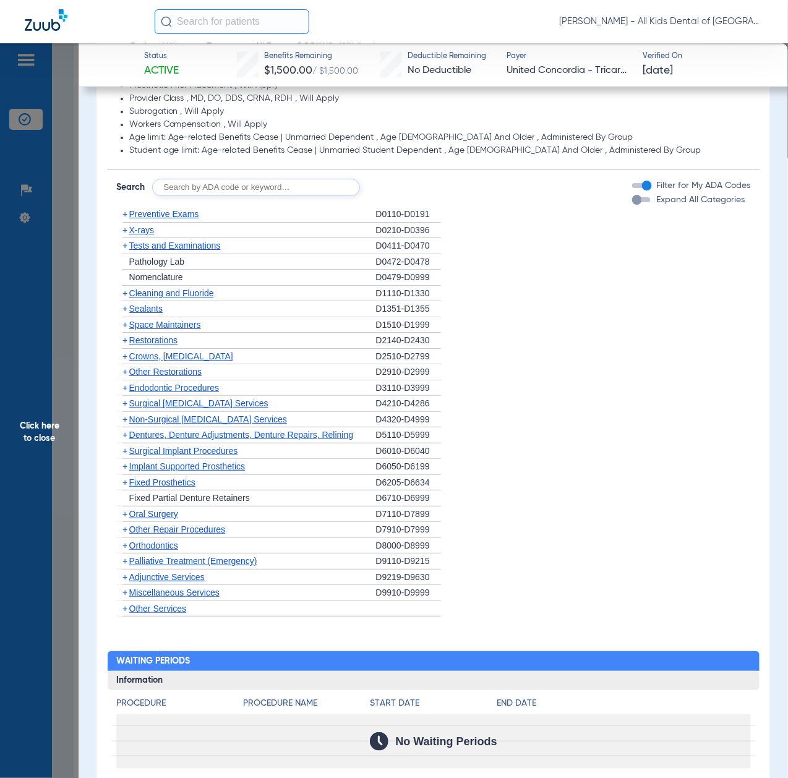
scroll to position [990, 0]
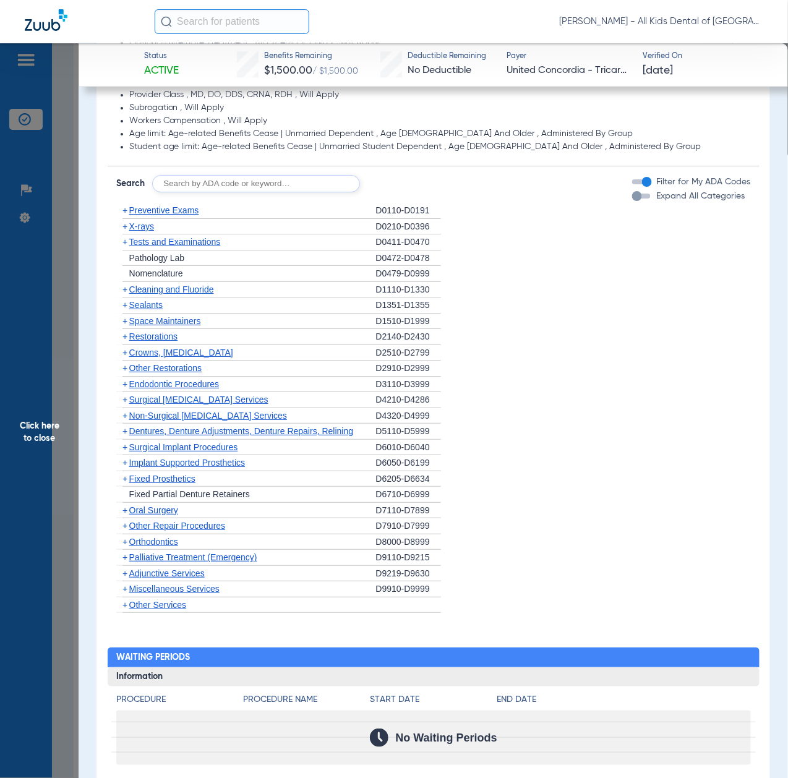
click at [267, 183] on input "text" at bounding box center [256, 183] width 208 height 17
paste input "D1206, D0330, D1351"
type input "D1206, D0330, D1351"
click button "Search" at bounding box center [406, 183] width 49 height 17
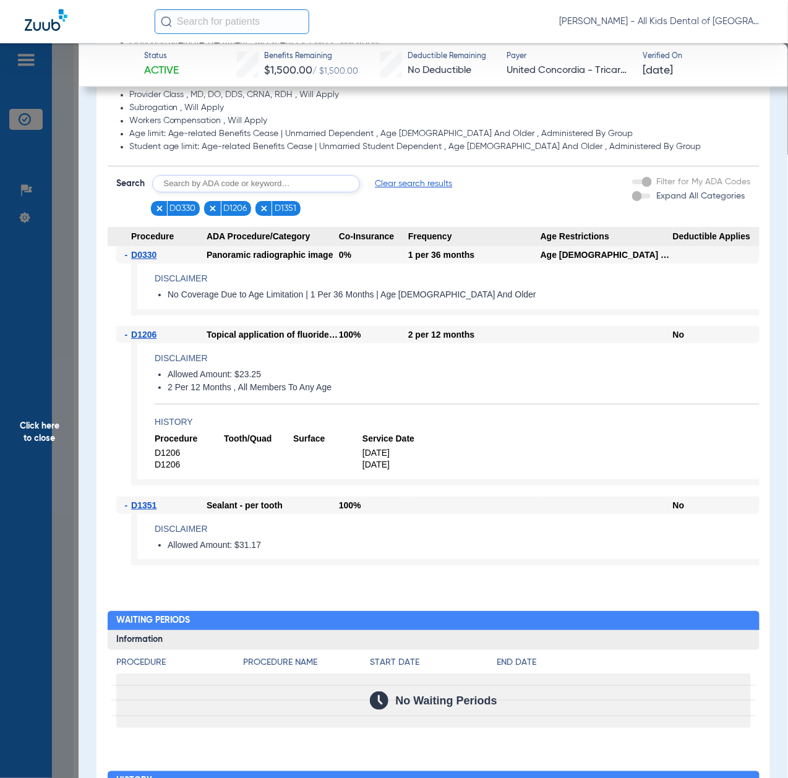
click at [60, 451] on span "Click here to close" at bounding box center [39, 432] width 79 height 778
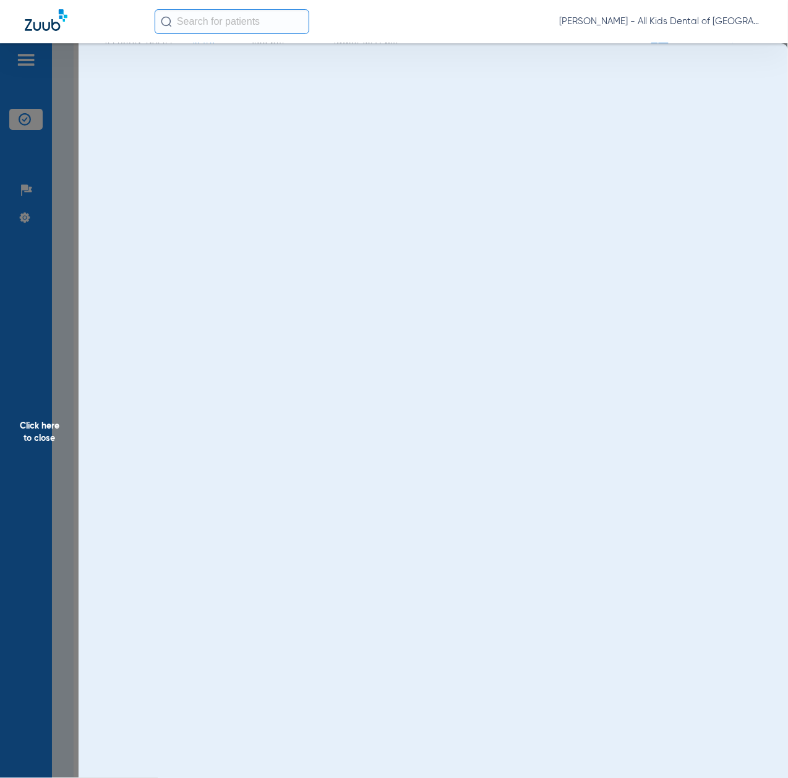
scroll to position [0, 0]
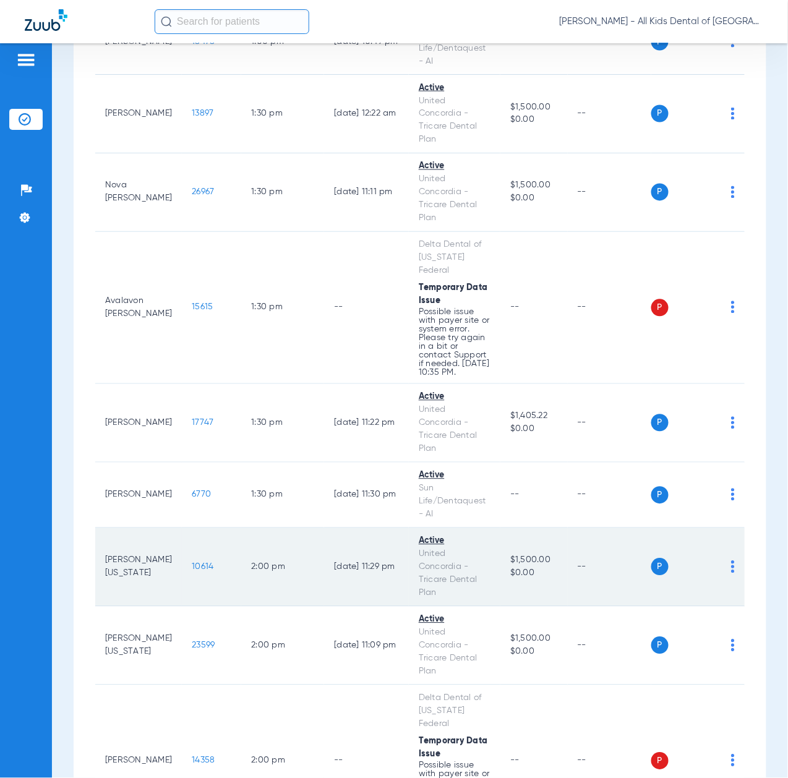
click at [196, 571] on span "10614" at bounding box center [203, 567] width 22 height 9
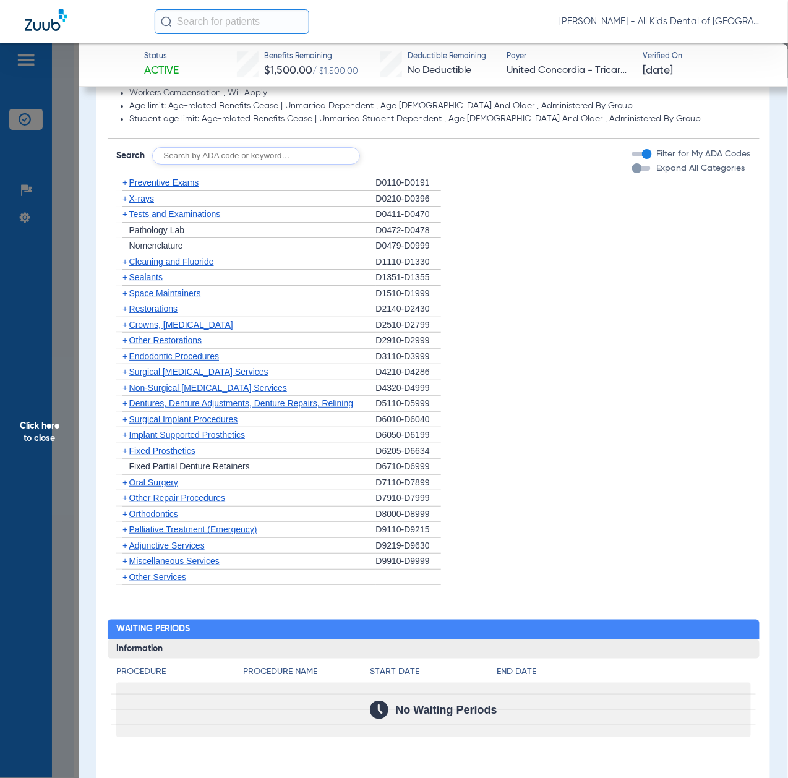
scroll to position [907, 0]
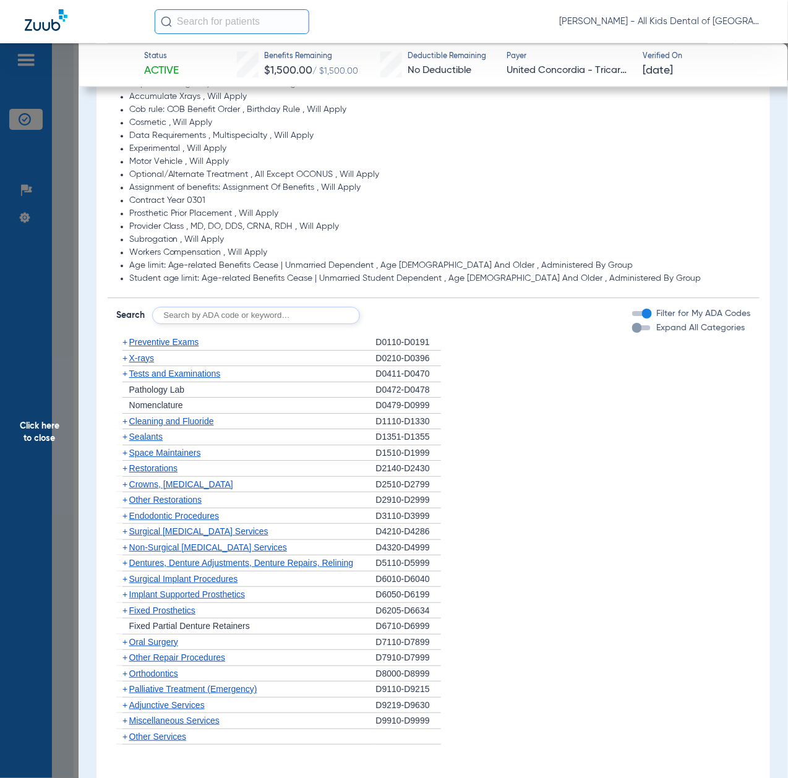
click at [256, 315] on input "text" at bounding box center [256, 315] width 208 height 17
paste input "D1206, D0330, D1351"
type input "D1206, D0330, D1351"
click button "Search" at bounding box center [406, 315] width 49 height 17
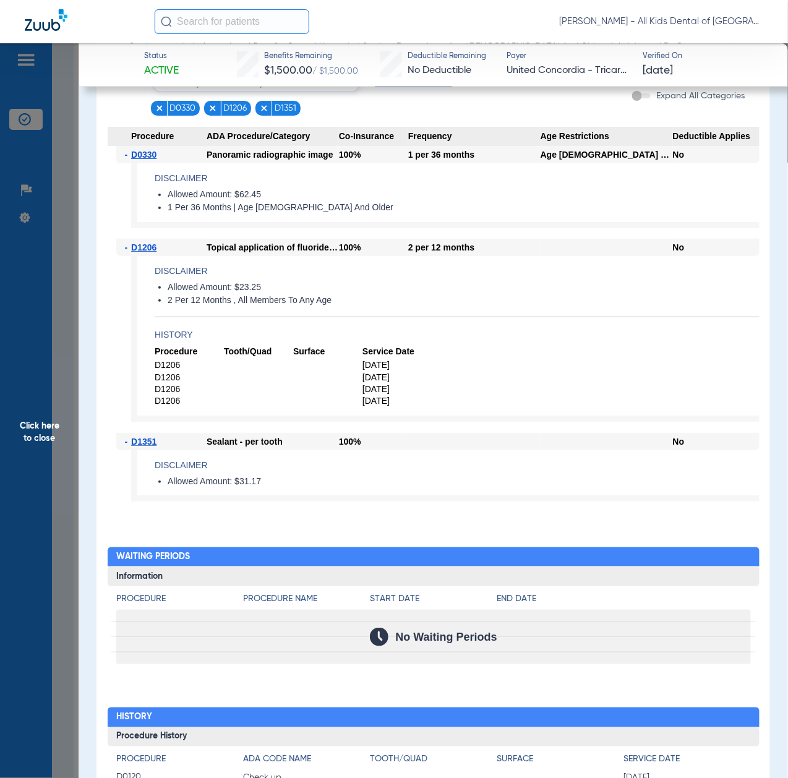
scroll to position [1154, 0]
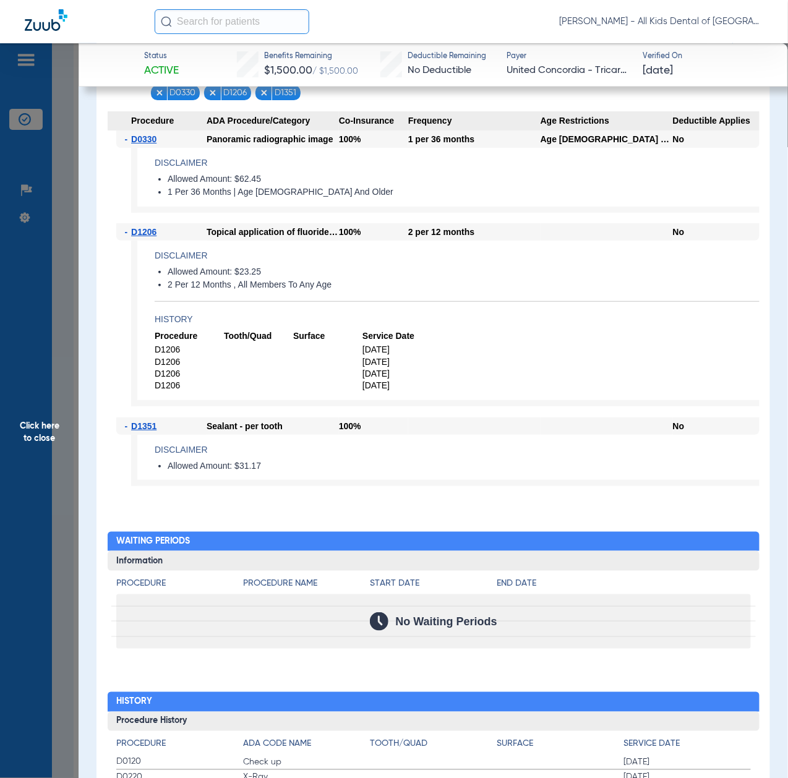
click at [36, 421] on span "Click here to close" at bounding box center [39, 432] width 79 height 778
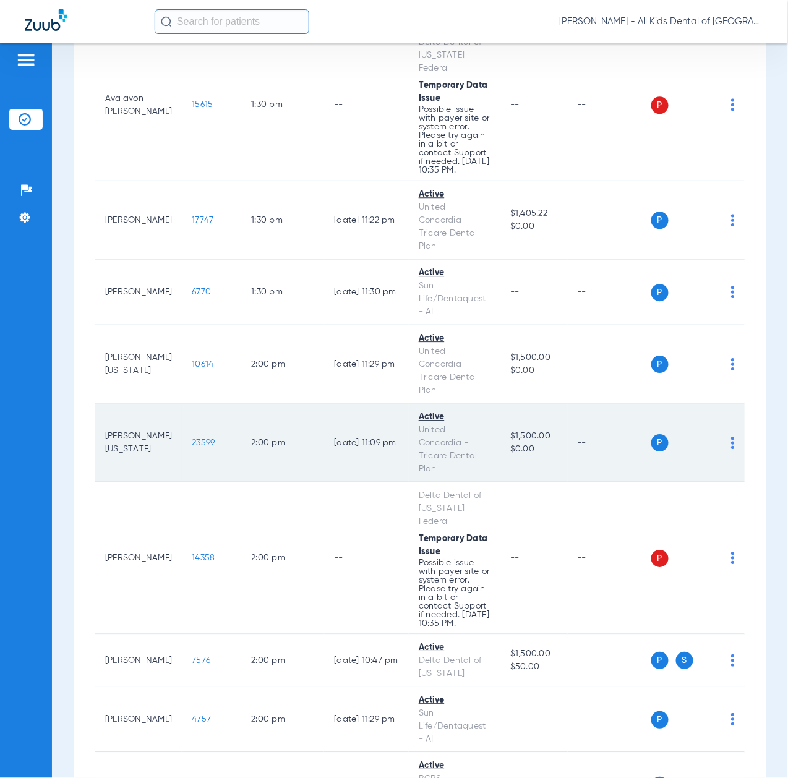
scroll to position [3133, 0]
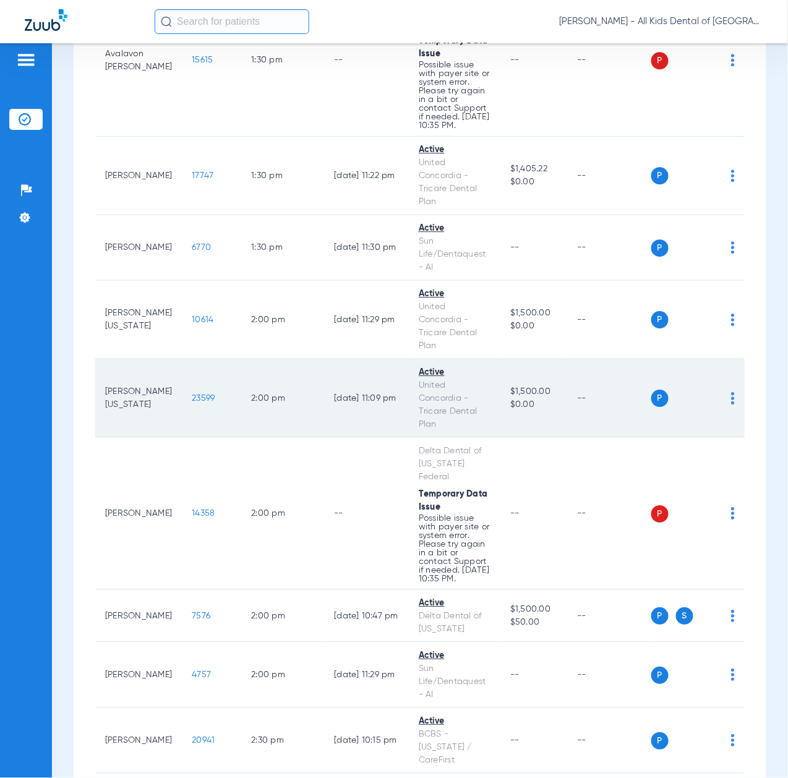
click at [192, 403] on span "23599" at bounding box center [203, 398] width 23 height 9
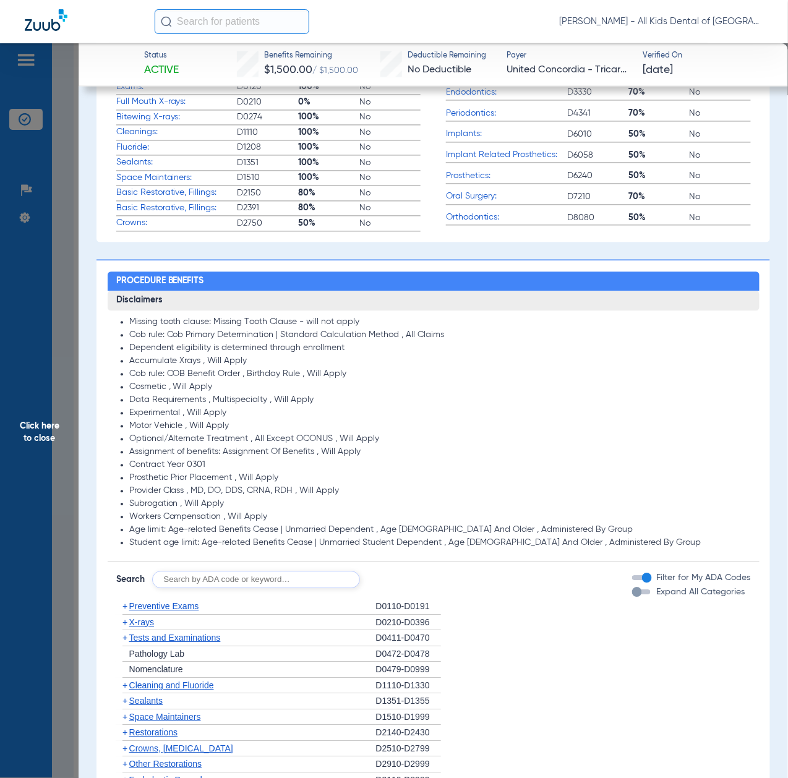
scroll to position [824, 0]
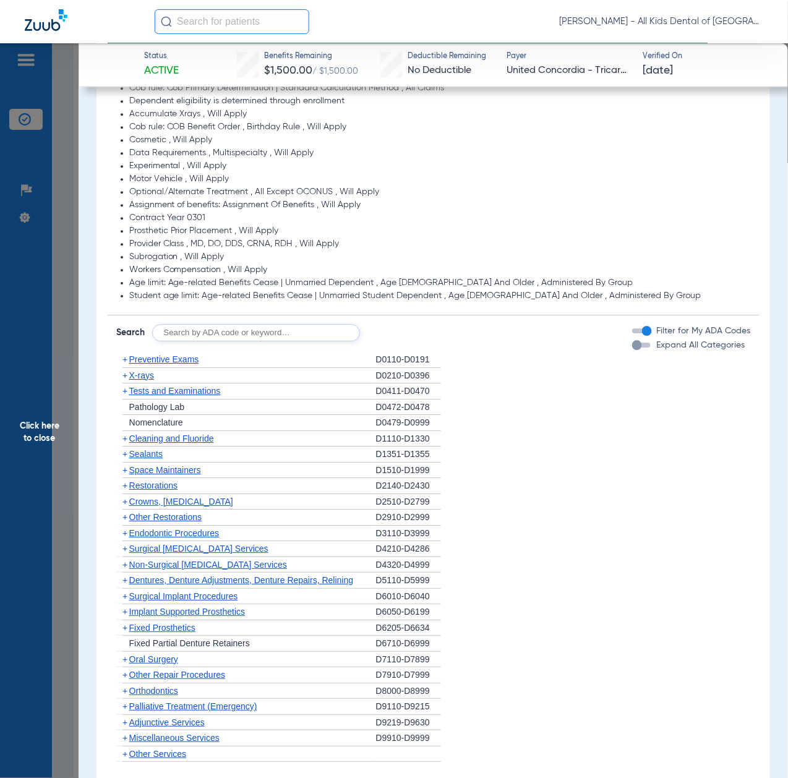
click at [228, 335] on input "text" at bounding box center [256, 332] width 208 height 17
paste input "D1206, D0330, D1351"
type input "D1206, D0330, D1351"
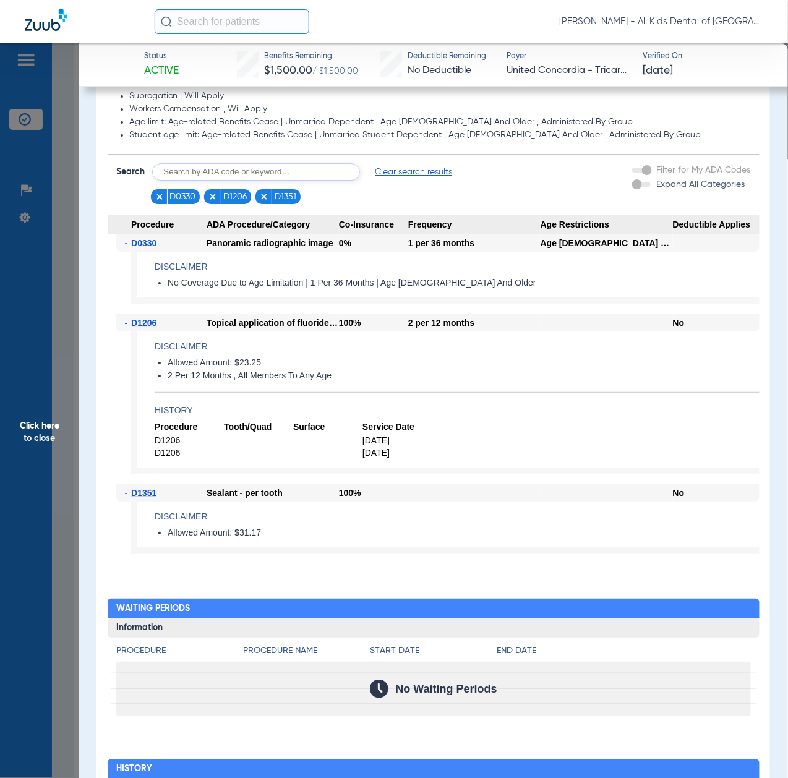
scroll to position [990, 0]
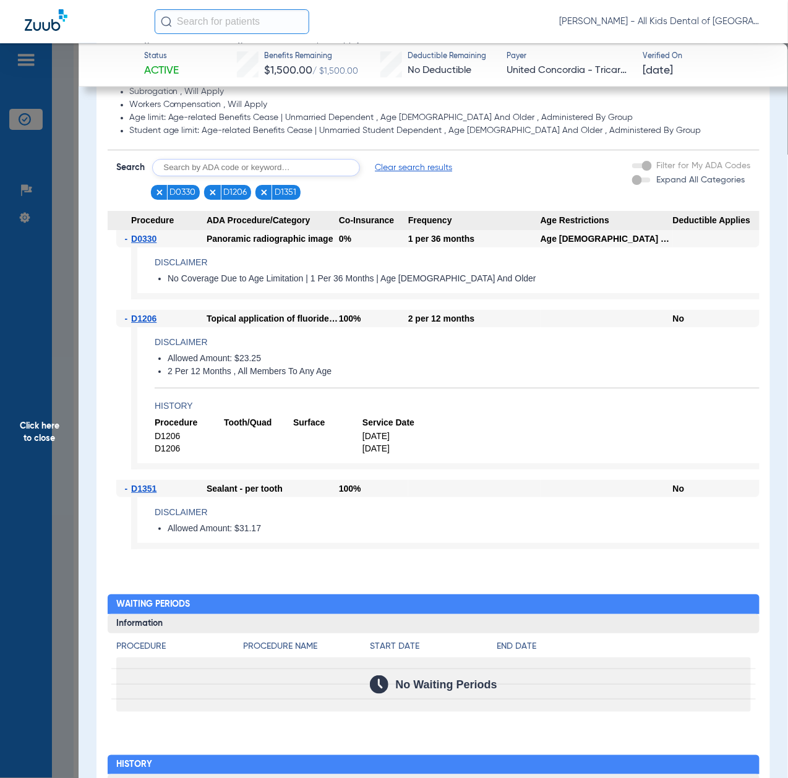
click at [30, 429] on span "Click here to close" at bounding box center [39, 432] width 79 height 778
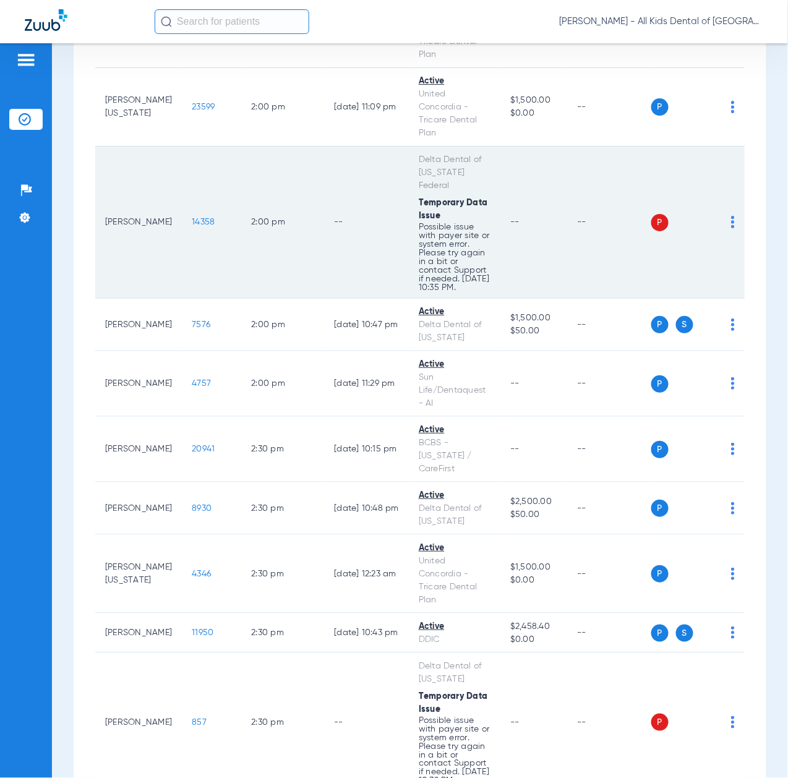
scroll to position [3464, 0]
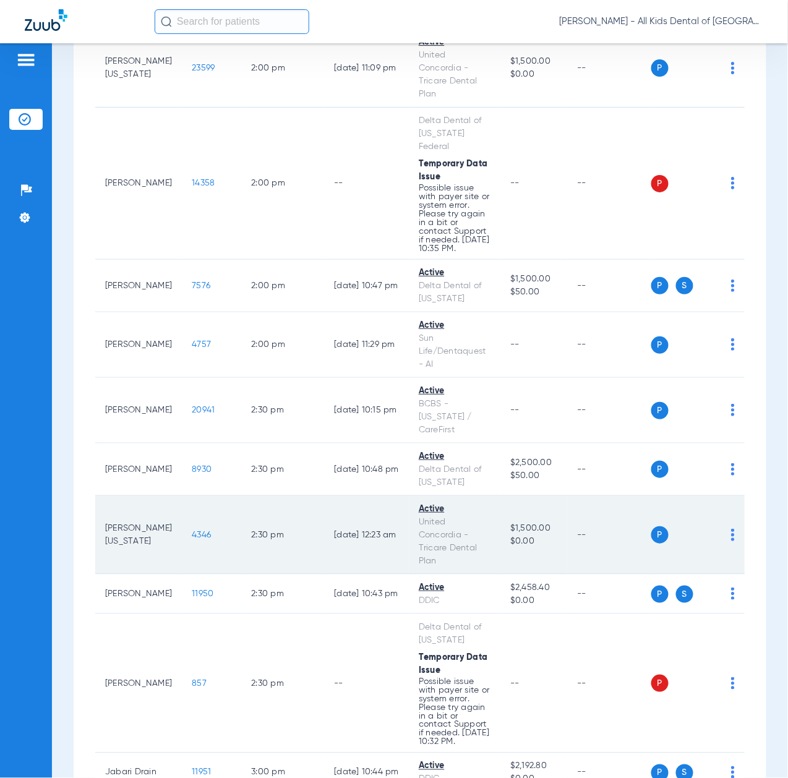
click at [192, 539] on span "4346" at bounding box center [201, 535] width 19 height 9
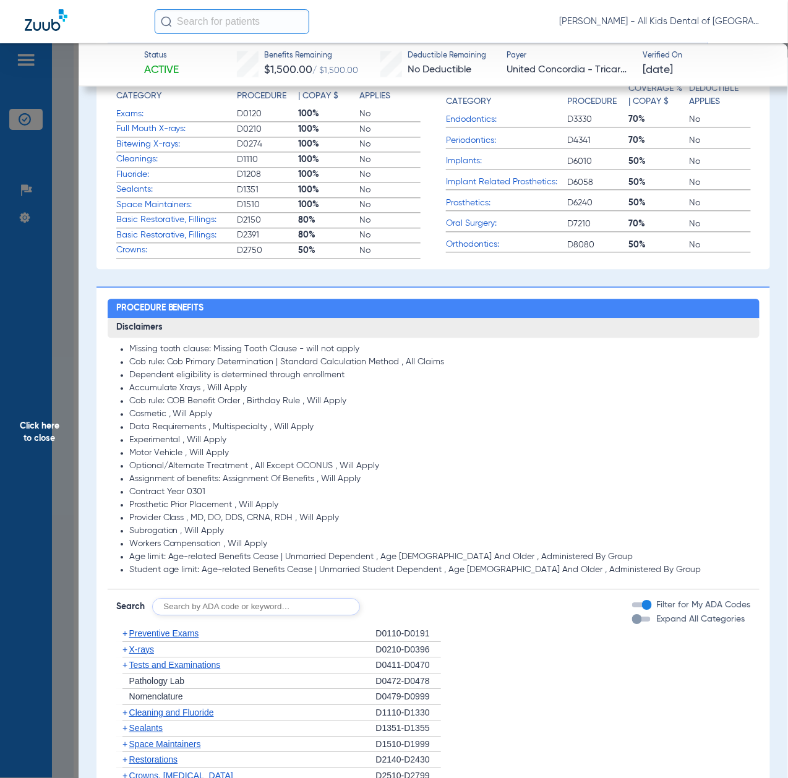
scroll to position [742, 0]
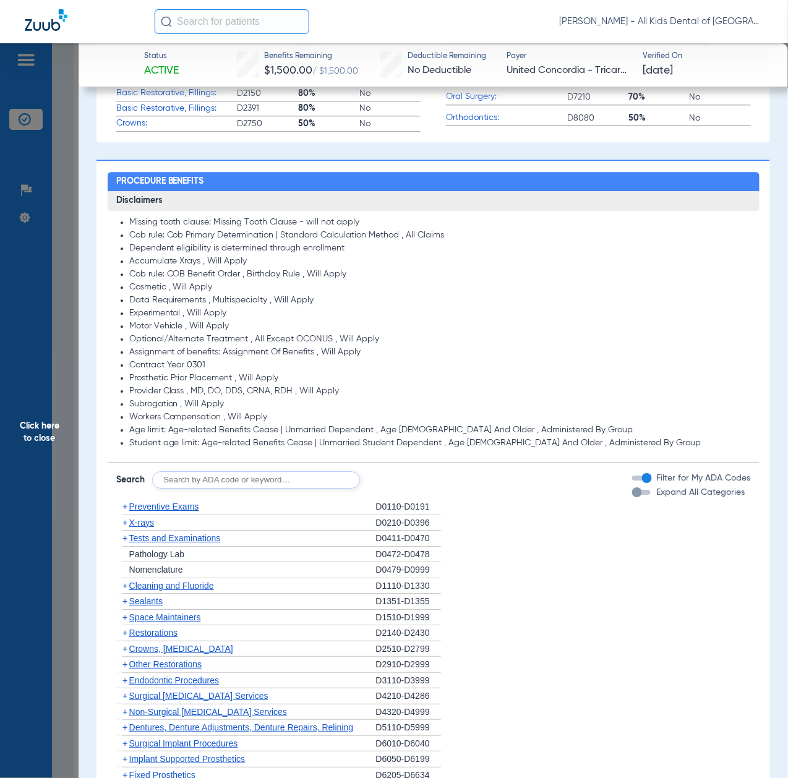
click at [229, 479] on input "text" at bounding box center [256, 479] width 208 height 17
paste input "D1206, D0330, D1351"
type input "D1206, D0330, D1351"
click button "Search" at bounding box center [406, 479] width 49 height 17
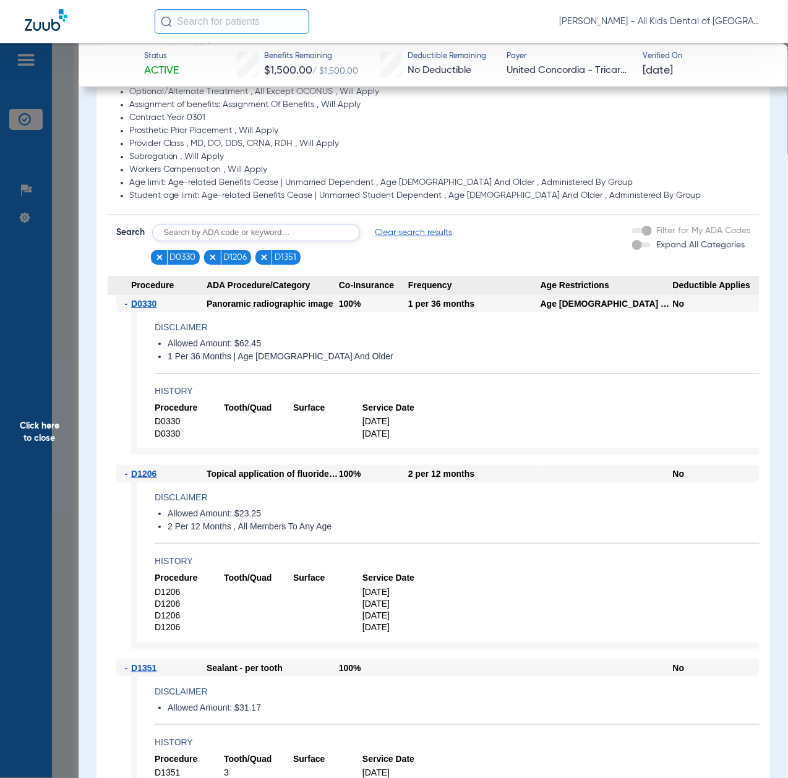
scroll to position [1154, 0]
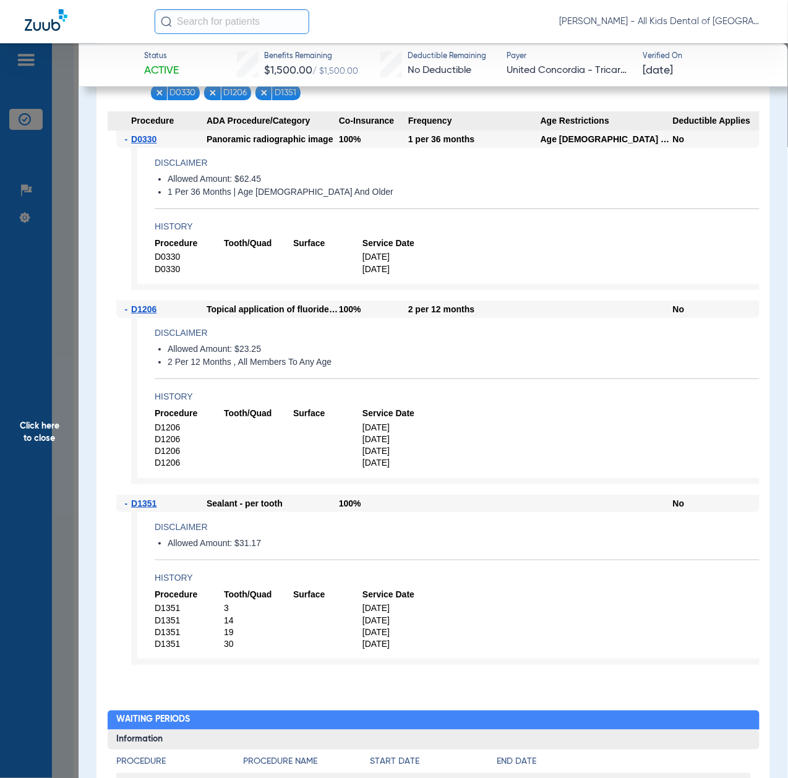
click at [54, 370] on span "Click here to close" at bounding box center [39, 432] width 79 height 778
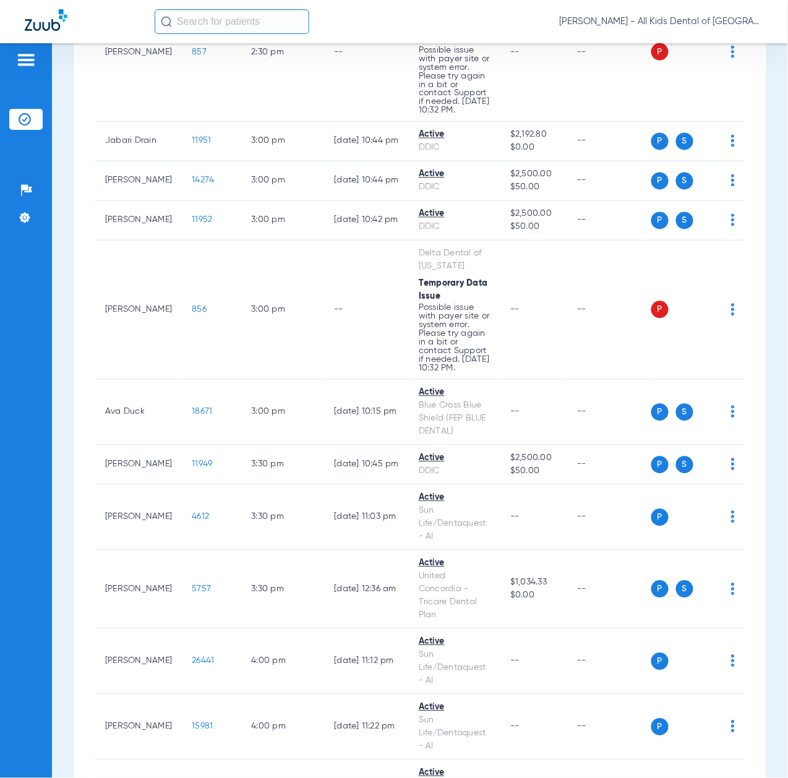
scroll to position [4123, 0]
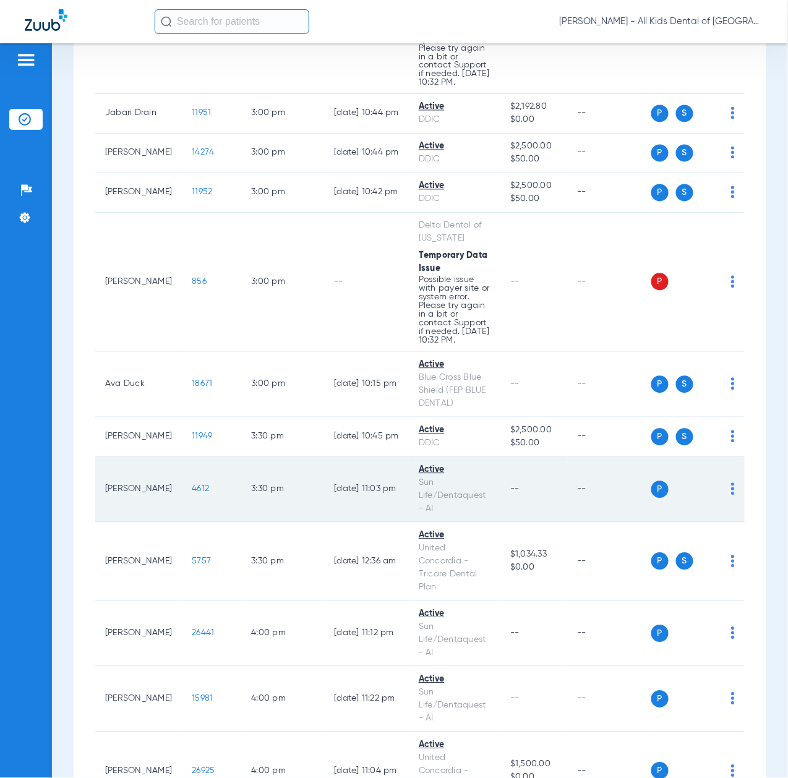
click at [192, 494] on span "4612" at bounding box center [200, 489] width 17 height 9
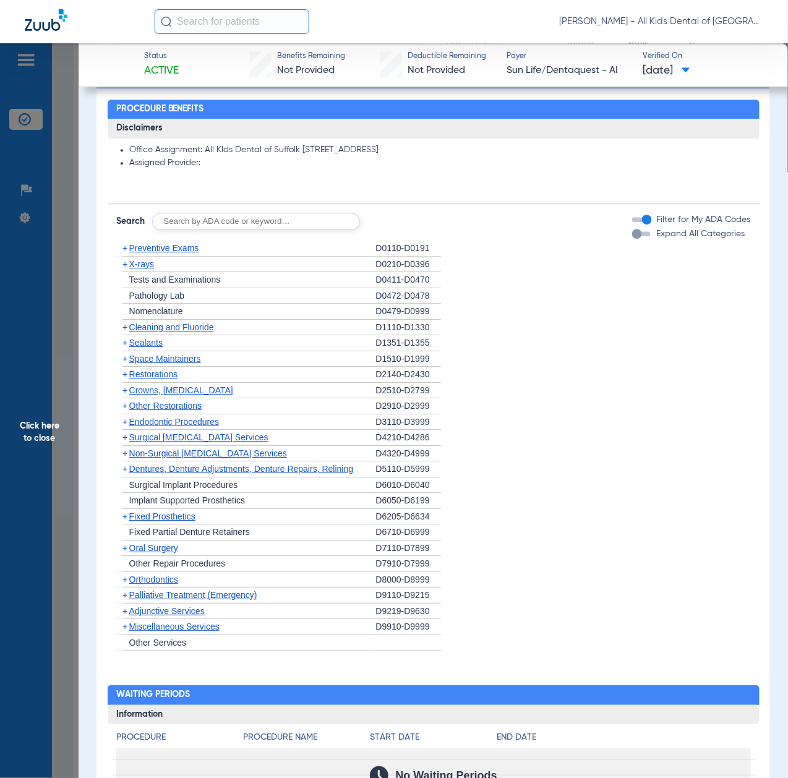
scroll to position [824, 0]
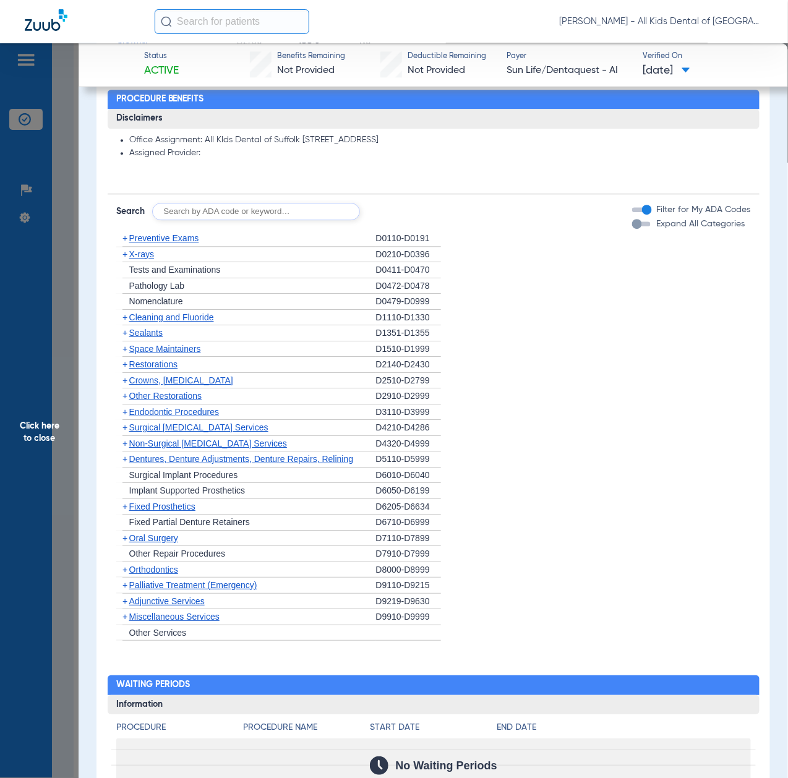
click at [268, 204] on input "text" at bounding box center [256, 211] width 208 height 17
paste input "D1206, D0330, D1351"
type input "D1206, D0330, D1351"
click button "Search" at bounding box center [406, 211] width 49 height 17
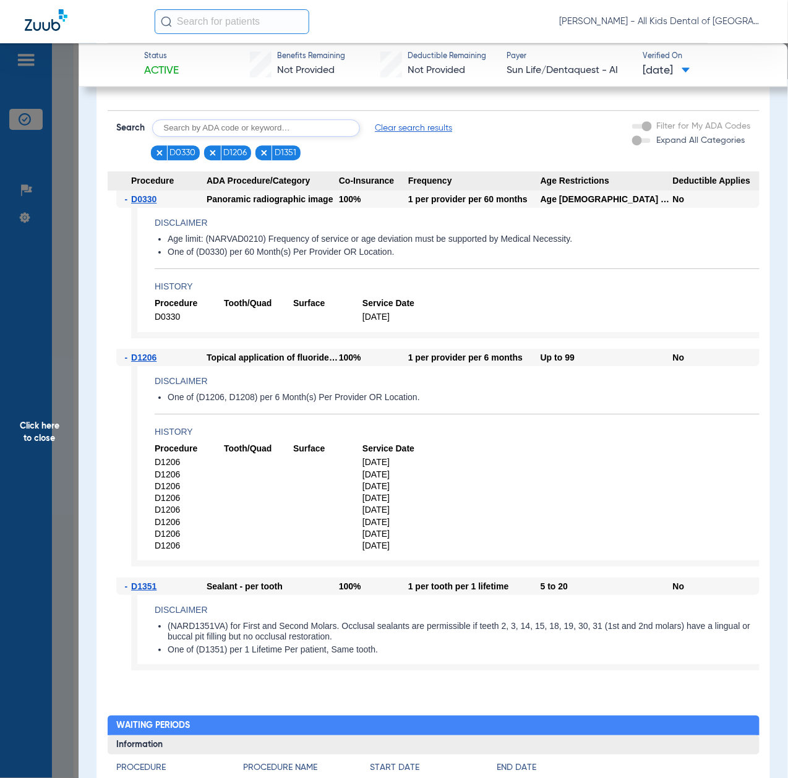
scroll to position [907, 0]
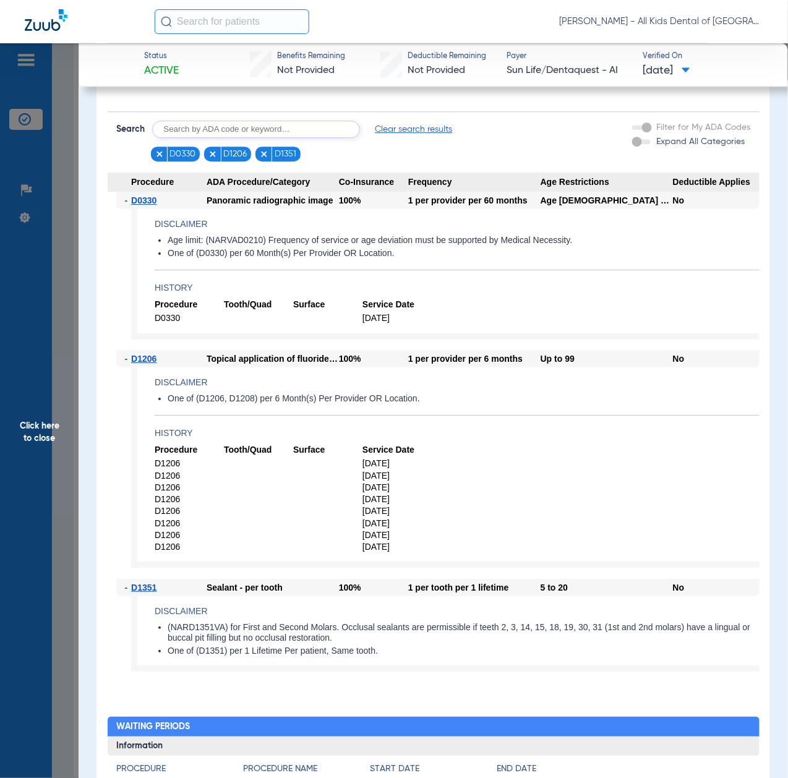
click at [67, 499] on span "Click here to close" at bounding box center [39, 432] width 79 height 778
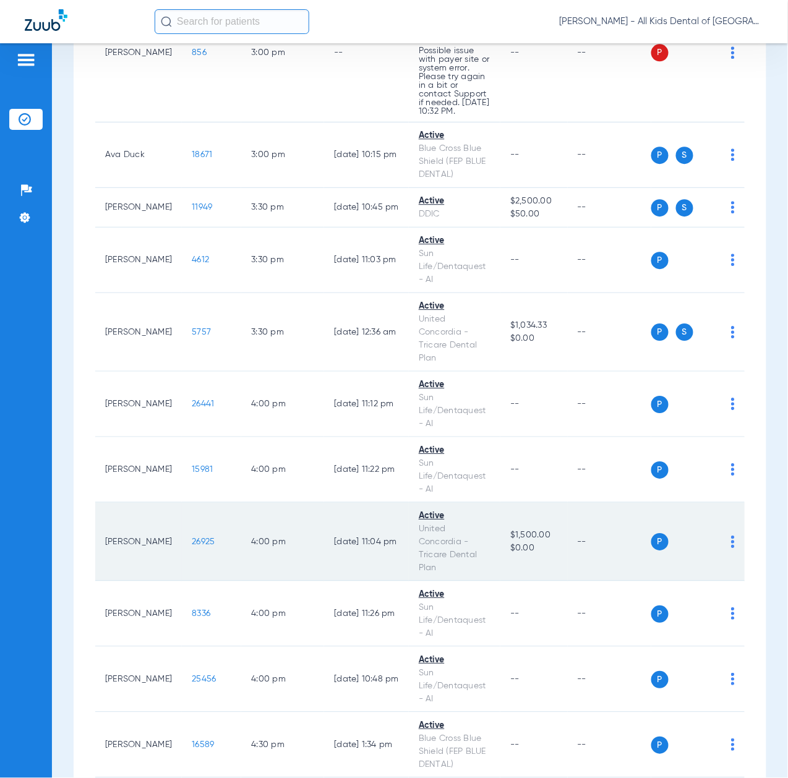
scroll to position [4370, 0]
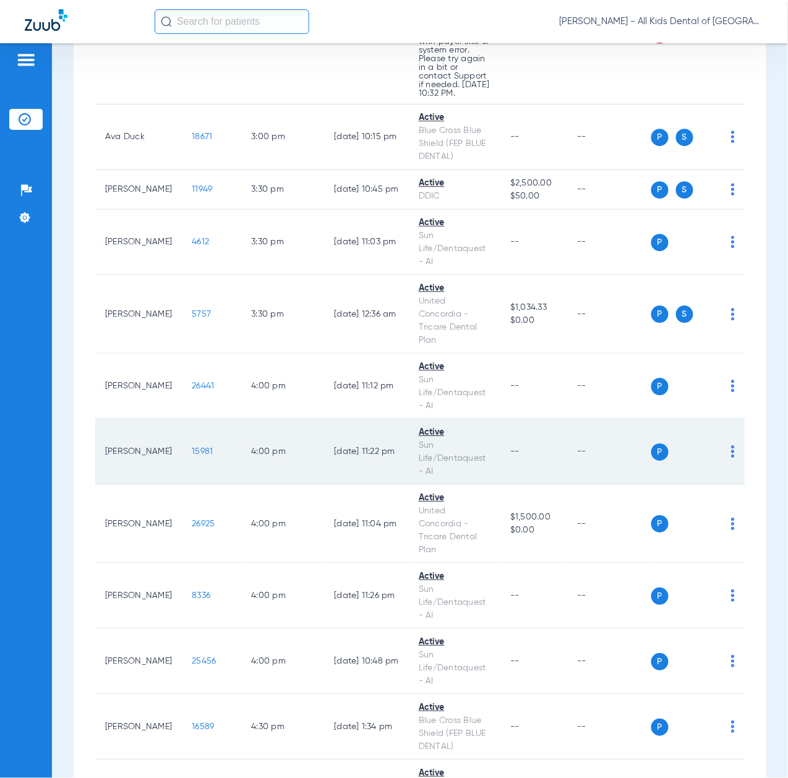
click at [192, 456] on span "15981" at bounding box center [202, 451] width 21 height 9
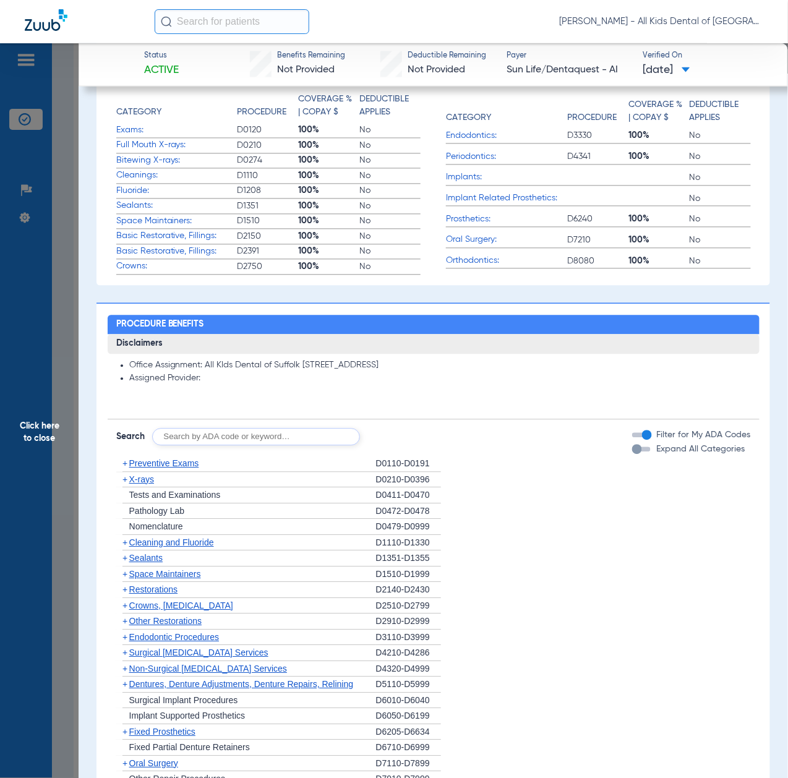
scroll to position [742, 0]
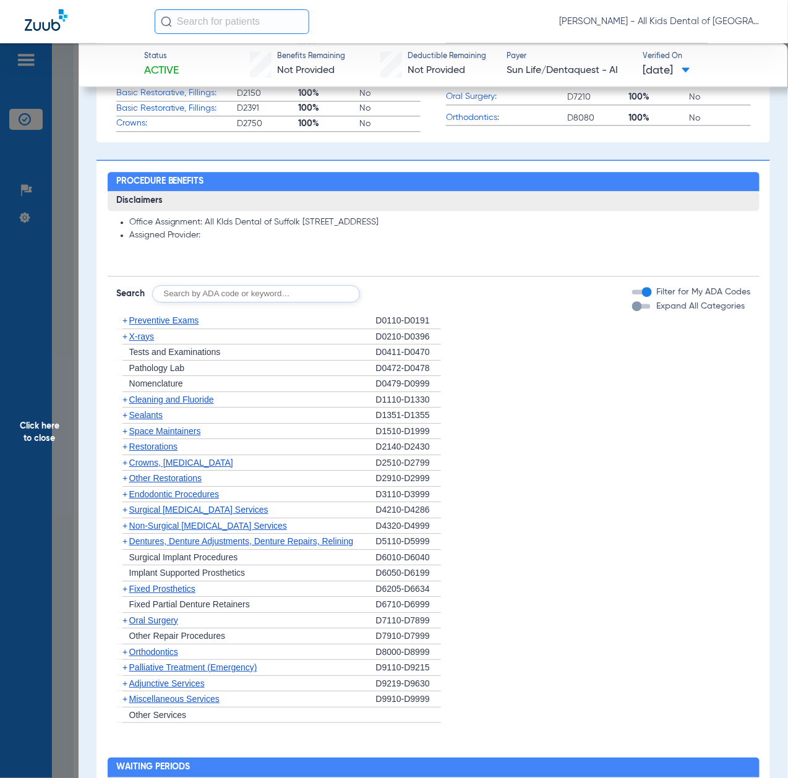
click at [256, 293] on input "text" at bounding box center [256, 293] width 208 height 17
paste input "D1206, D0330, D1351"
type input "D1206, D0330, D1351"
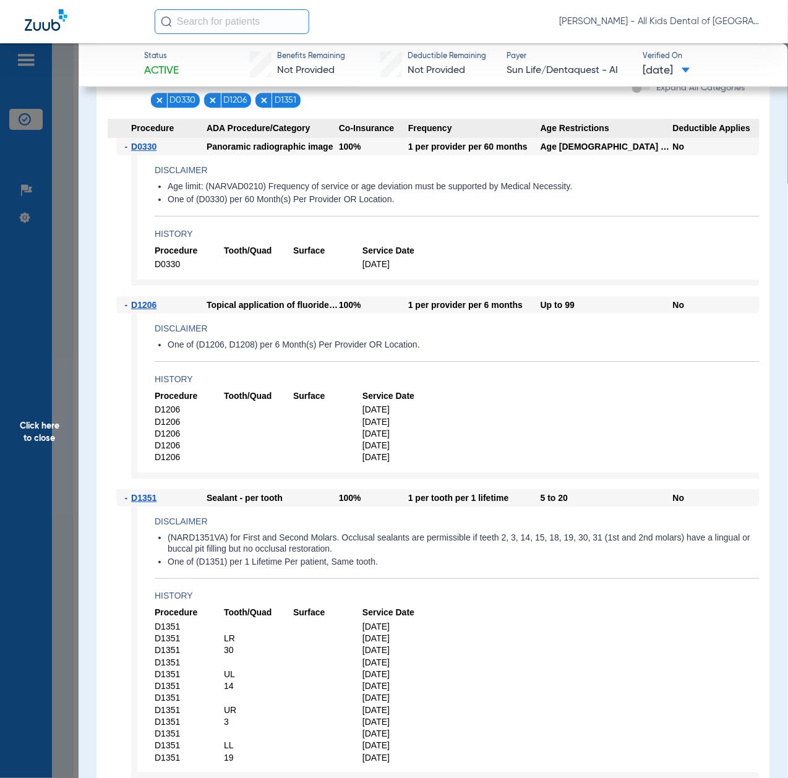
scroll to position [990, 0]
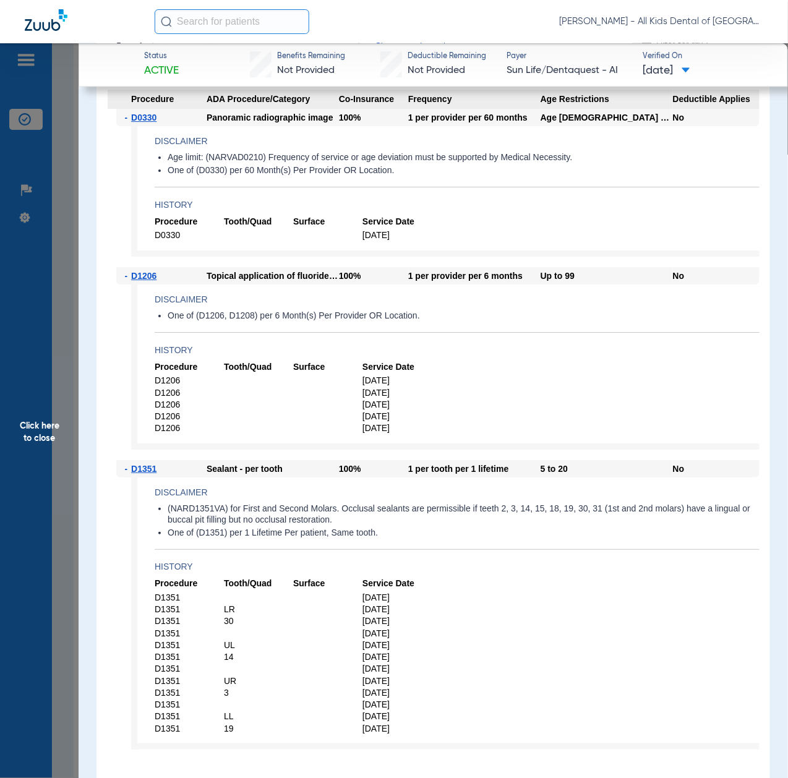
click at [85, 482] on app-member-insurance-verification-view "Status Active Benefits Remaining Not Provided Deductible Remaining Not Provided…" at bounding box center [433, 452] width 709 height 2797
click at [48, 471] on span "Click here to close" at bounding box center [39, 432] width 79 height 778
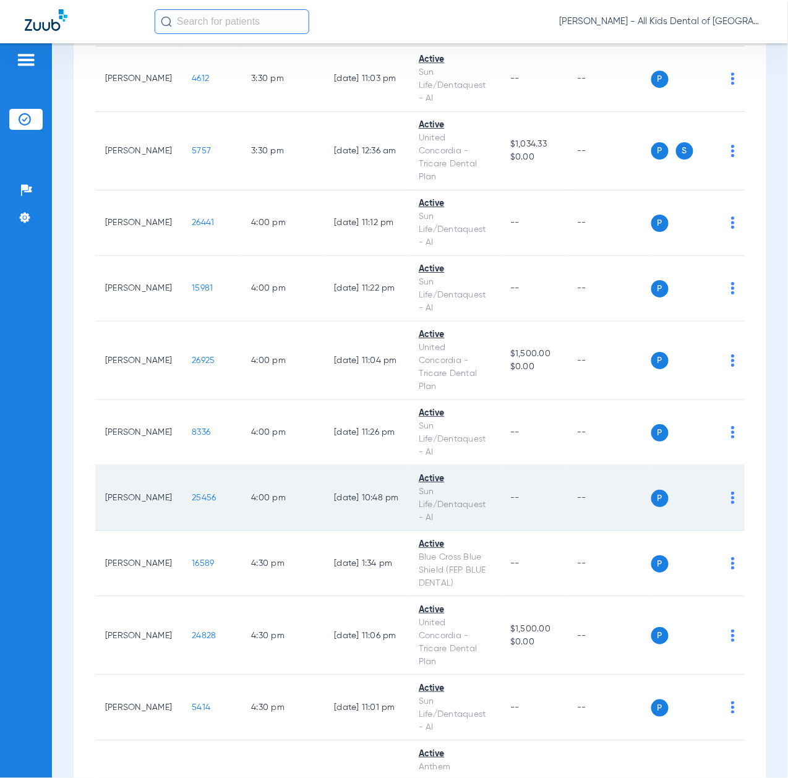
scroll to position [4535, 0]
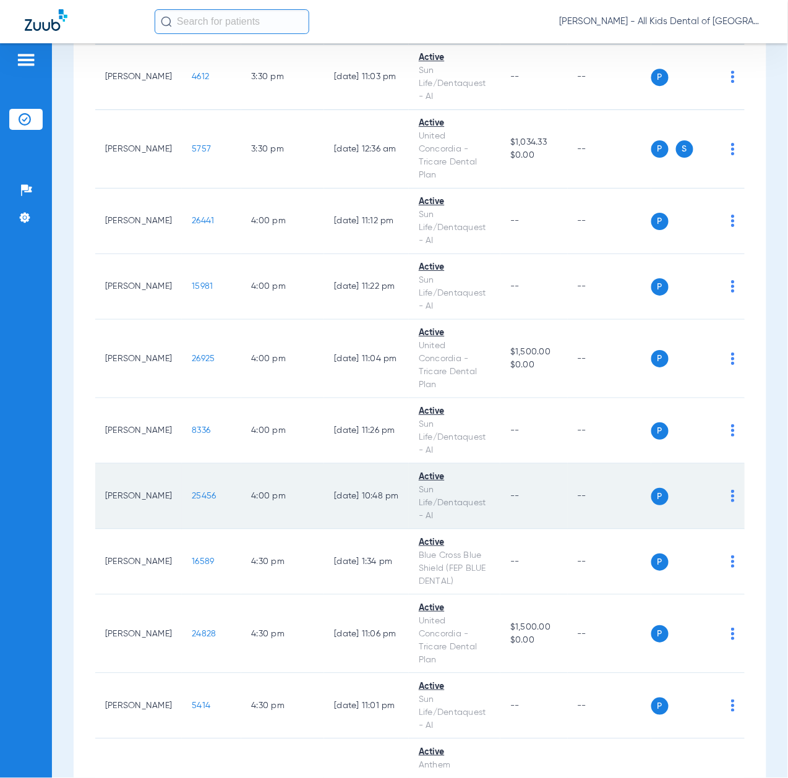
click at [192, 500] on span "25456" at bounding box center [204, 496] width 24 height 9
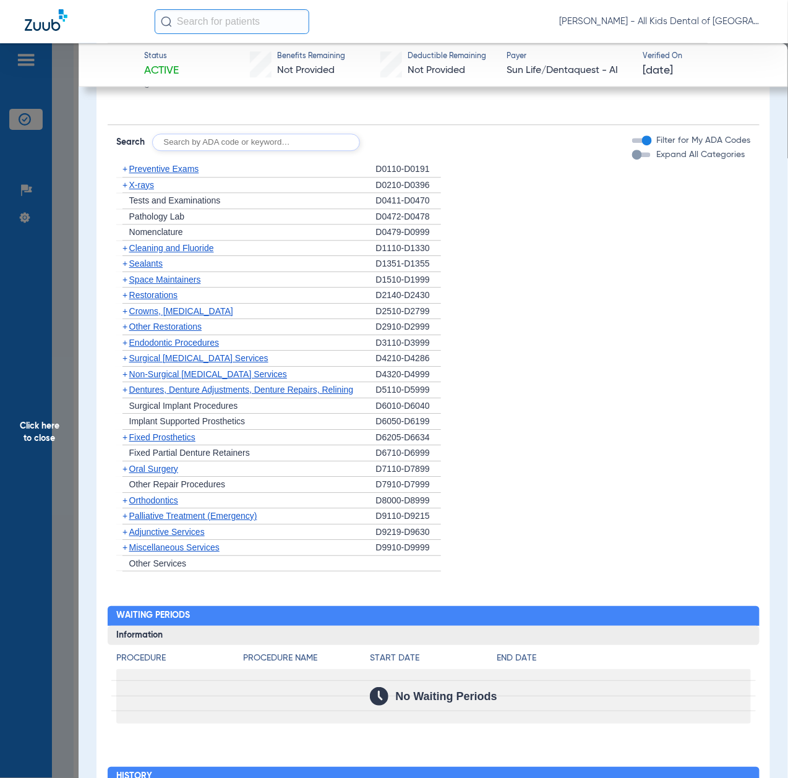
scroll to position [742, 0]
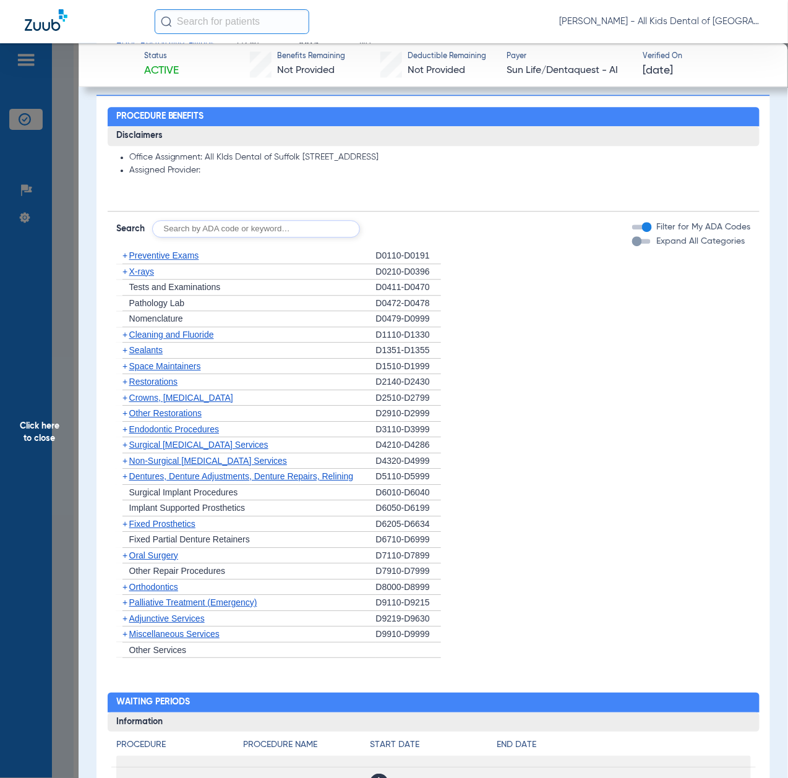
click at [233, 233] on input "text" at bounding box center [256, 228] width 208 height 17
paste input "D1206, D0330, D1351"
type input "D1206, D0330, D1351"
click button "Search" at bounding box center [406, 228] width 49 height 17
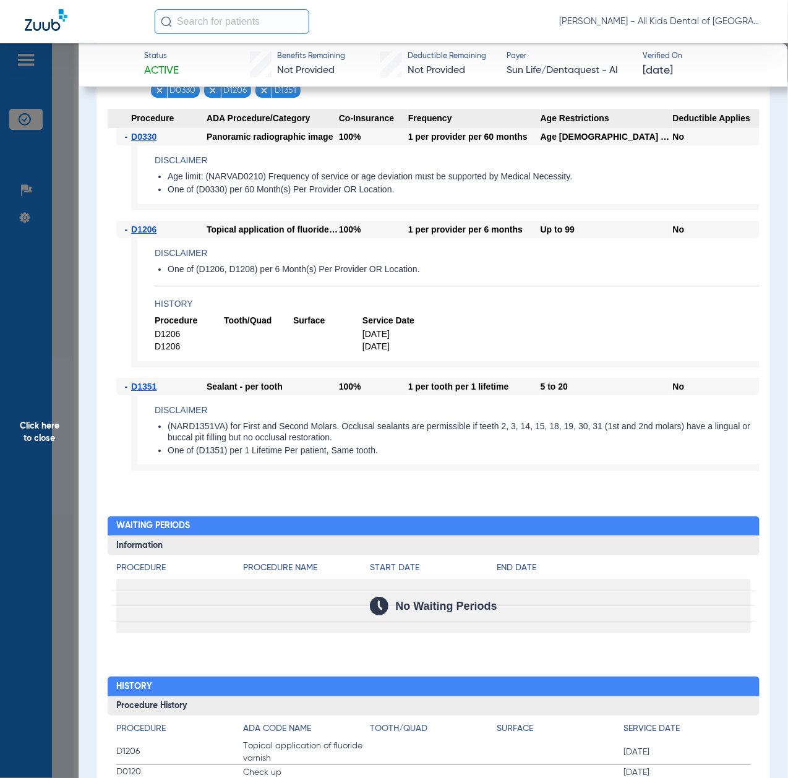
scroll to position [824, 0]
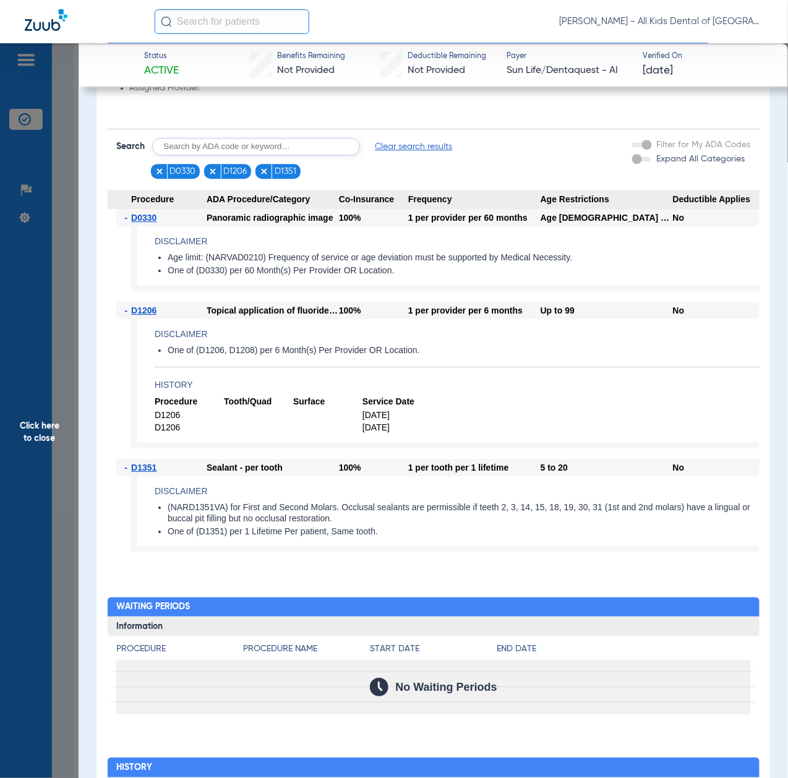
drag, startPoint x: 59, startPoint y: 483, endPoint x: 63, endPoint y: 493, distance: 10.6
click at [59, 483] on span "Click here to close" at bounding box center [39, 432] width 79 height 778
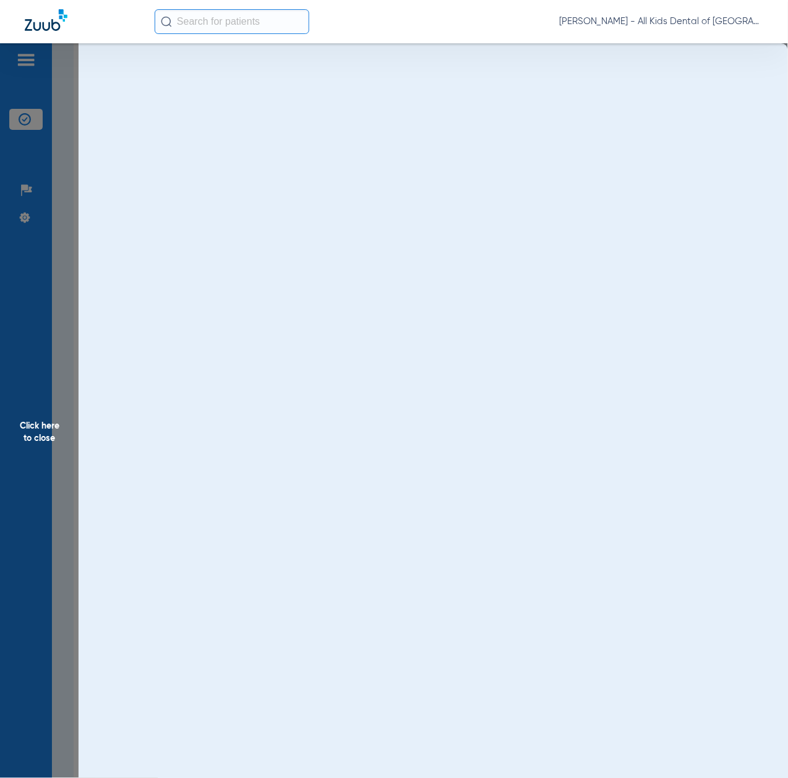
scroll to position [0, 0]
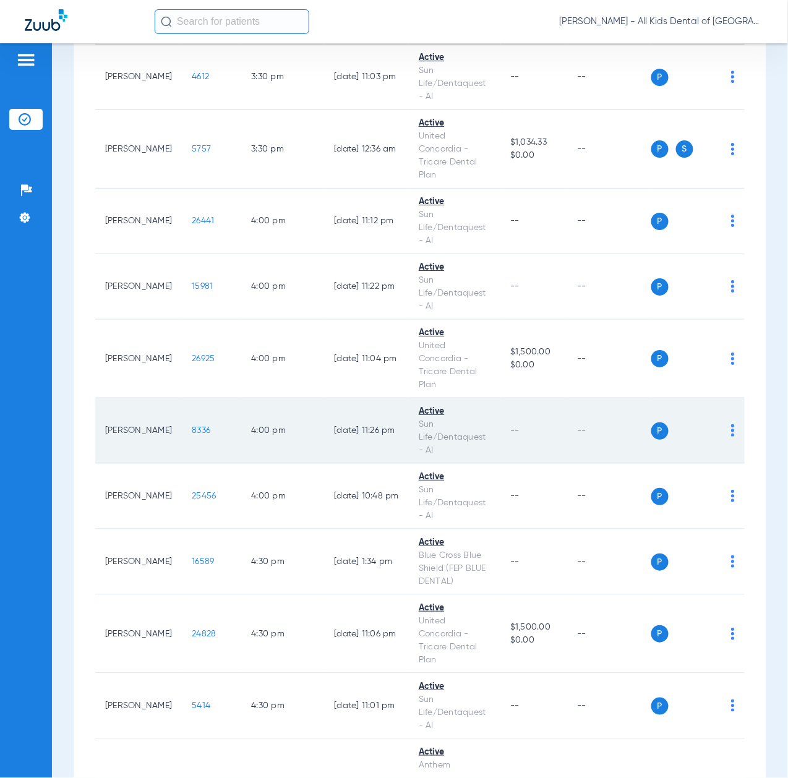
click at [192, 435] on span "8336" at bounding box center [201, 430] width 19 height 9
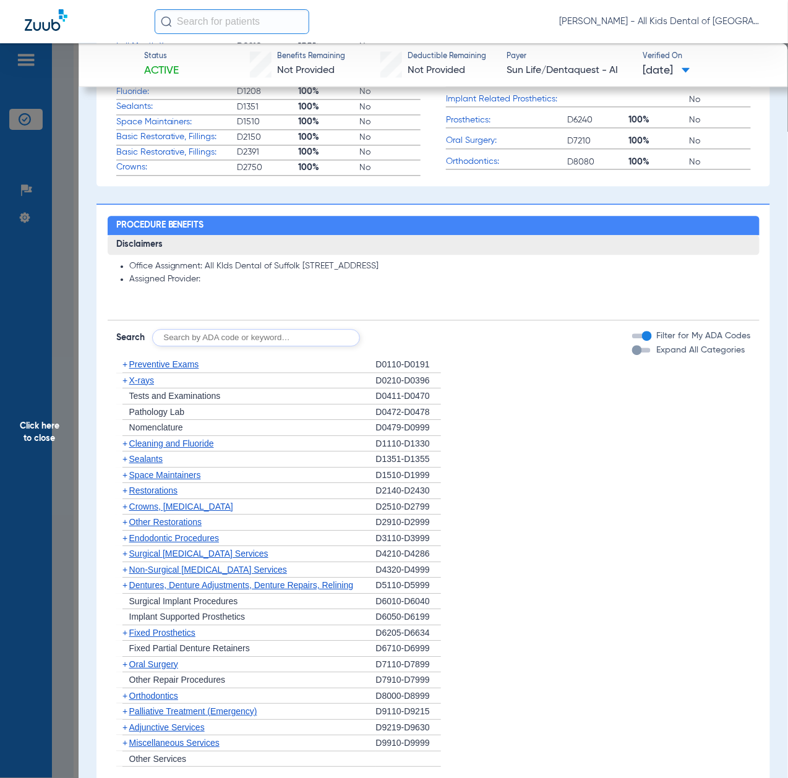
scroll to position [742, 0]
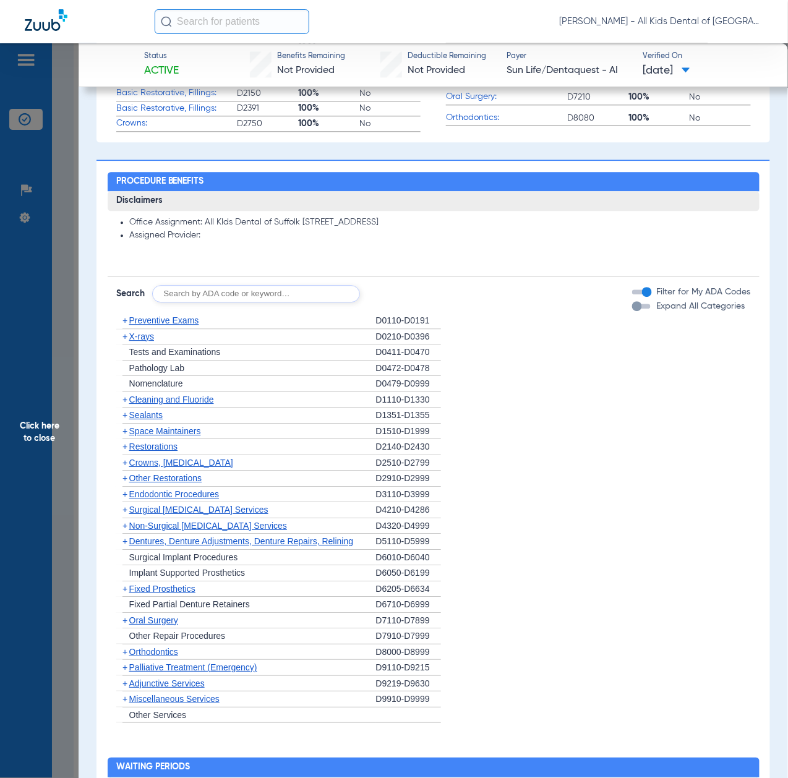
click at [189, 293] on input "text" at bounding box center [256, 293] width 208 height 17
paste input "D1206, D0330, D1351"
type input "D1206, D0330, D1351"
click button "Search" at bounding box center [406, 293] width 49 height 17
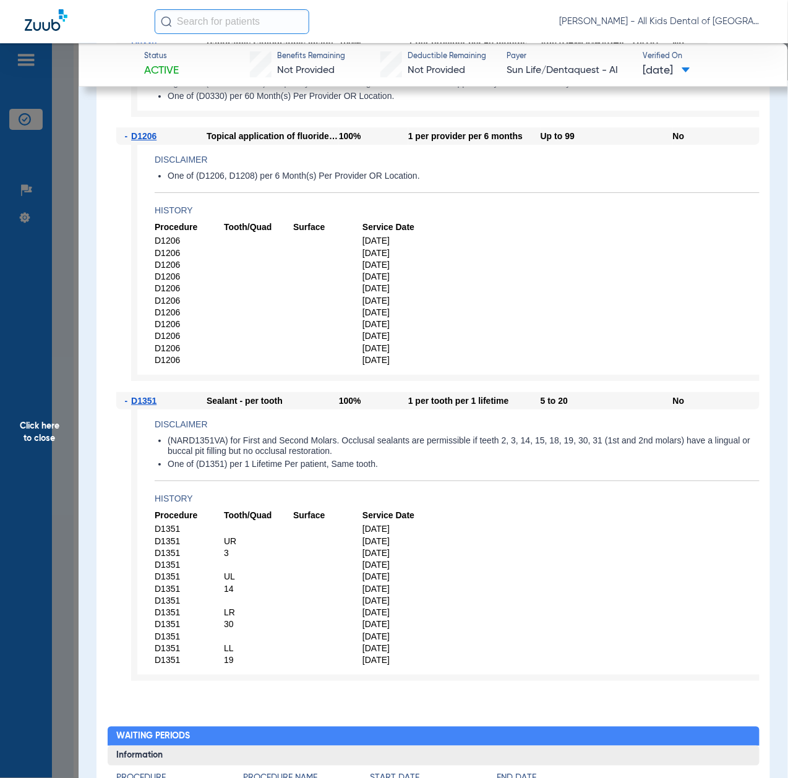
scroll to position [1072, 0]
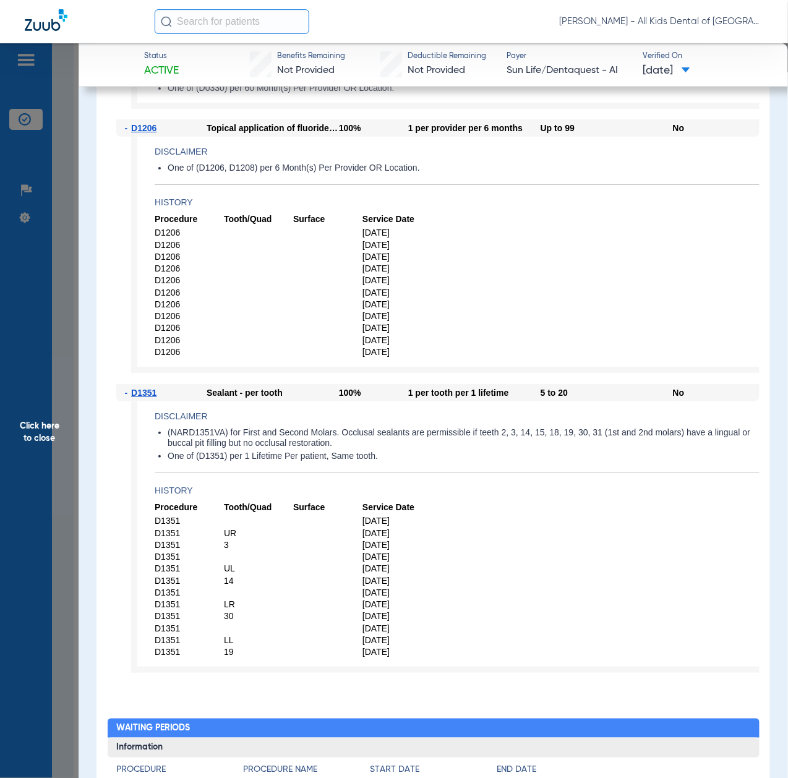
drag, startPoint x: 53, startPoint y: 459, endPoint x: 79, endPoint y: 466, distance: 27.0
click at [54, 459] on span "Click here to close" at bounding box center [39, 432] width 79 height 778
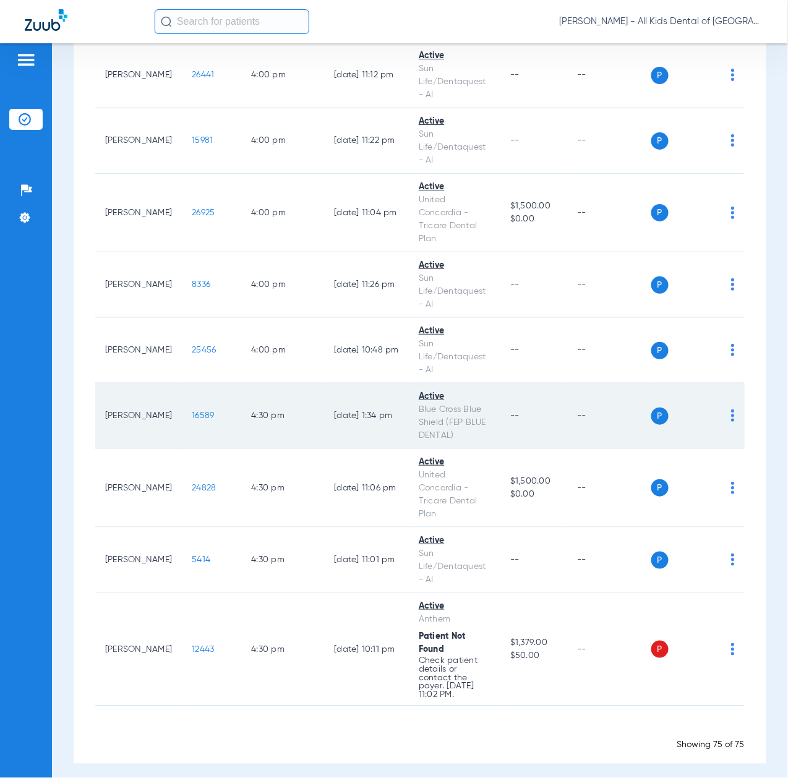
scroll to position [4701, 0]
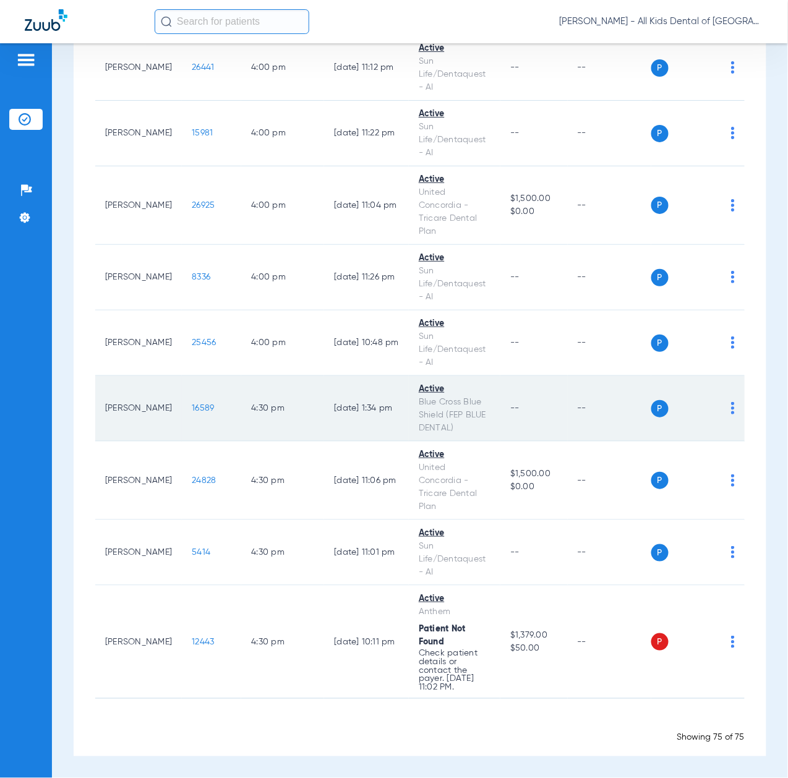
click at [192, 413] on span "16589" at bounding box center [203, 408] width 22 height 9
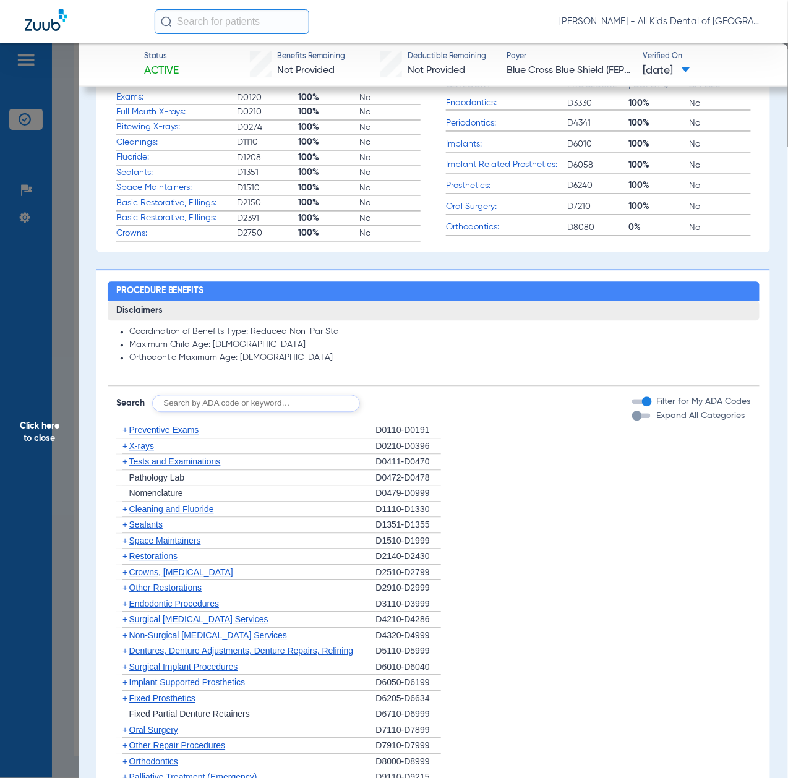
scroll to position [742, 0]
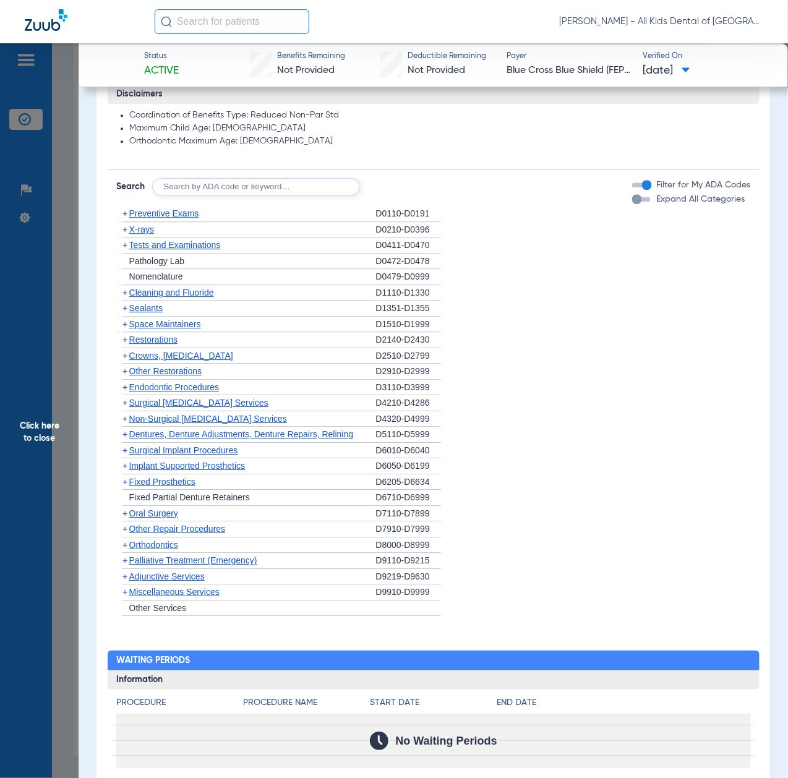
click at [281, 191] on input "text" at bounding box center [256, 186] width 208 height 17
paste input "D1206, D0330, D1351"
type input "D1206, D0330, D1351"
click button "Search" at bounding box center [406, 186] width 49 height 17
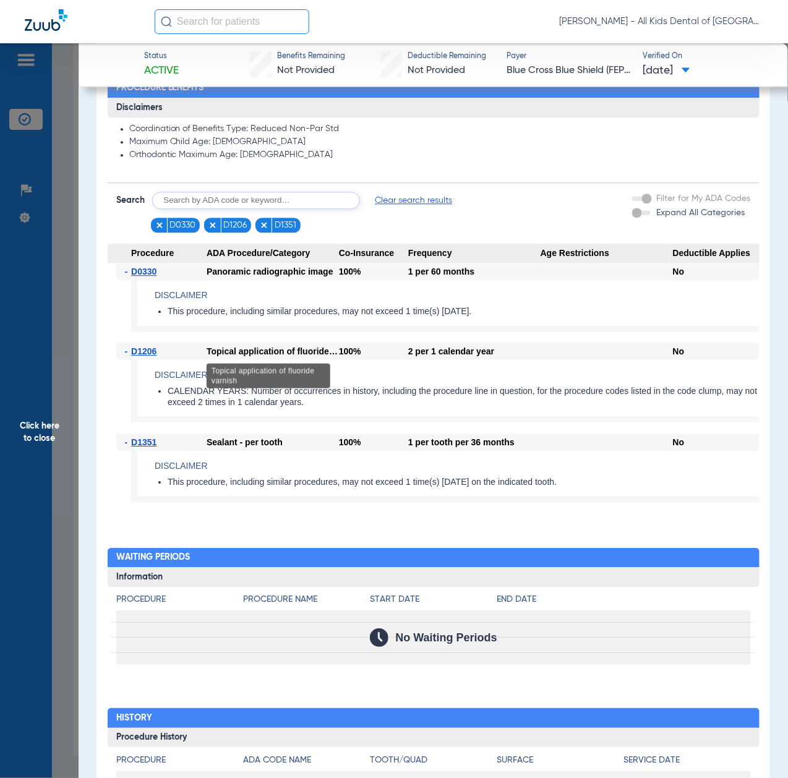
scroll to position [700, 0]
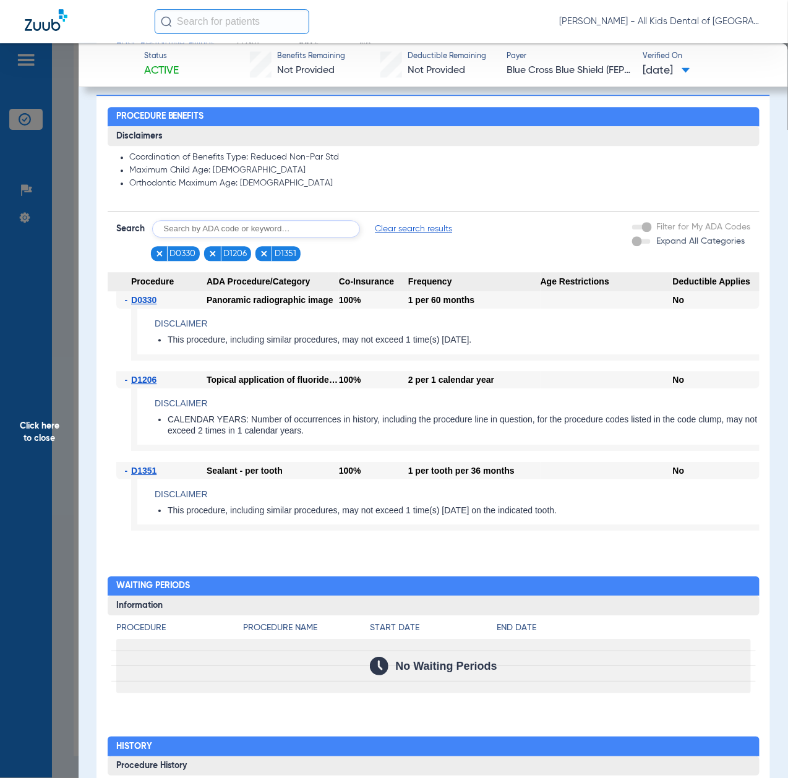
click at [35, 486] on span "Click here to close" at bounding box center [39, 432] width 79 height 778
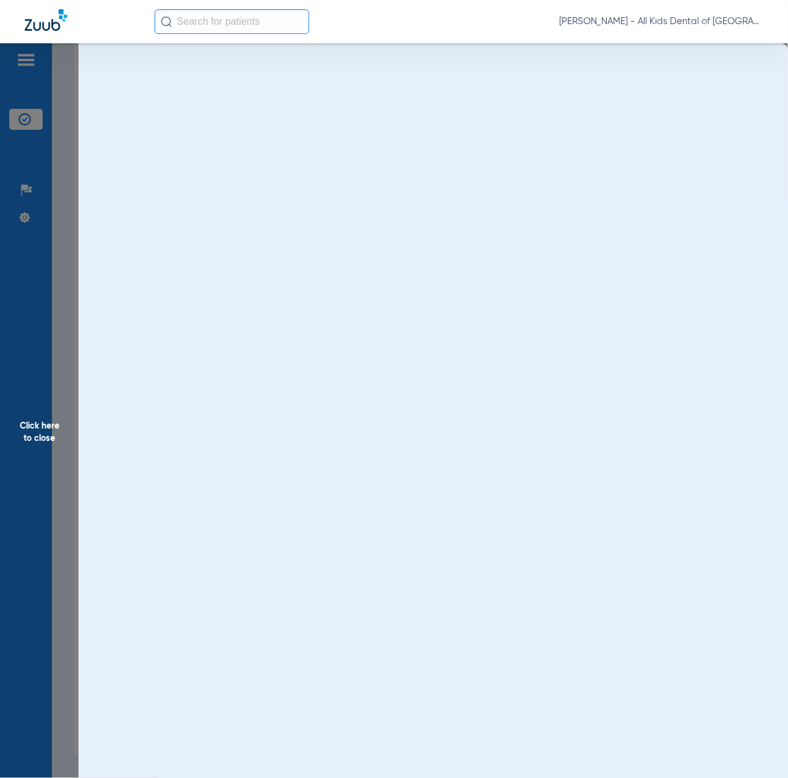
scroll to position [0, 0]
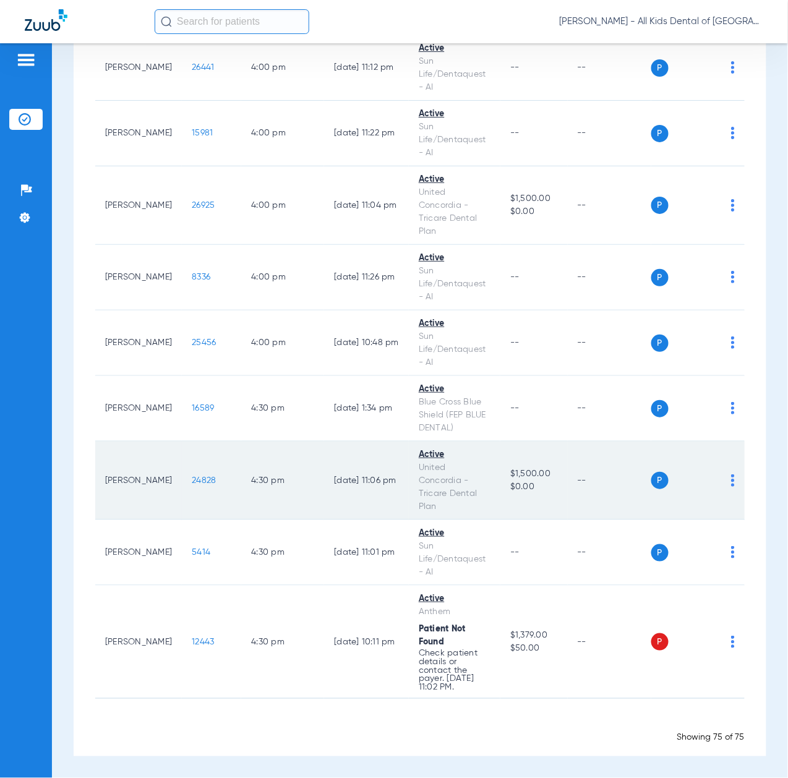
click at [192, 485] on span "24828" at bounding box center [204, 480] width 24 height 9
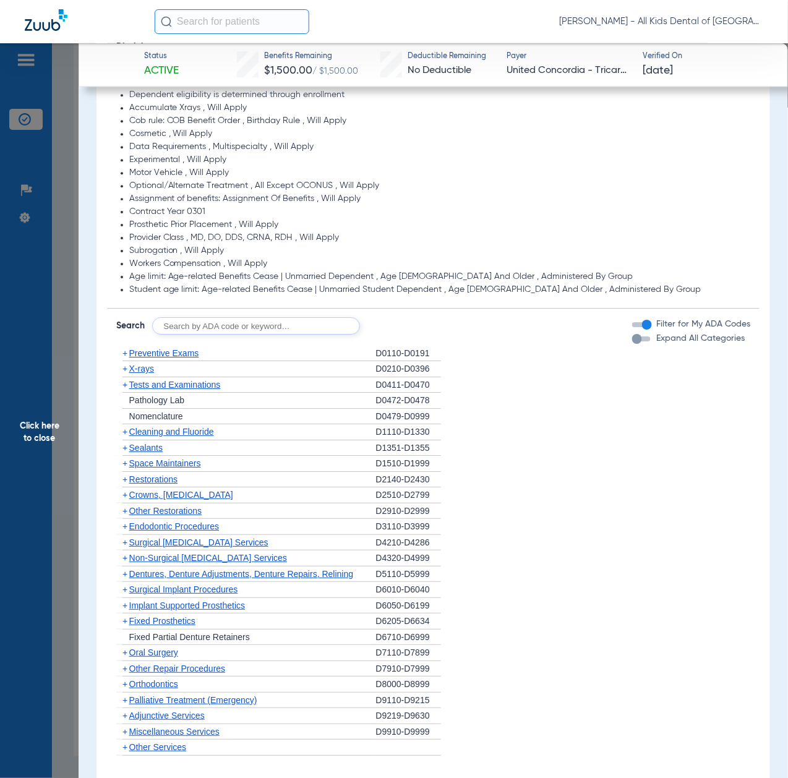
scroll to position [907, 0]
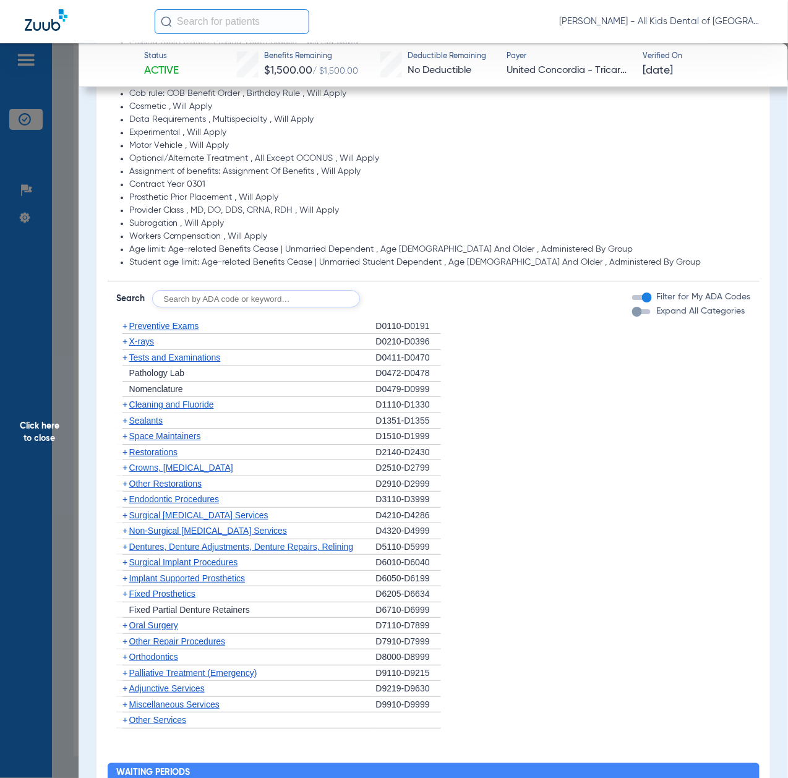
click at [244, 288] on form "Search Filter for My ADA Codes Expand All Categories" at bounding box center [434, 294] width 652 height 26
click at [242, 319] on div "+ Preventive Exams" at bounding box center [246, 327] width 260 height 16
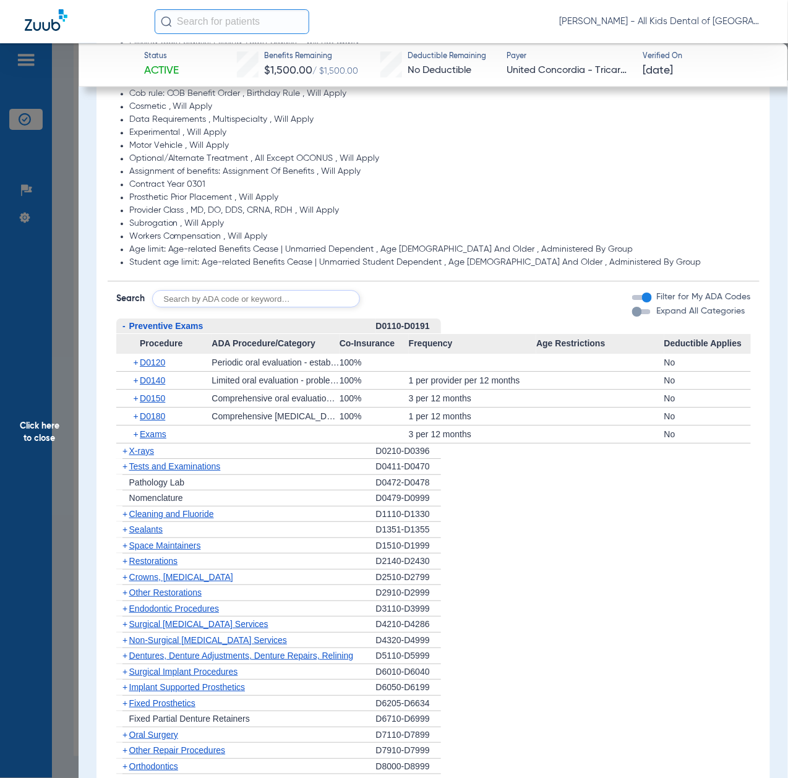
click at [231, 298] on input "text" at bounding box center [256, 298] width 208 height 17
paste input "D1206, D0330, D1351"
type input "D1206, D0330, D1351"
click button "Search" at bounding box center [406, 298] width 49 height 17
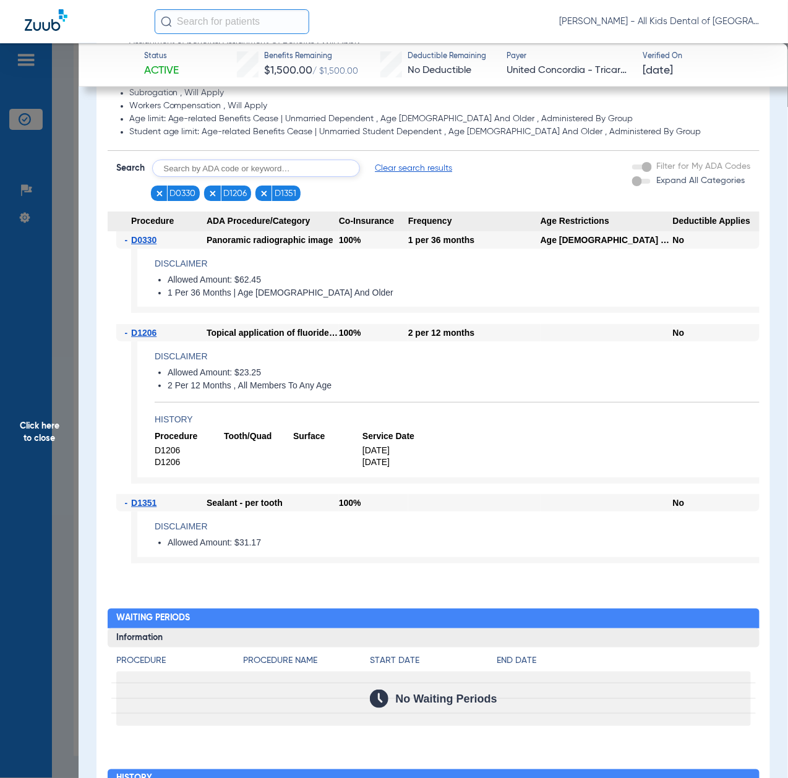
scroll to position [1072, 0]
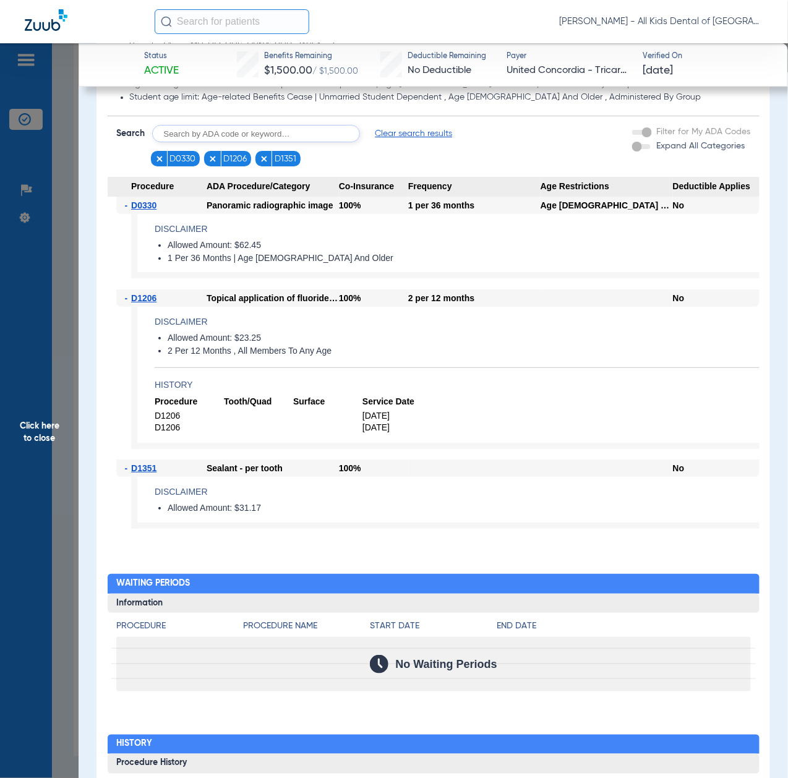
click at [57, 376] on span "Click here to close" at bounding box center [39, 432] width 79 height 778
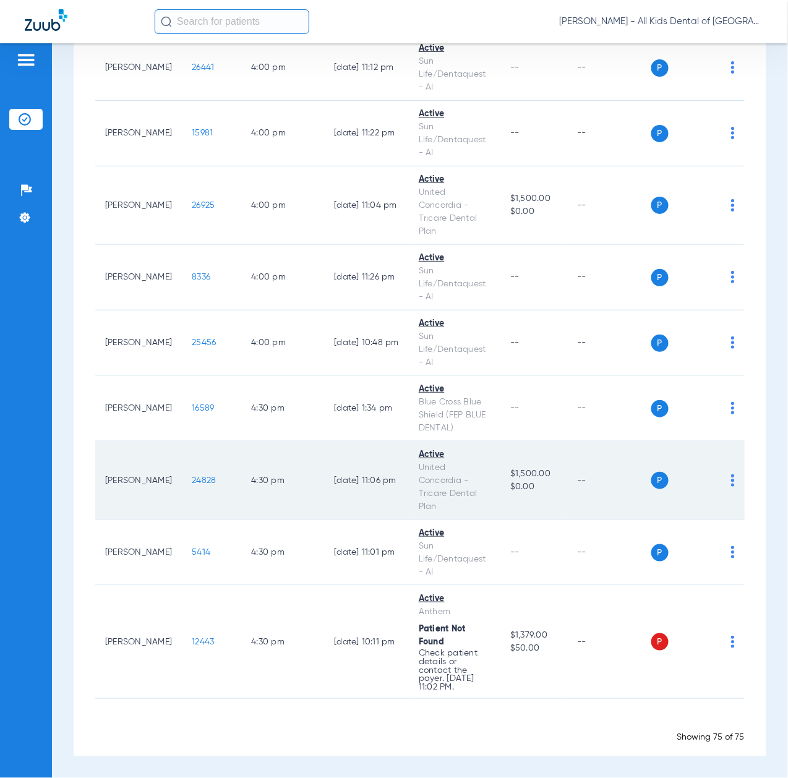
scroll to position [4755, 0]
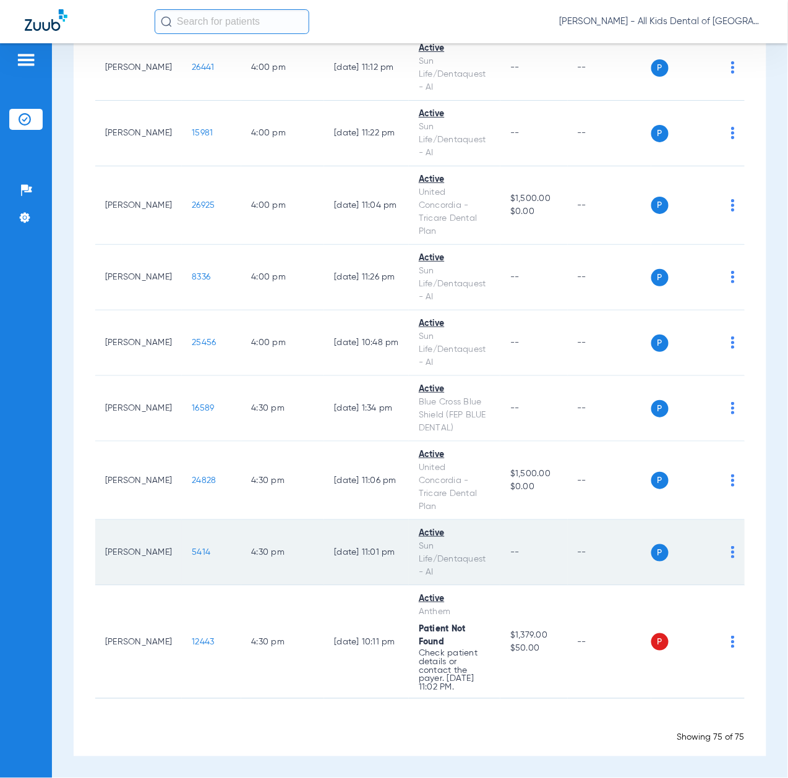
click at [192, 548] on span "5414" at bounding box center [201, 552] width 19 height 9
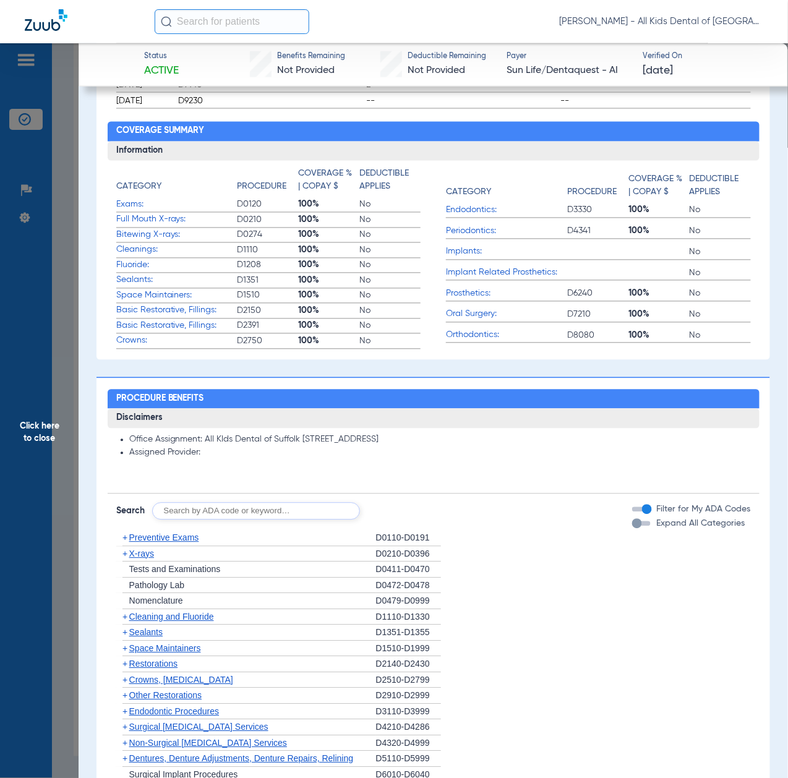
scroll to position [659, 0]
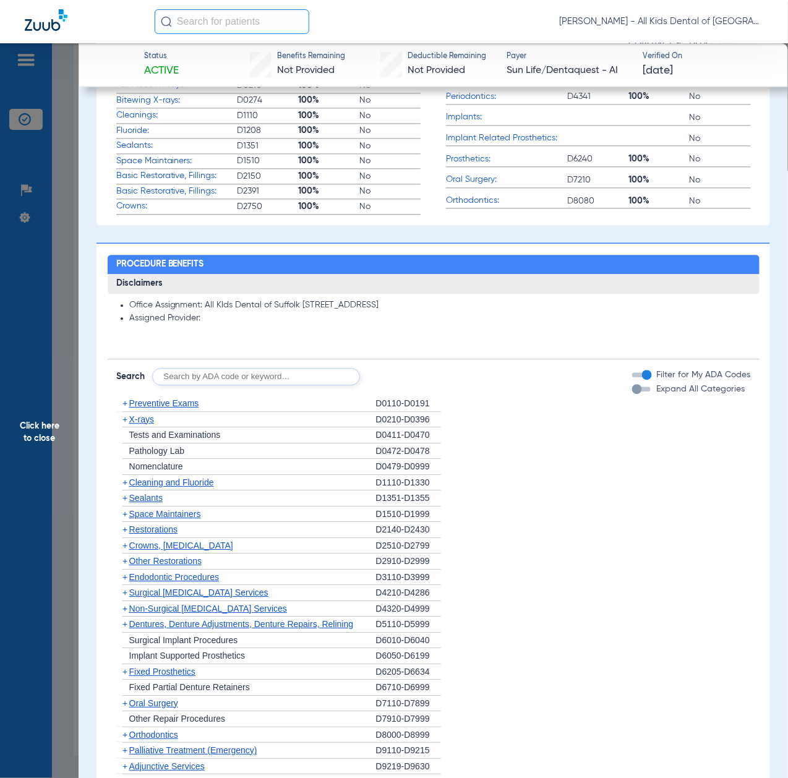
click at [261, 374] on input "text" at bounding box center [256, 376] width 208 height 17
paste input "D1206, D0330, D1351"
type input "D1206, D0330, D1351"
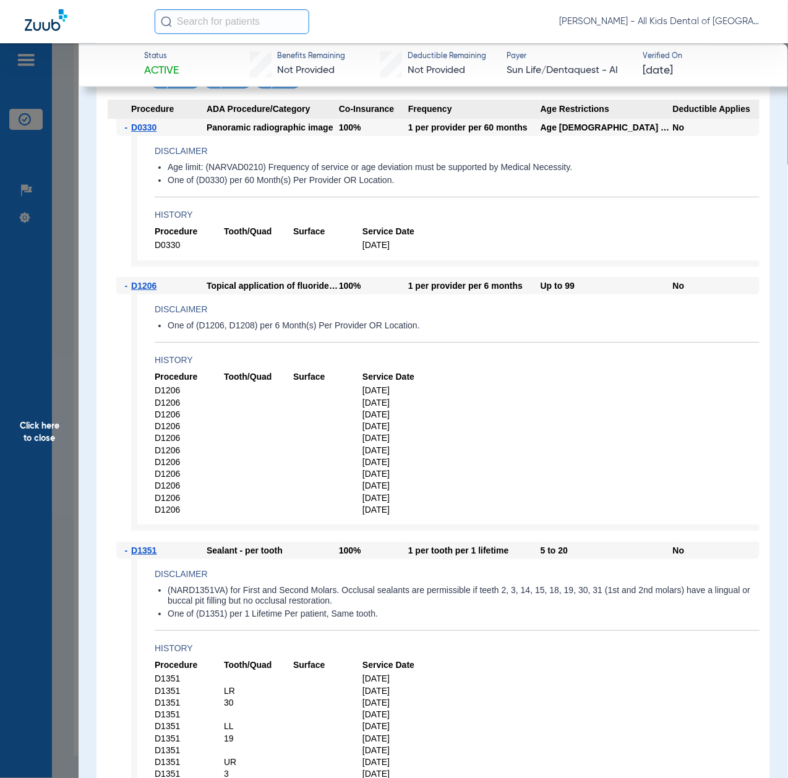
scroll to position [1072, 0]
